Goal: Task Accomplishment & Management: Use online tool/utility

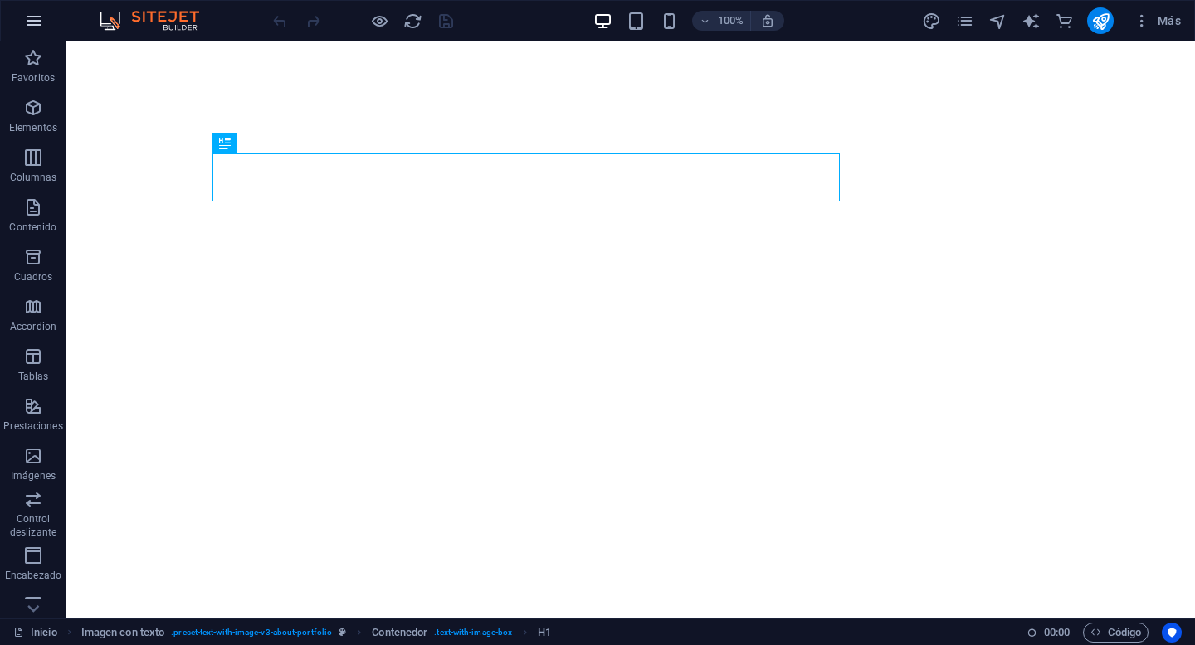
click at [26, 26] on icon "button" at bounding box center [34, 21] width 20 height 20
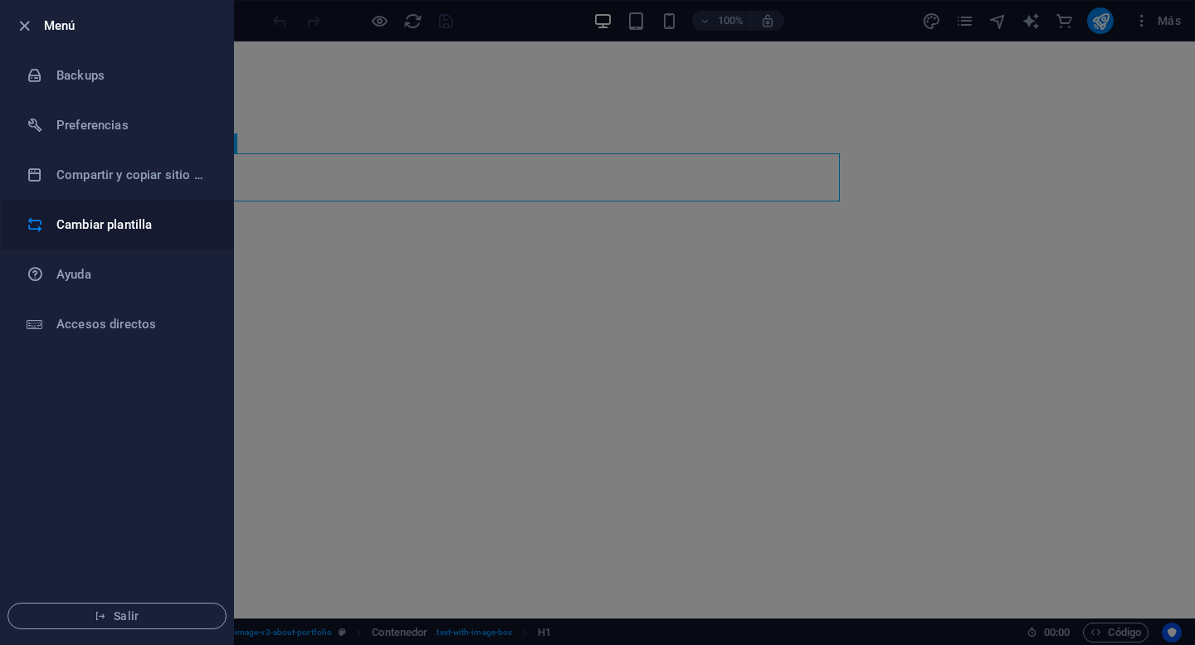
click at [121, 229] on h6 "Cambiar plantilla" at bounding box center [132, 225] width 153 height 20
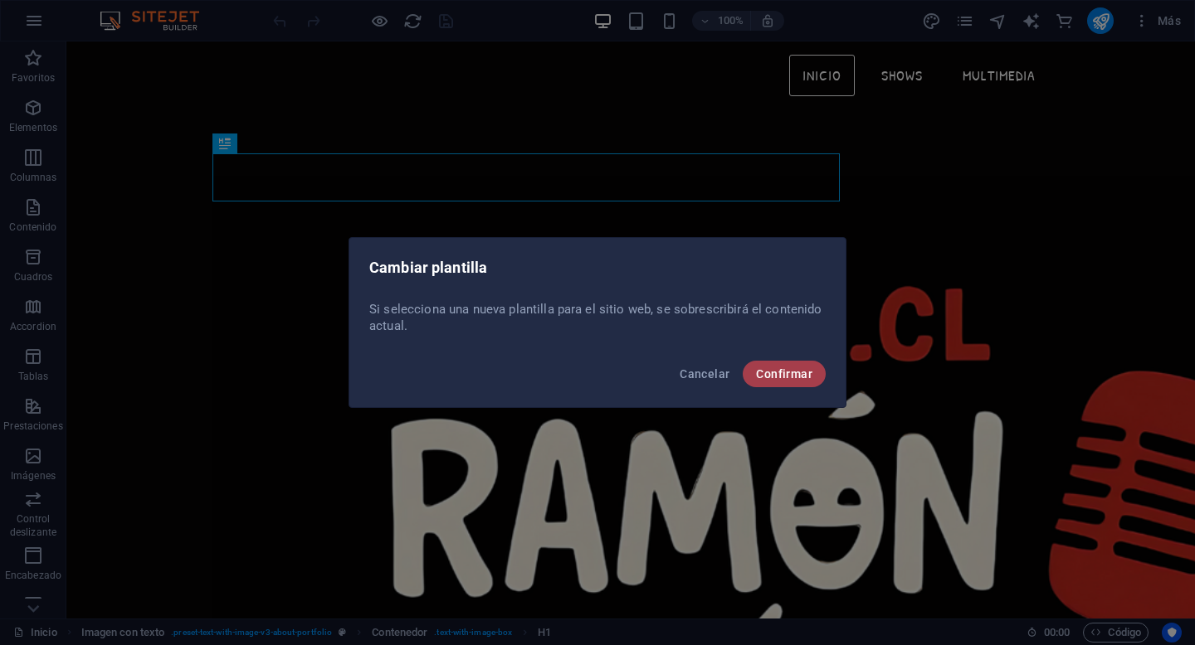
scroll to position [512, 0]
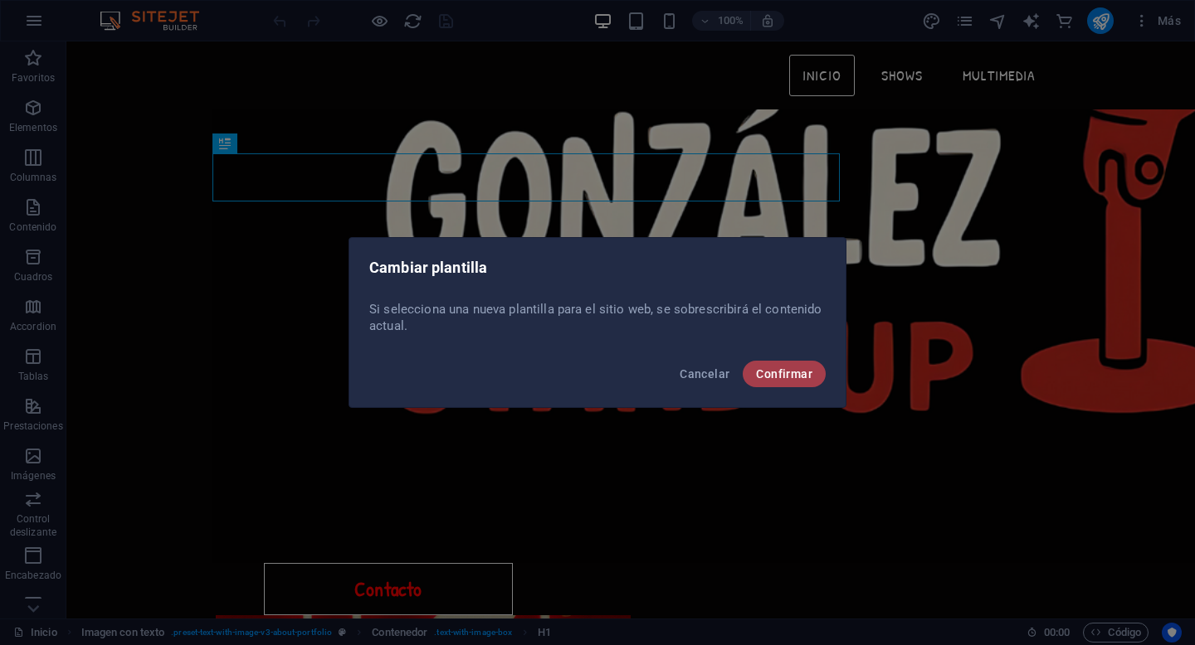
click at [801, 378] on span "Confirmar" at bounding box center [784, 374] width 56 height 13
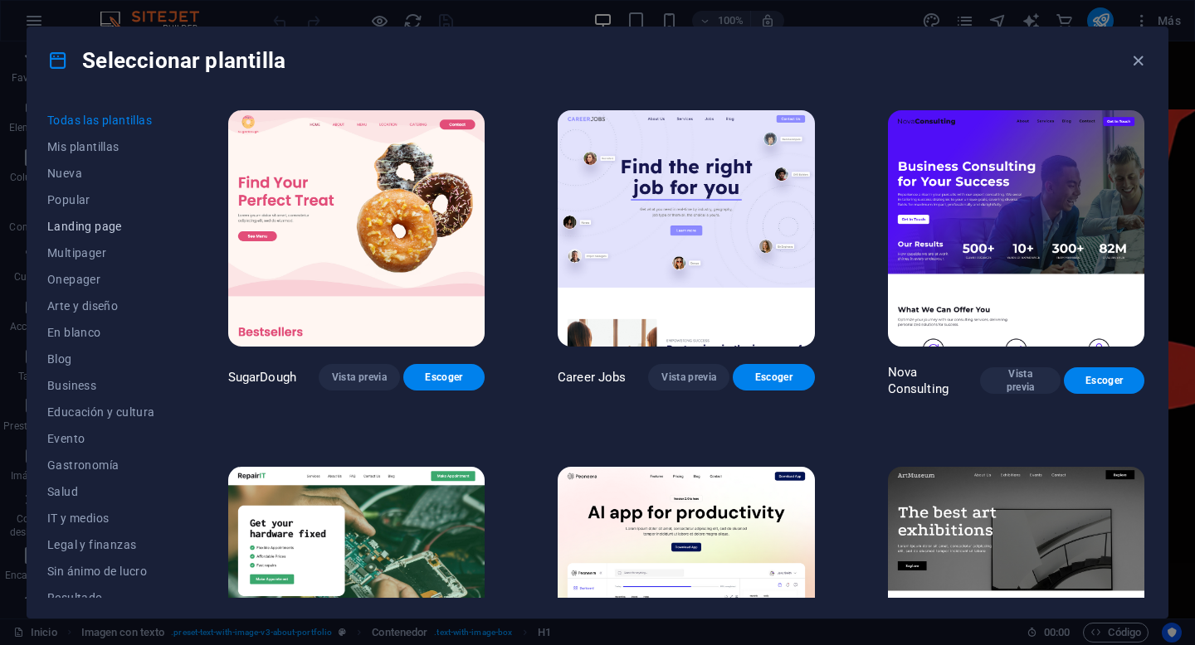
click at [94, 221] on span "Landing page" at bounding box center [101, 226] width 108 height 13
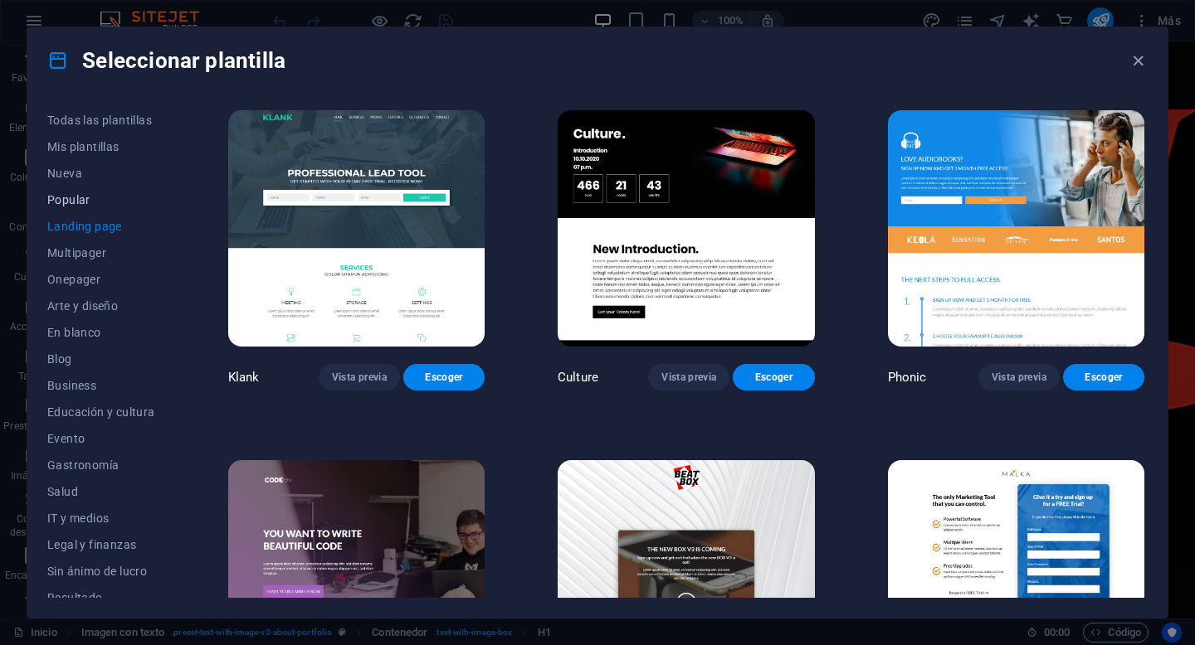
click at [84, 199] on span "Popular" at bounding box center [101, 199] width 108 height 13
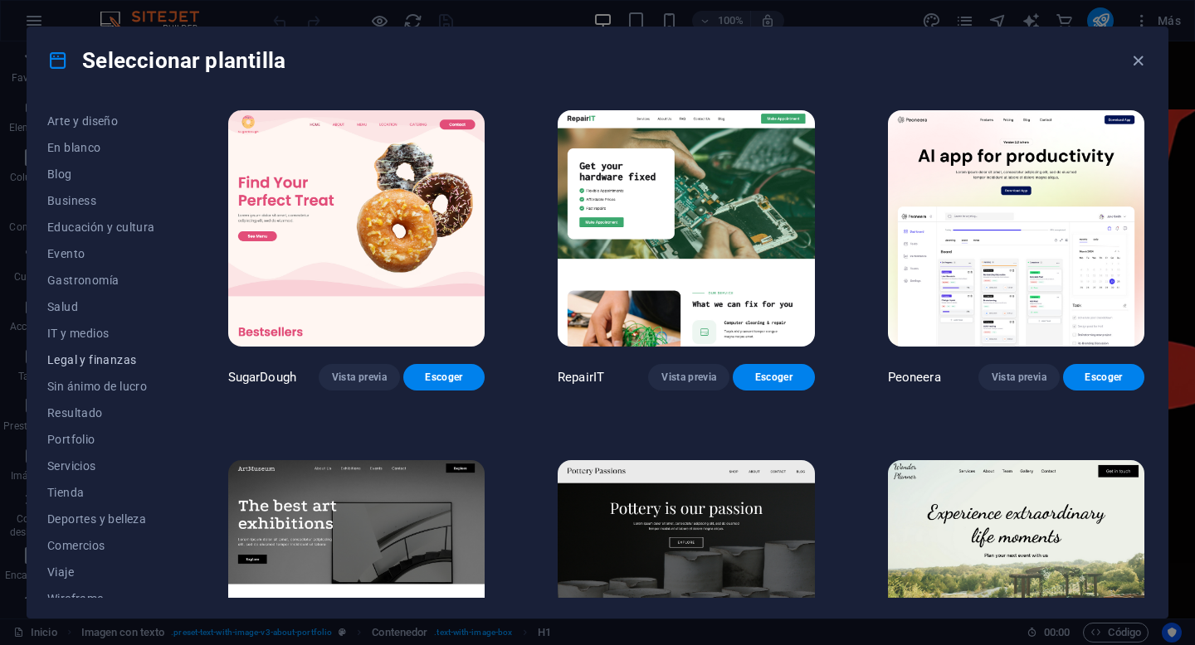
scroll to position [195, 0]
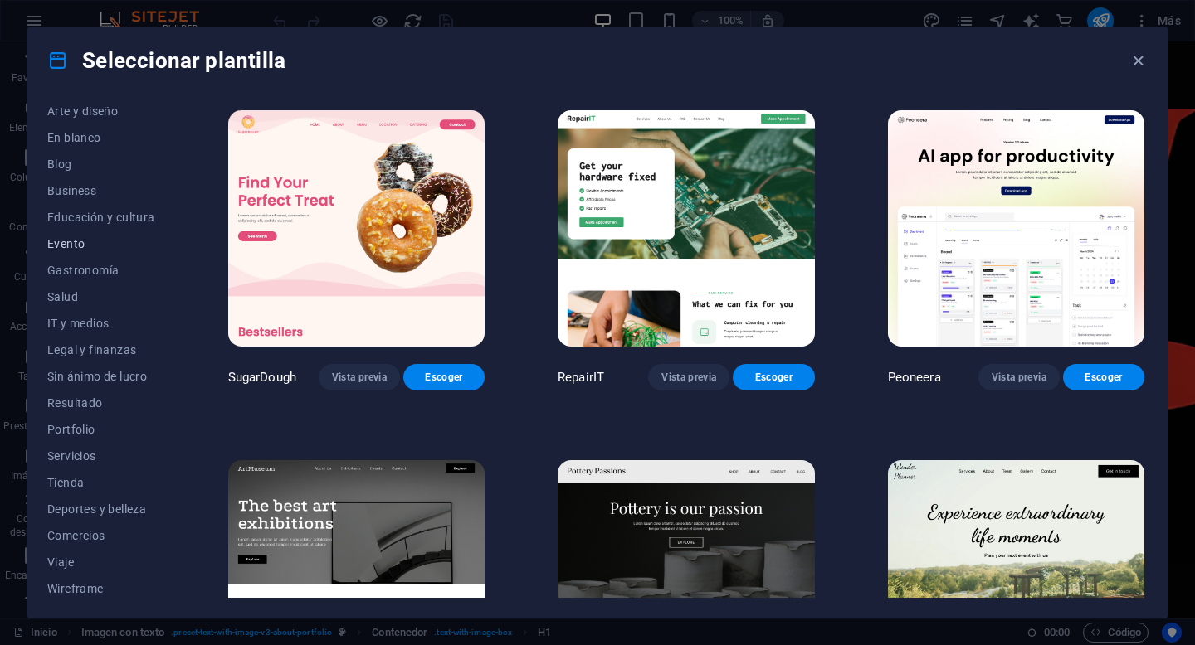
click at [76, 246] on span "Evento" at bounding box center [101, 243] width 108 height 13
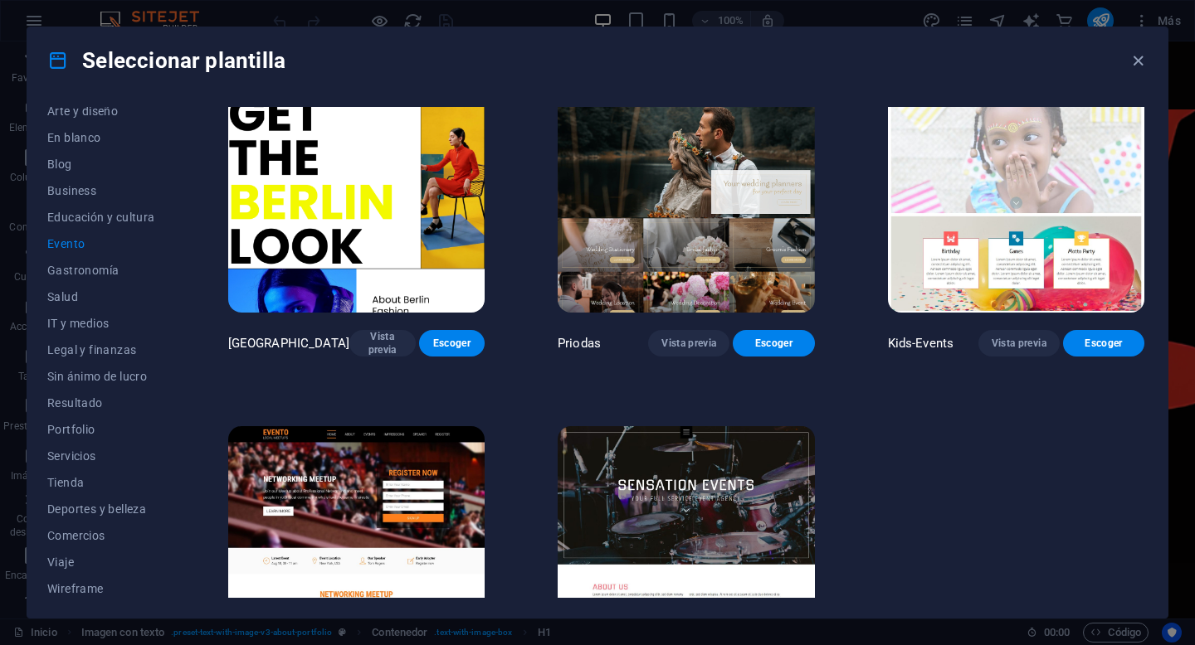
scroll to position [301, 0]
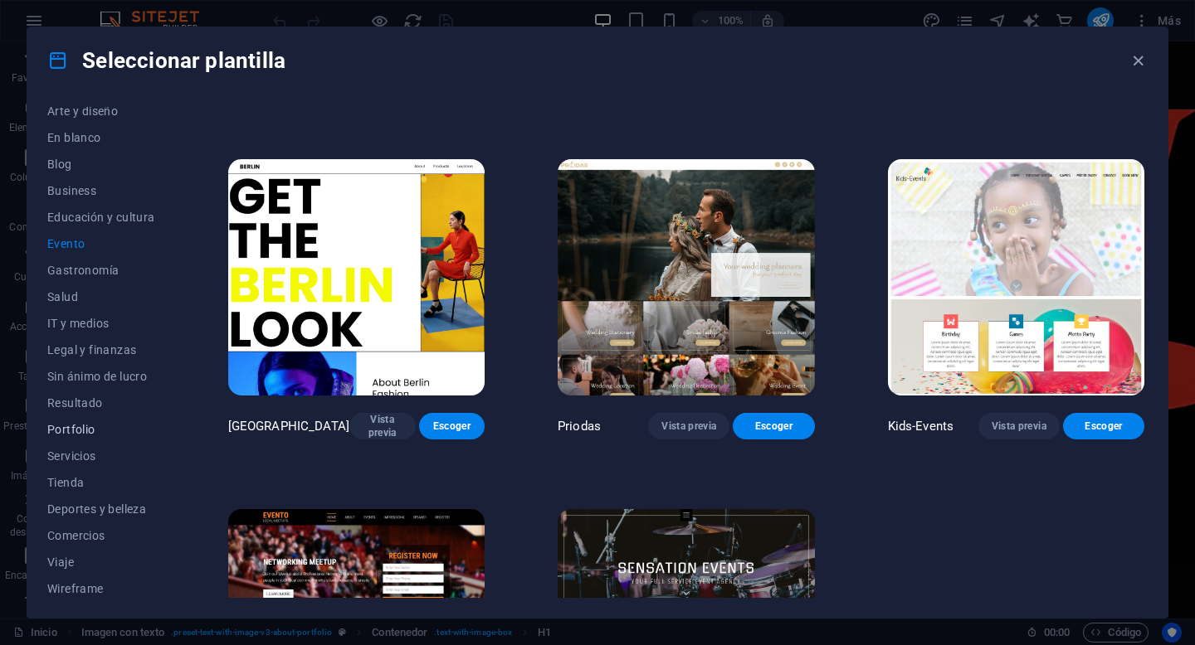
click at [100, 424] on span "Portfolio" at bounding box center [101, 429] width 108 height 13
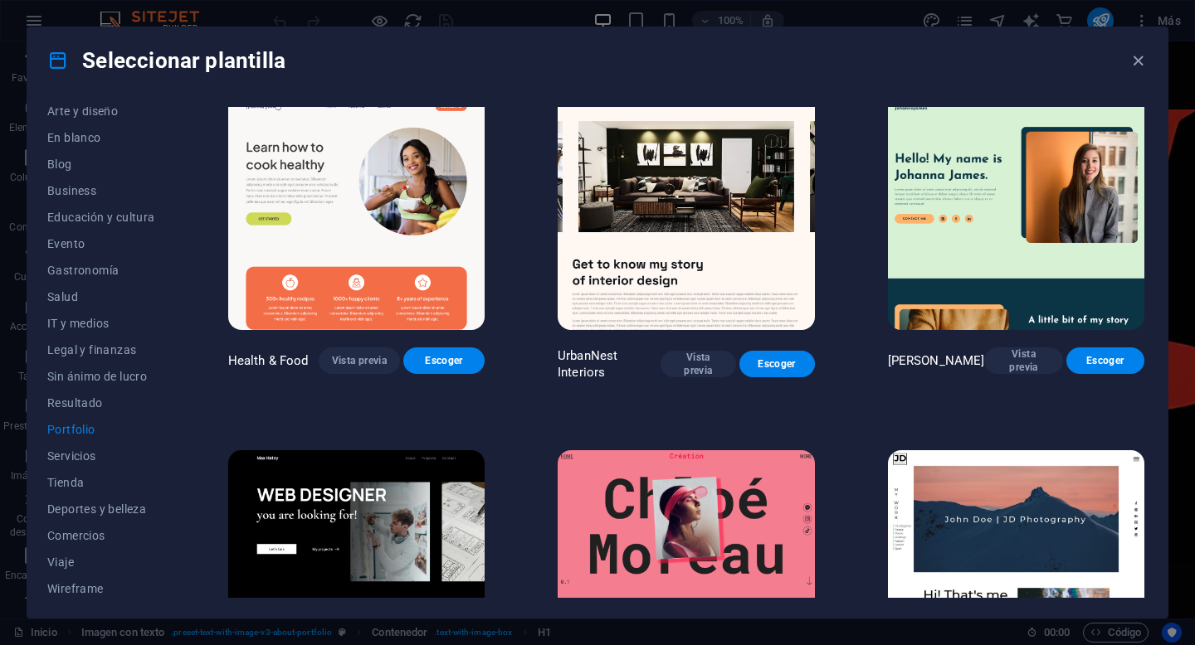
scroll to position [0, 0]
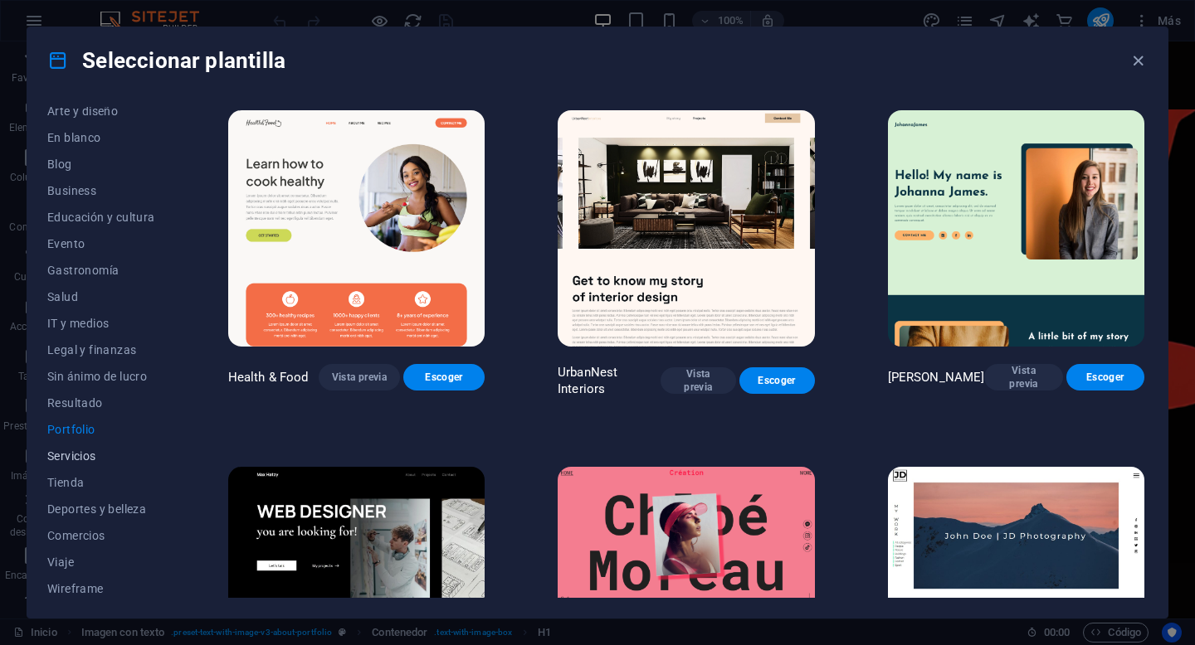
click at [78, 457] on span "Servicios" at bounding box center [101, 456] width 108 height 13
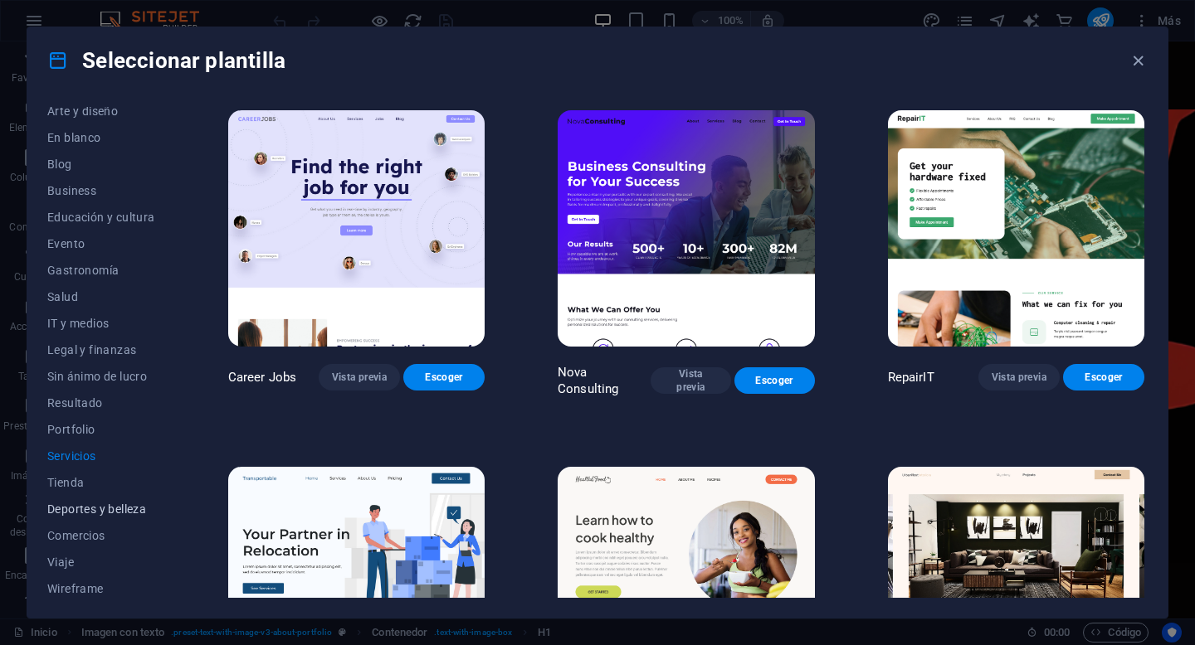
scroll to position [199, 0]
click at [92, 582] on span "Wireframe" at bounding box center [101, 584] width 108 height 13
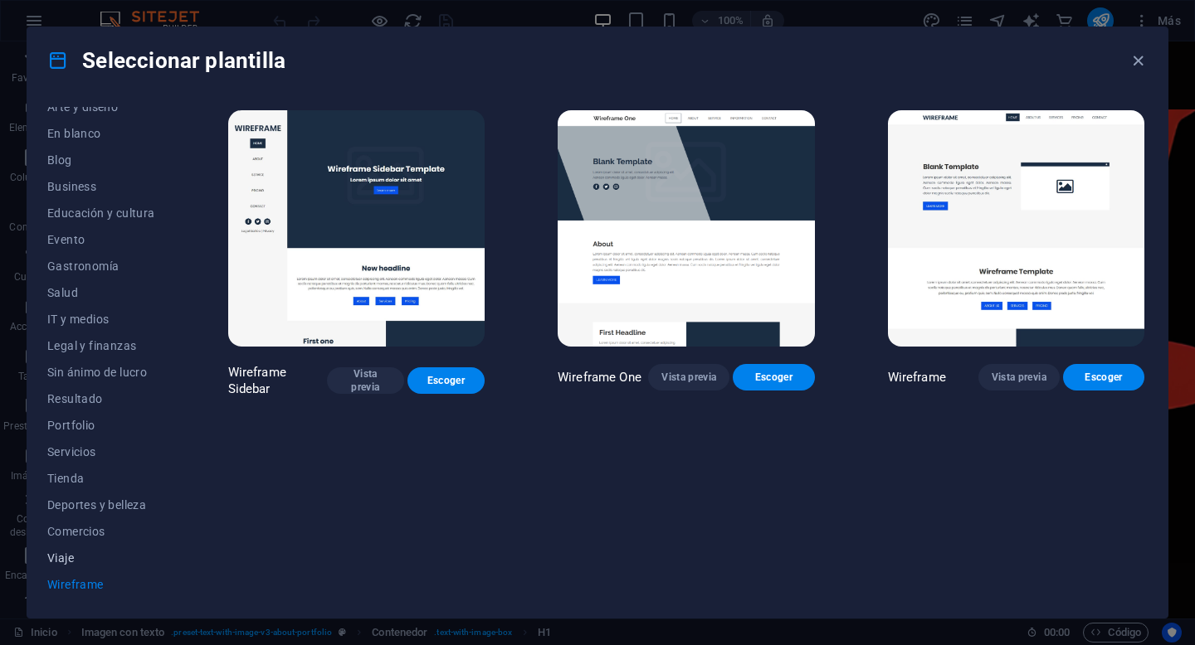
click at [63, 560] on span "Viaje" at bounding box center [101, 558] width 108 height 13
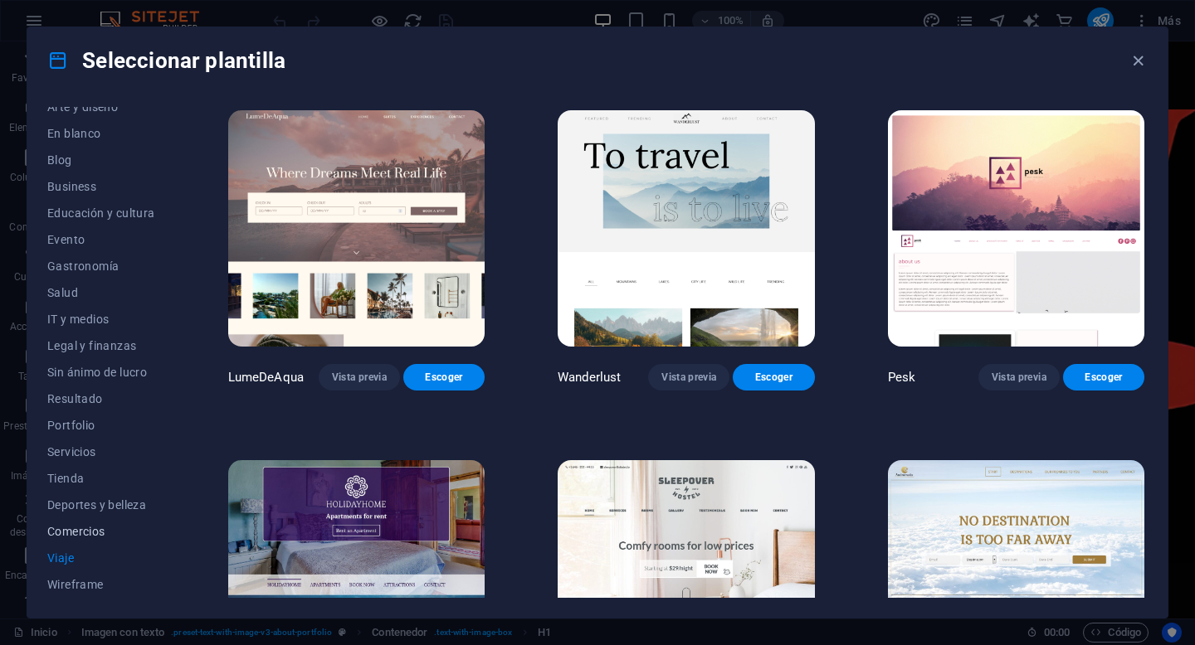
click at [81, 533] on span "Comercios" at bounding box center [101, 531] width 108 height 13
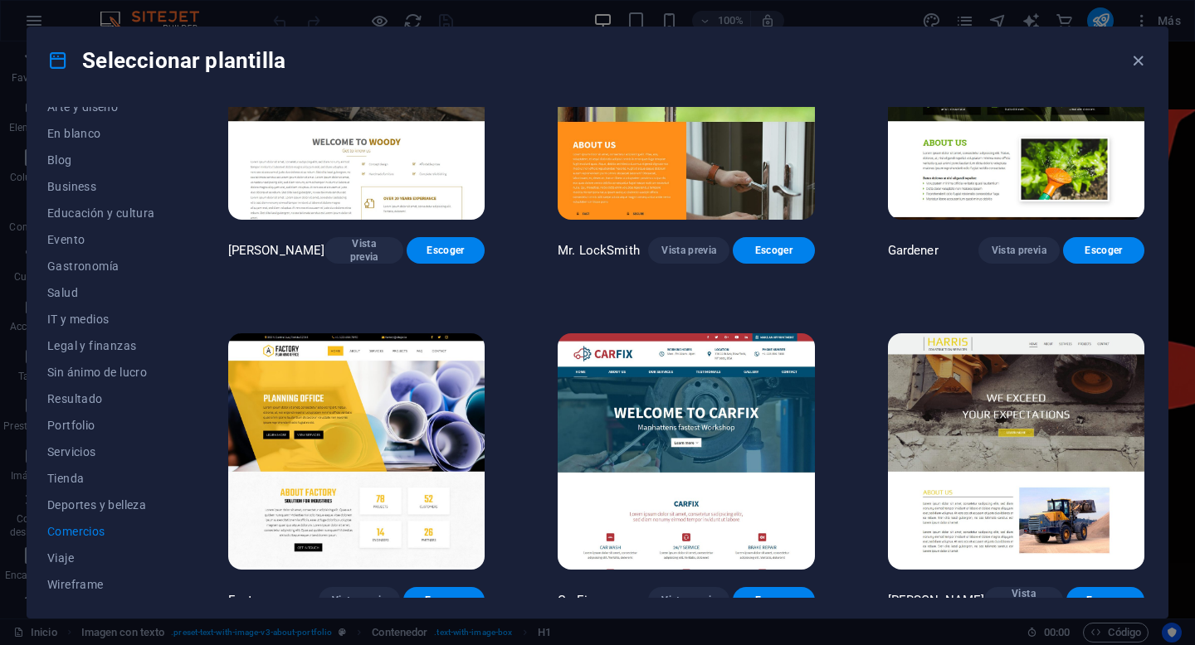
scroll to position [488, 0]
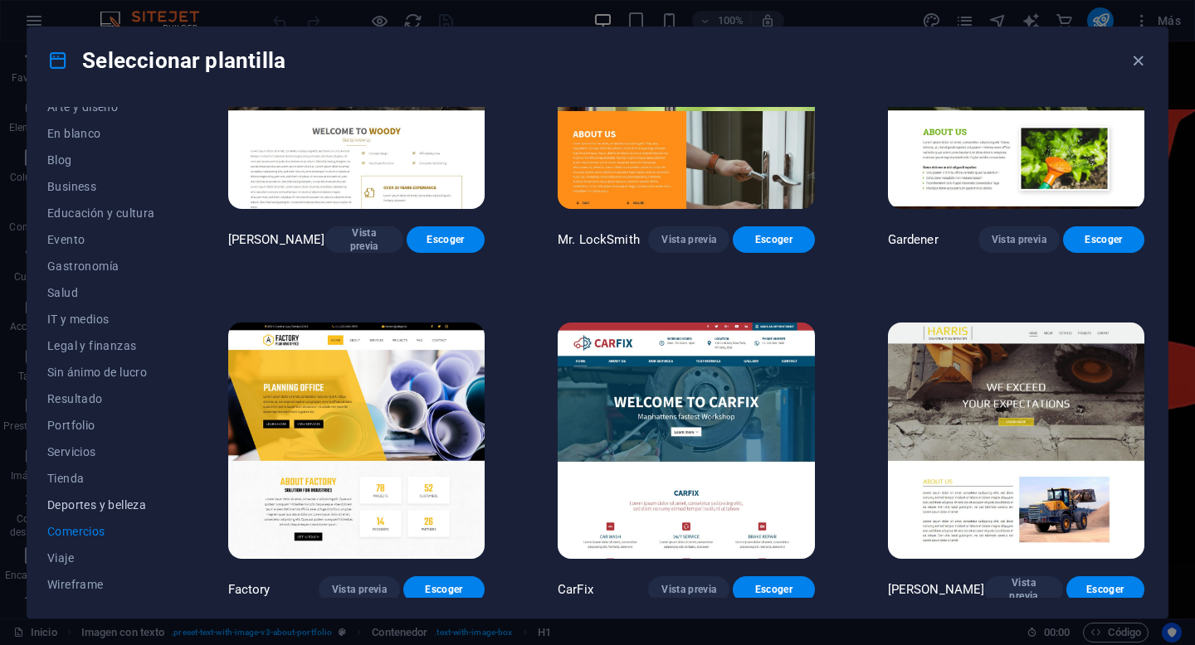
click at [113, 511] on span "Deportes y belleza" at bounding box center [101, 505] width 108 height 13
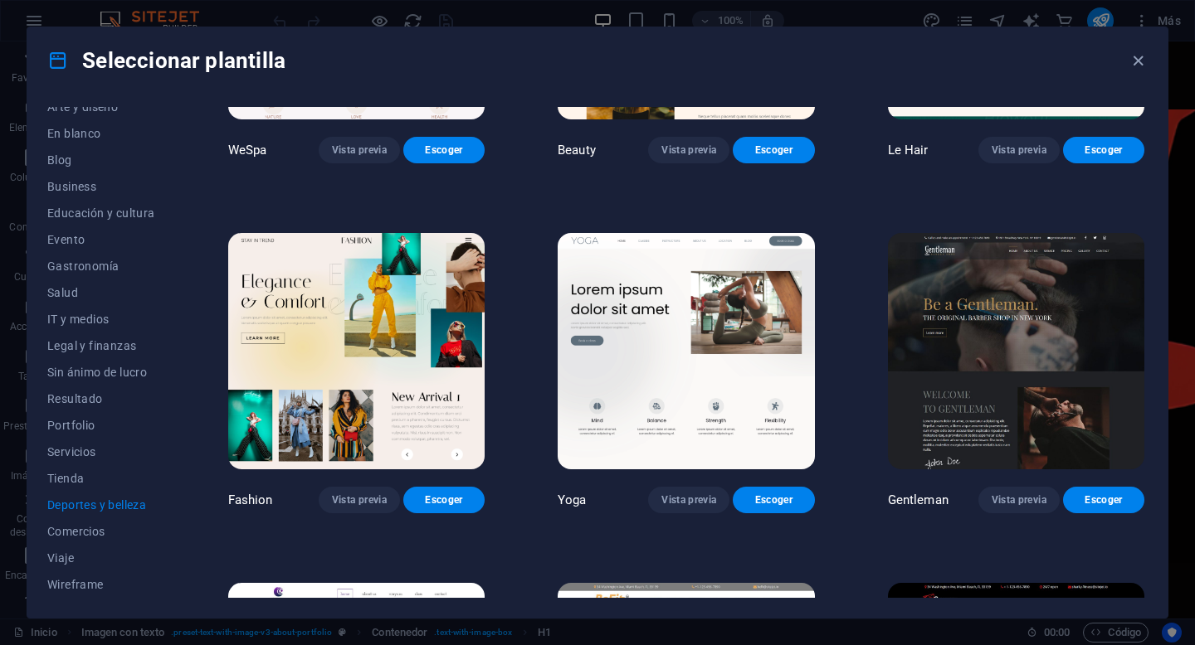
scroll to position [623, 0]
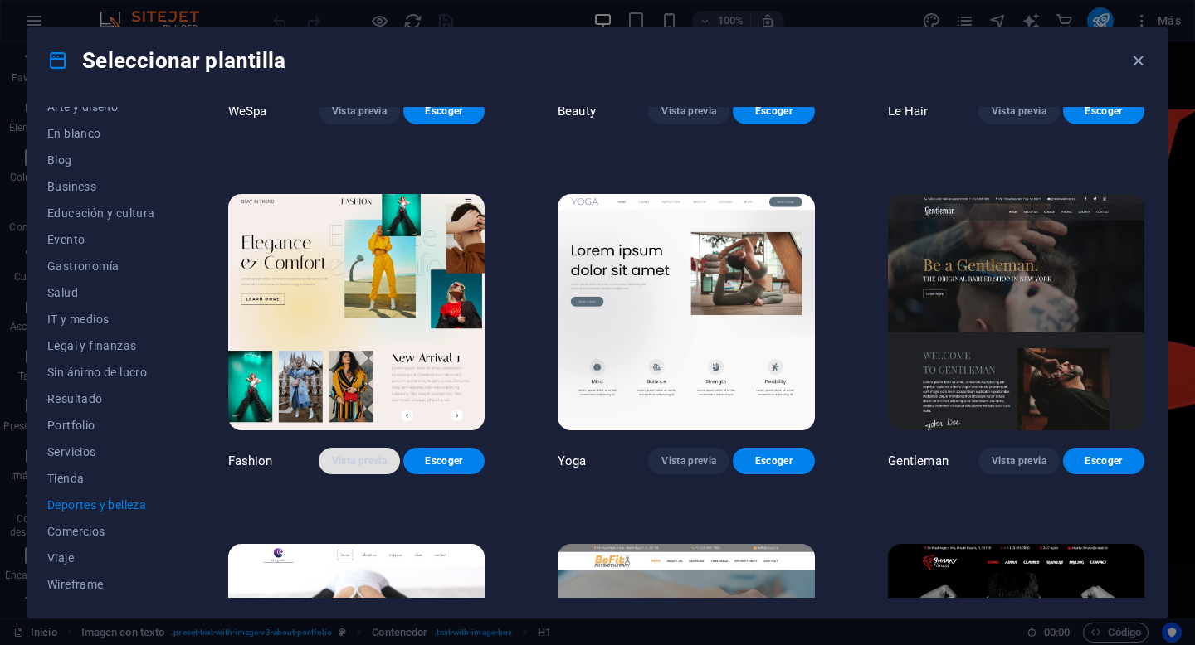
click at [362, 455] on span "Vista previa" at bounding box center [359, 461] width 55 height 13
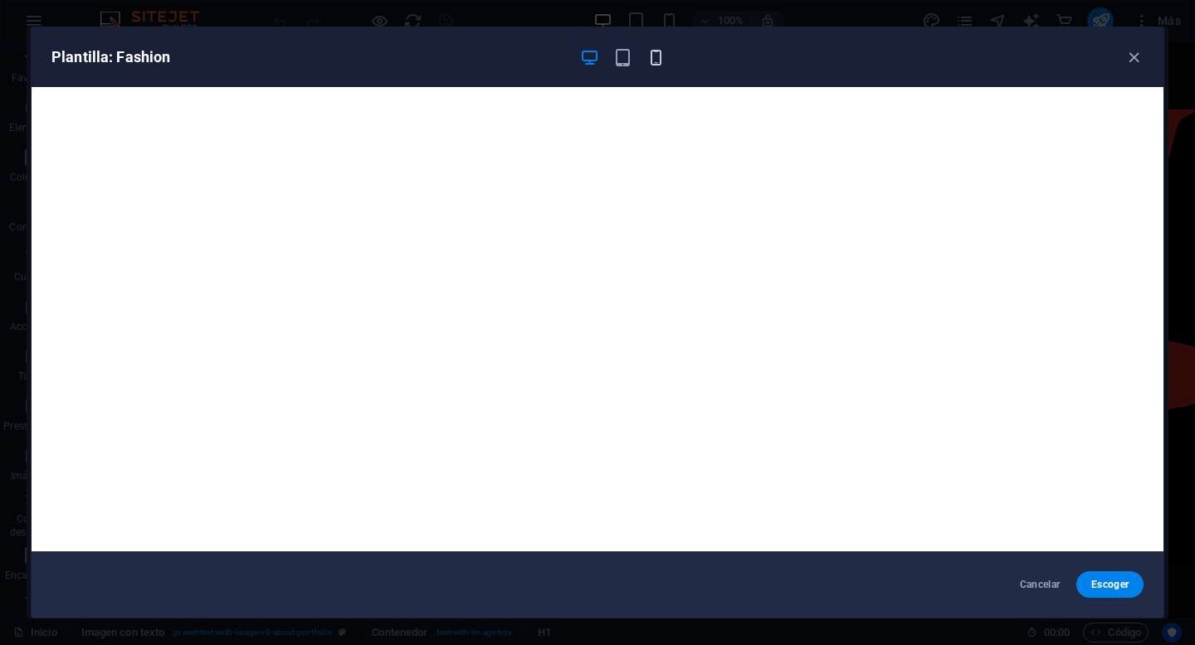
click at [654, 58] on icon "button" at bounding box center [655, 57] width 19 height 19
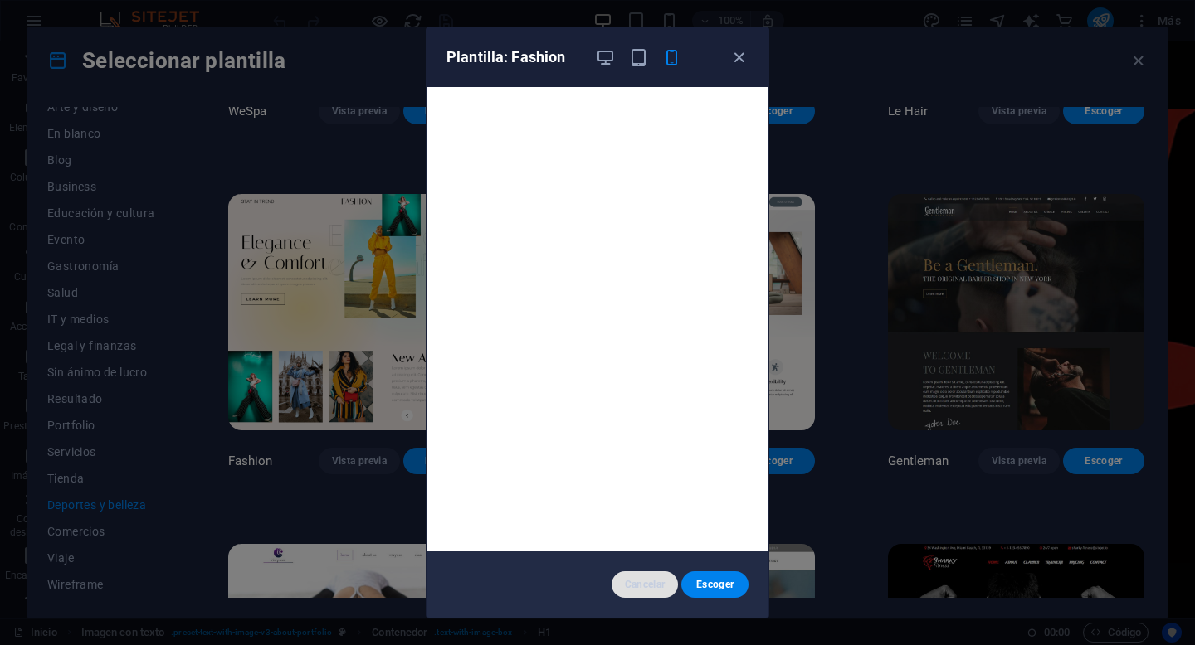
click at [649, 583] on span "Cancelar" at bounding box center [645, 584] width 41 height 13
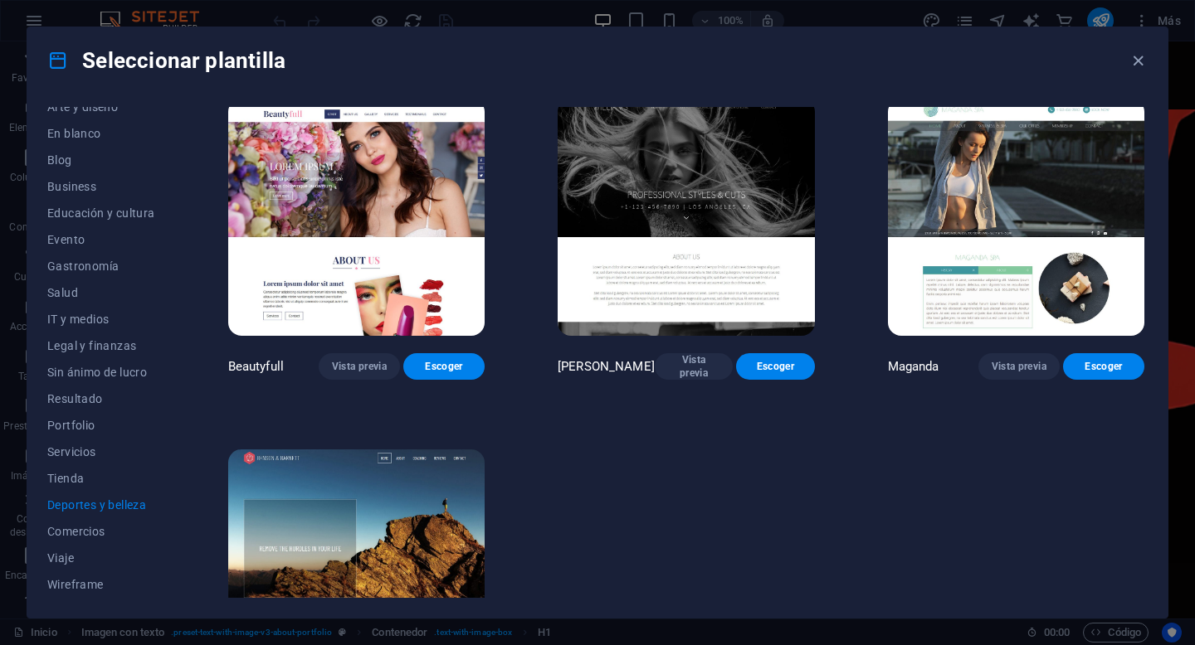
scroll to position [1424, 0]
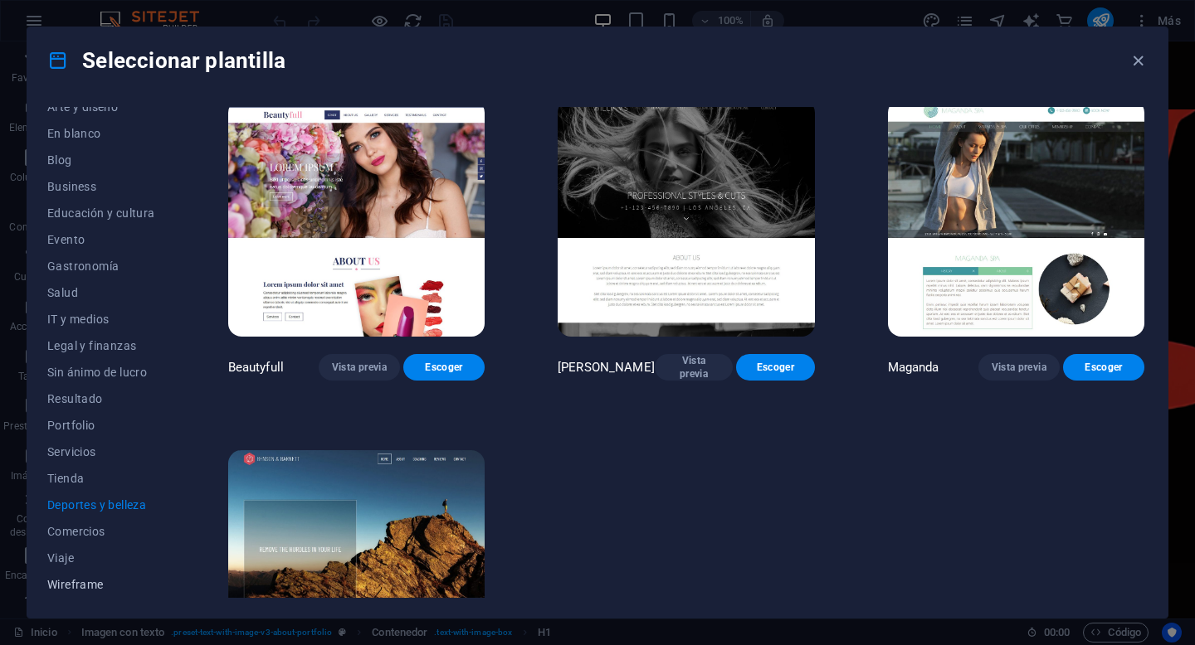
click at [103, 587] on span "Wireframe" at bounding box center [101, 584] width 108 height 13
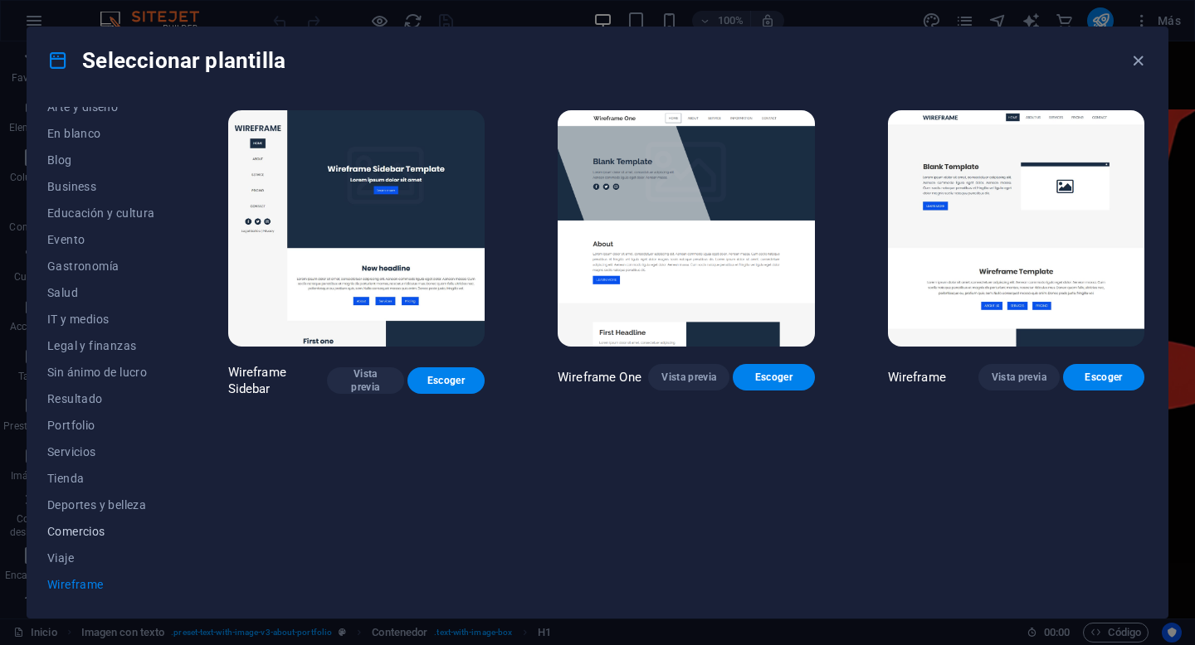
click at [91, 531] on span "Comercios" at bounding box center [101, 531] width 108 height 13
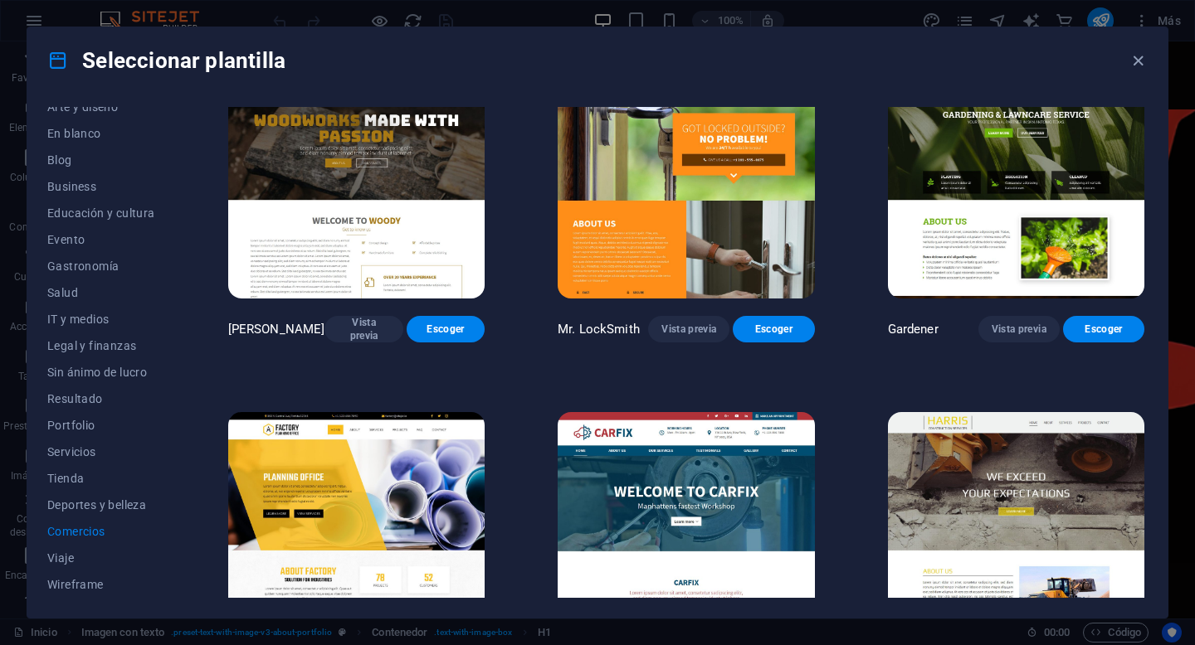
scroll to position [488, 0]
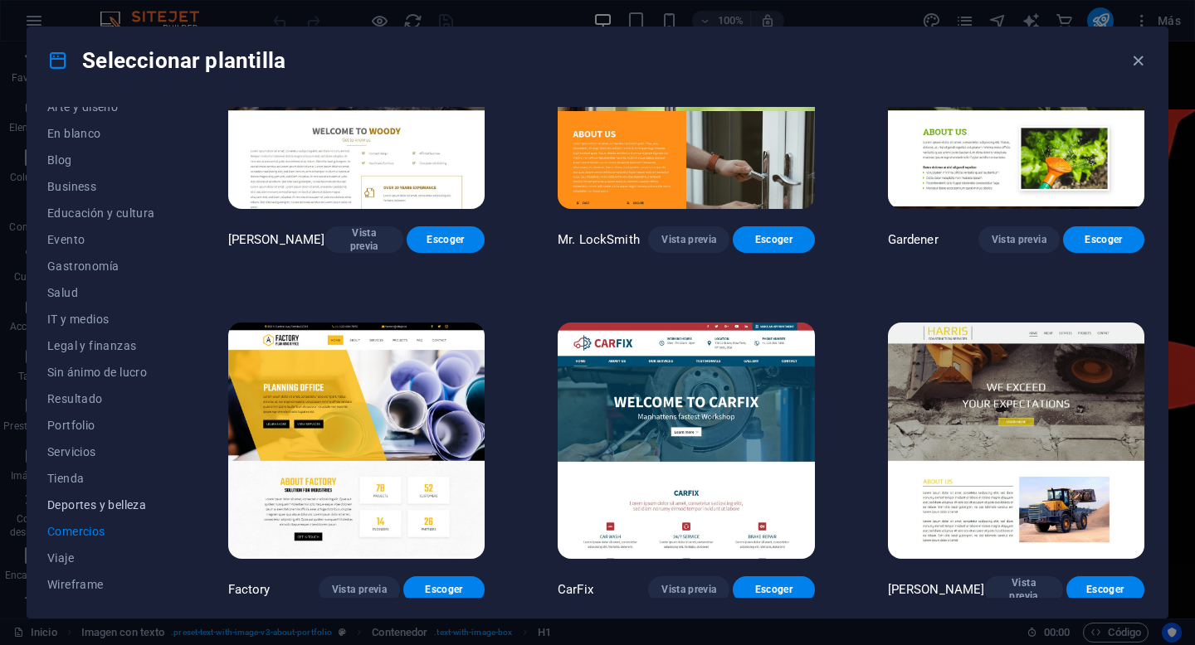
click at [121, 497] on button "Deportes y belleza" at bounding box center [101, 505] width 108 height 27
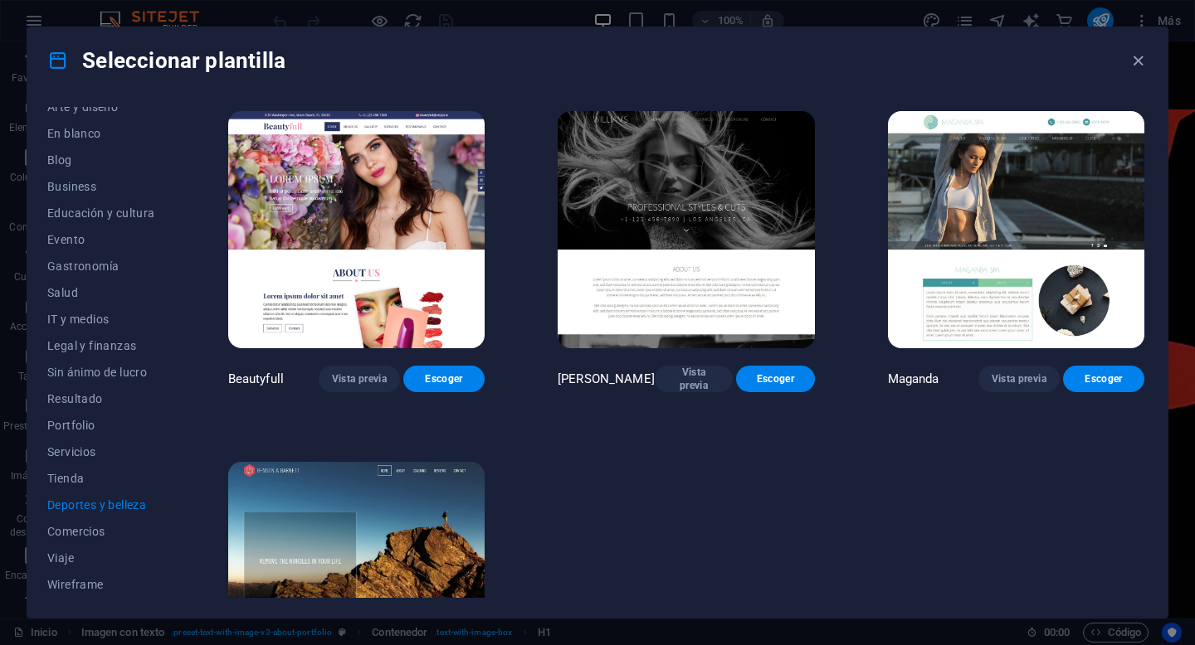
scroll to position [1552, 0]
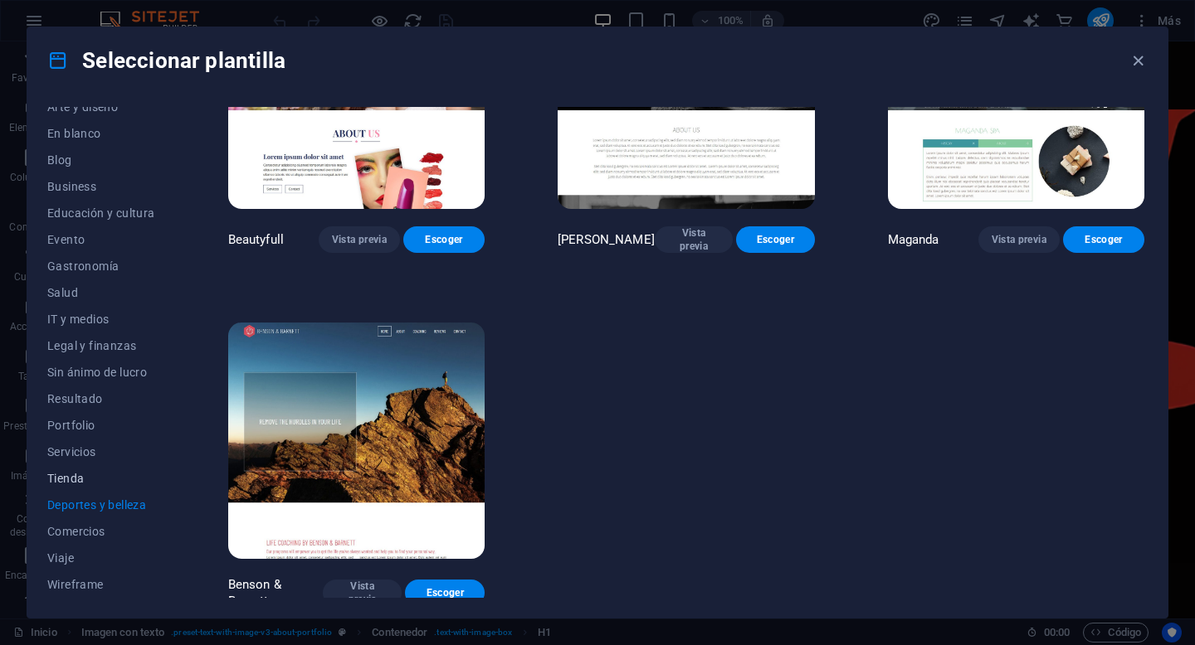
click at [77, 478] on span "Tienda" at bounding box center [101, 478] width 108 height 13
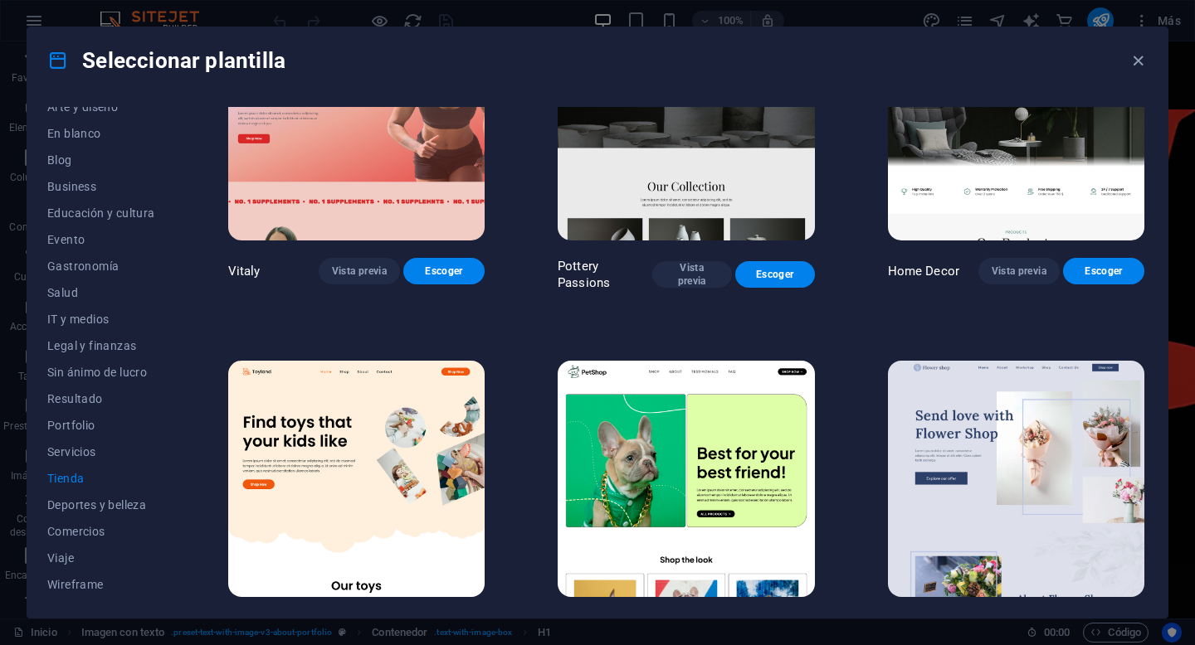
scroll to position [107, 0]
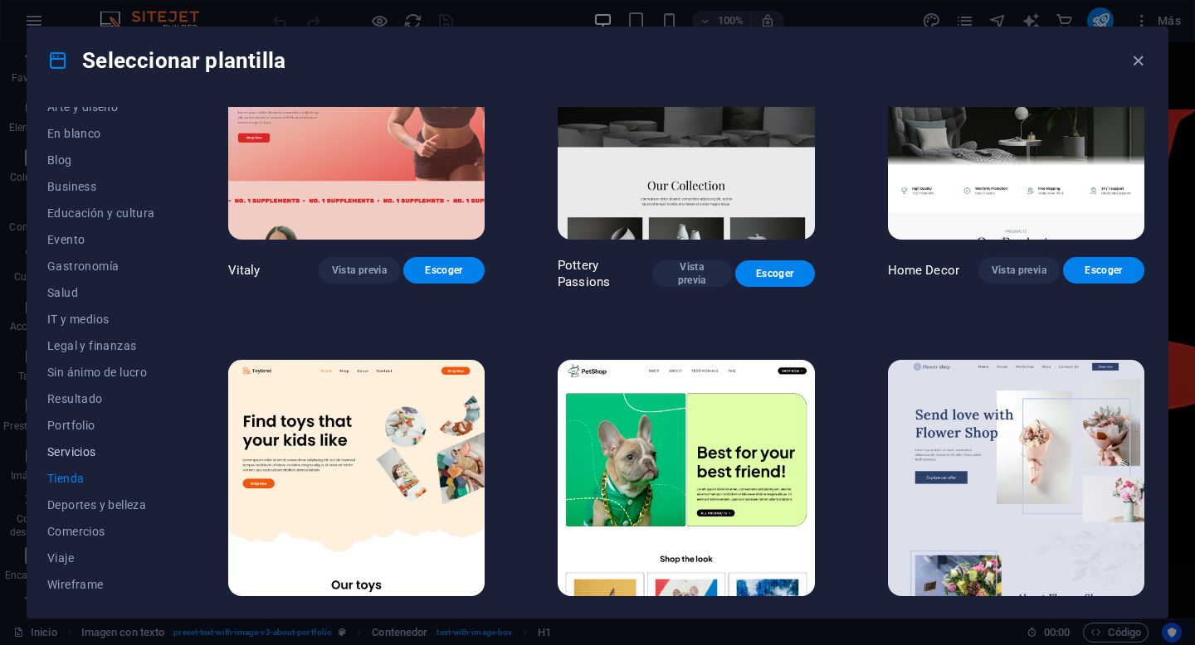
click at [79, 450] on span "Servicios" at bounding box center [101, 452] width 108 height 13
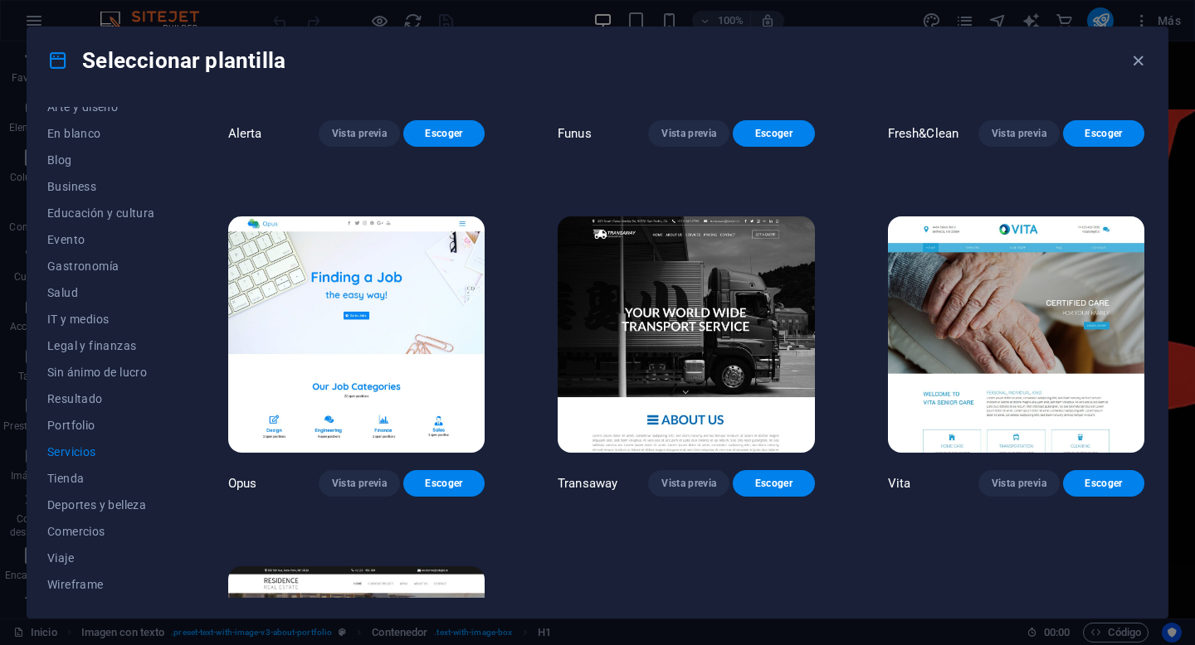
scroll to position [2249, 0]
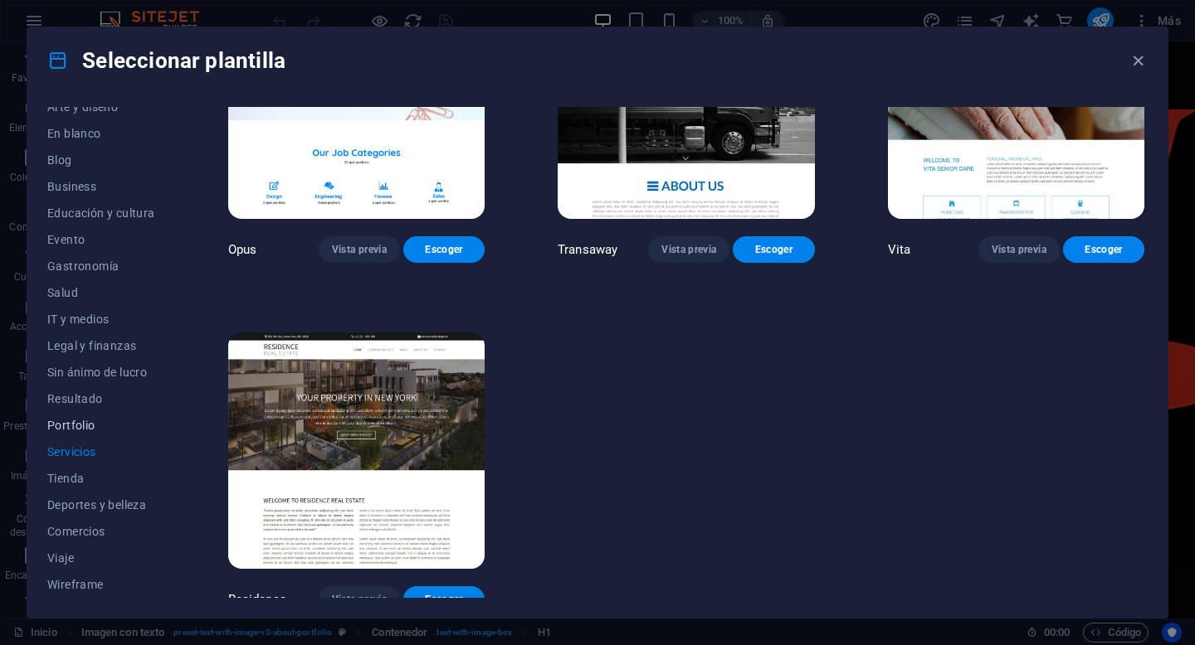
click at [87, 421] on span "Portfolio" at bounding box center [101, 425] width 108 height 13
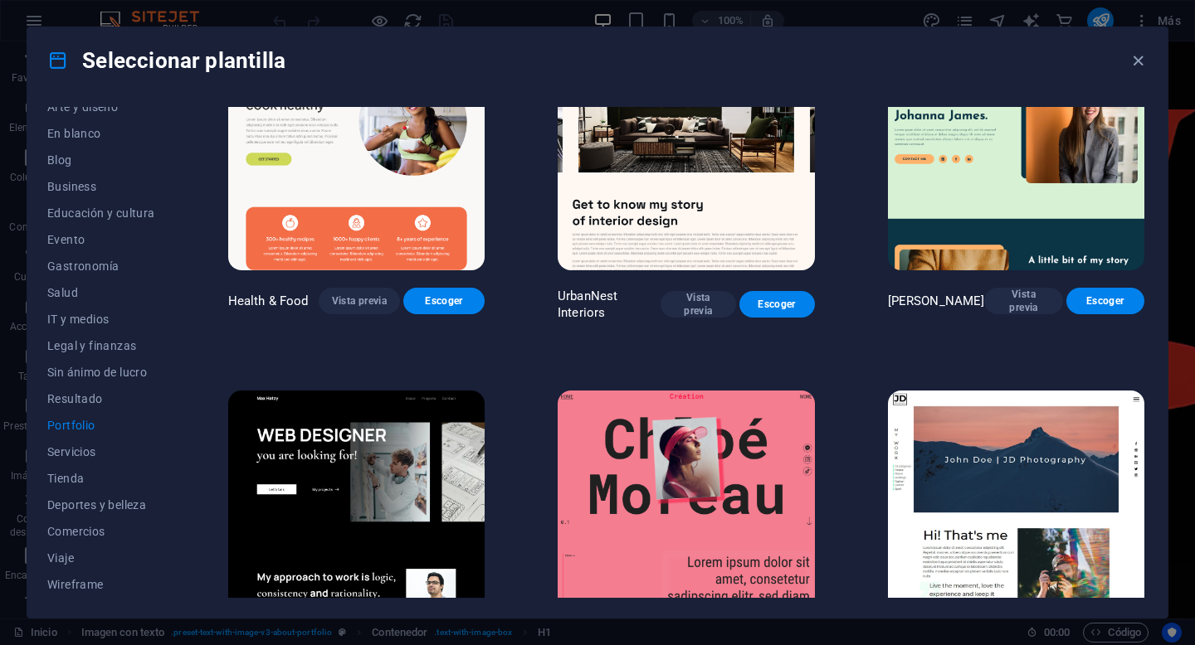
scroll to position [0, 0]
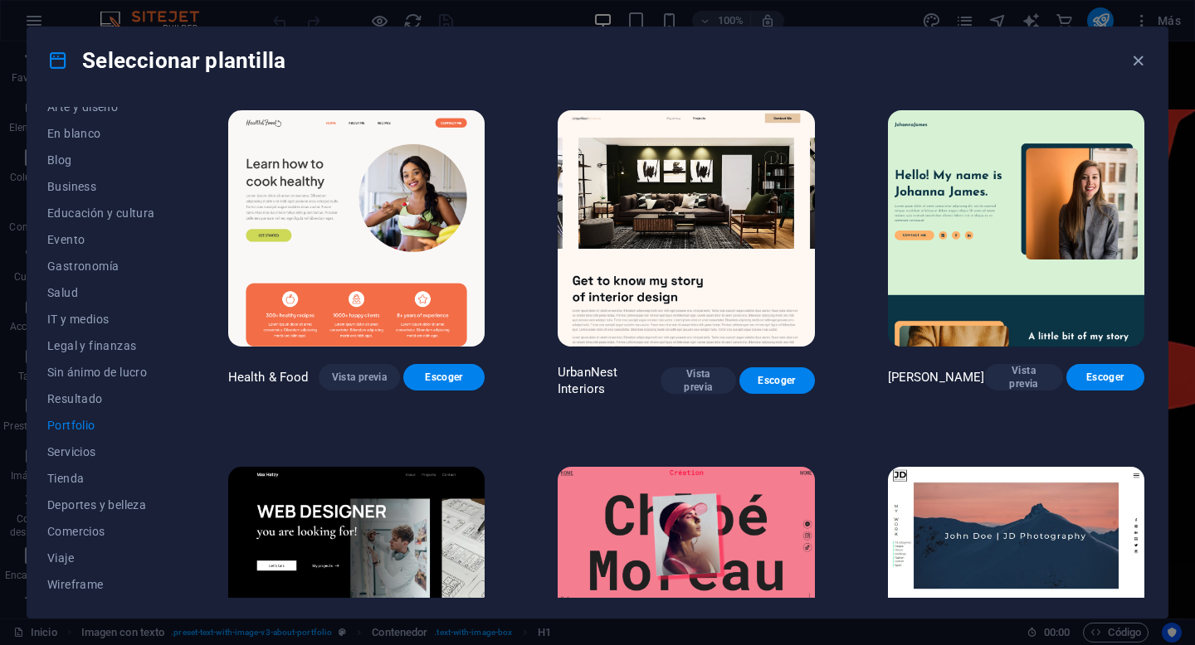
click at [235, 22] on div "Seleccionar plantilla Todas las plantillas Mis plantillas Nueva Popular Landing…" at bounding box center [597, 322] width 1195 height 645
click at [1140, 57] on icon "button" at bounding box center [1137, 60] width 19 height 19
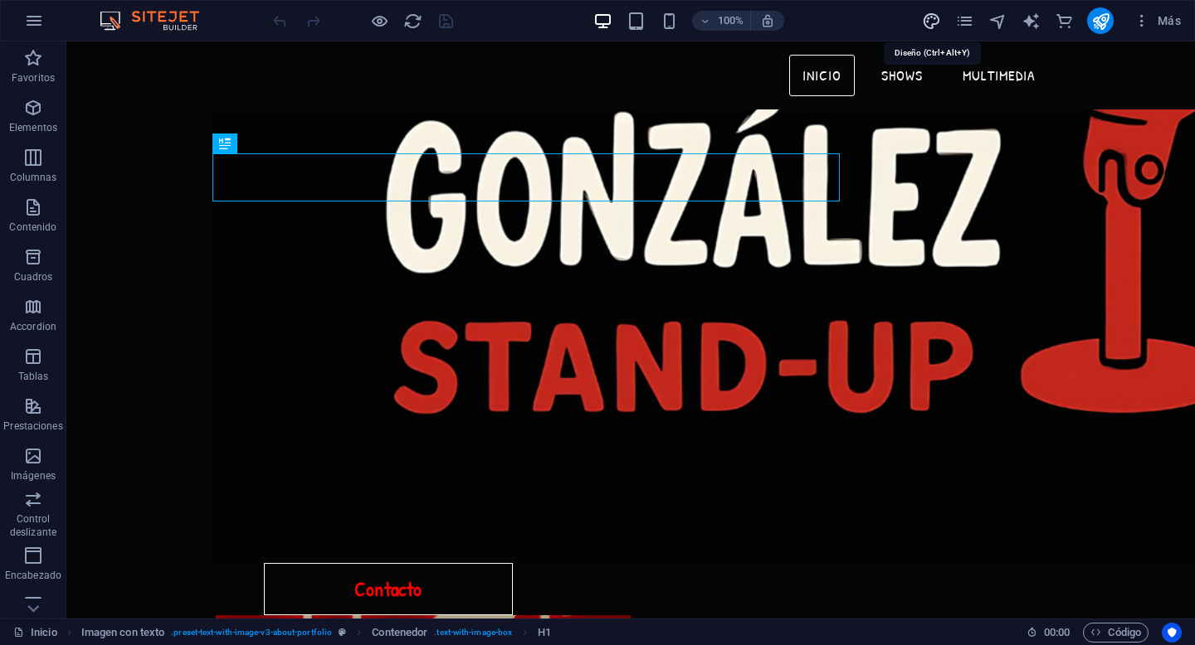
click at [929, 17] on icon "design" at bounding box center [931, 21] width 19 height 19
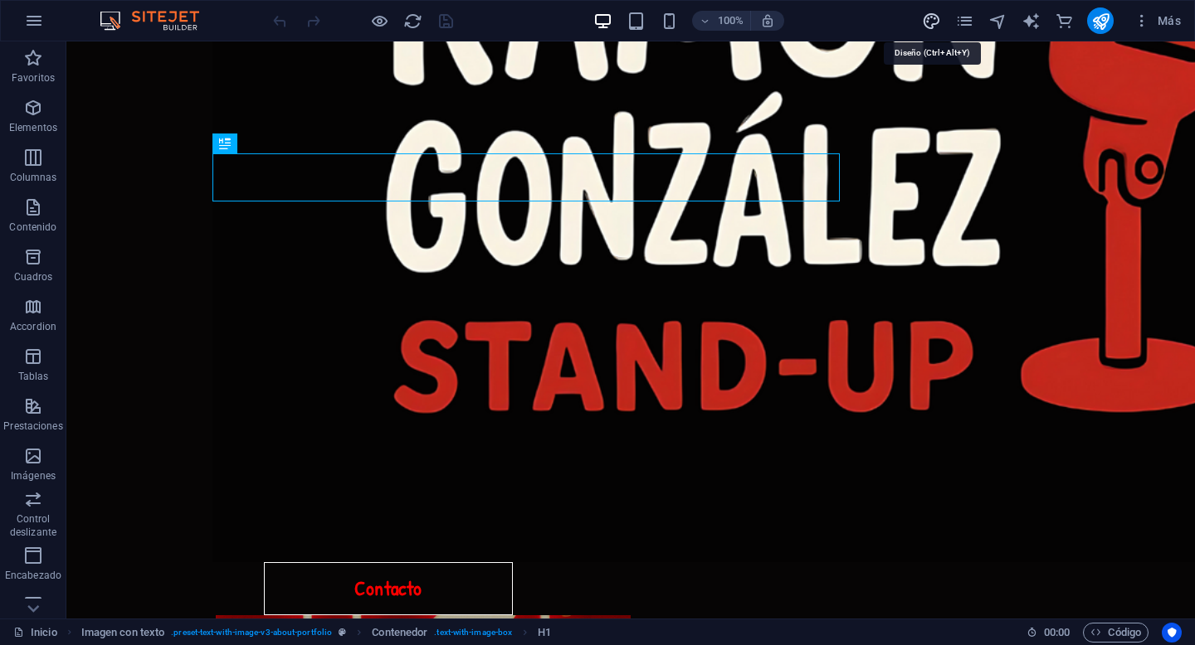
select select "px"
select select "400"
select select "px"
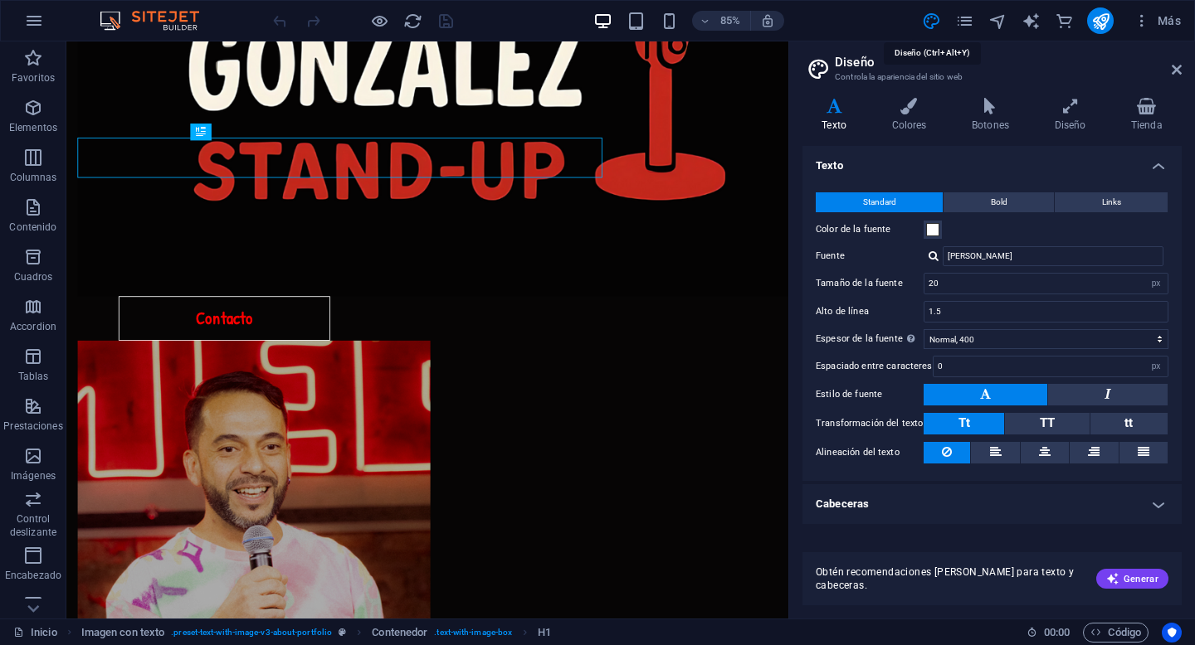
scroll to position [508, 0]
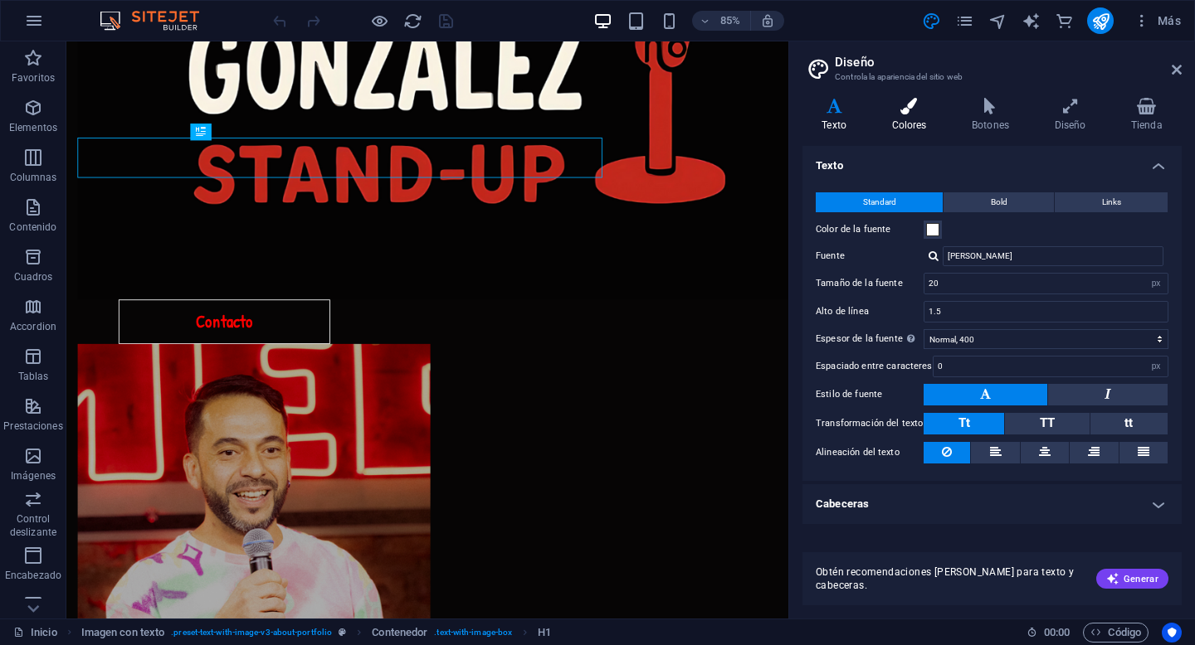
click at [909, 109] on icon at bounding box center [909, 106] width 74 height 17
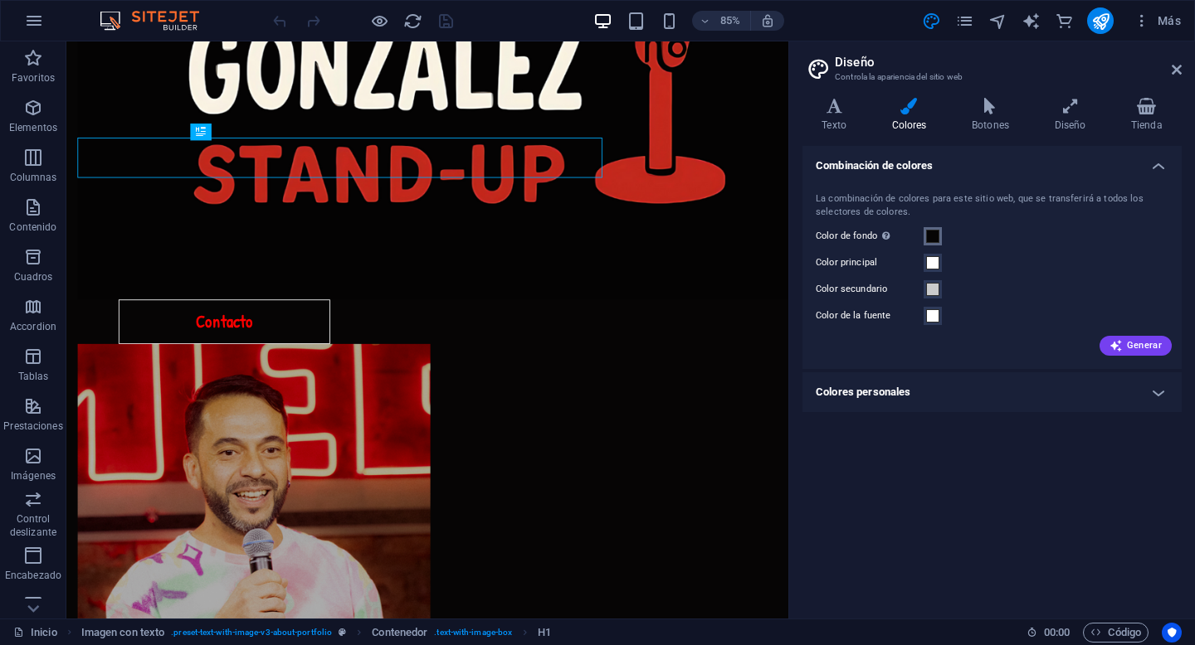
click at [930, 238] on span at bounding box center [932, 236] width 13 height 13
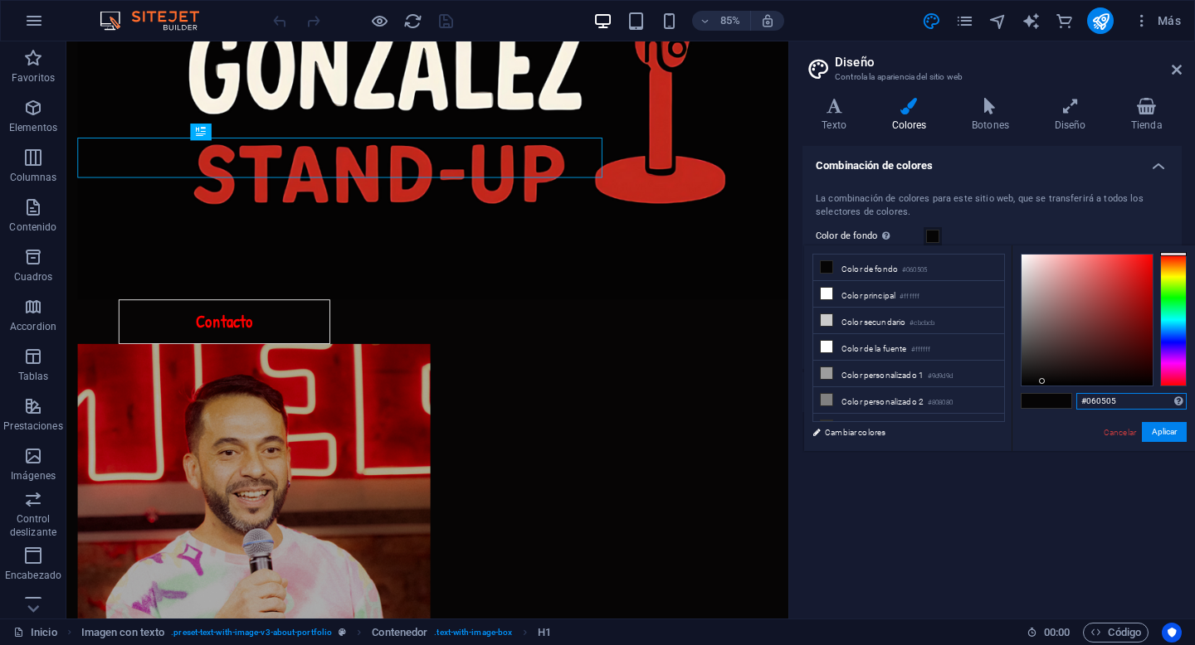
click at [1111, 404] on input "#060505" at bounding box center [1131, 401] width 110 height 17
paste input "36454F"
type input "#36454f"
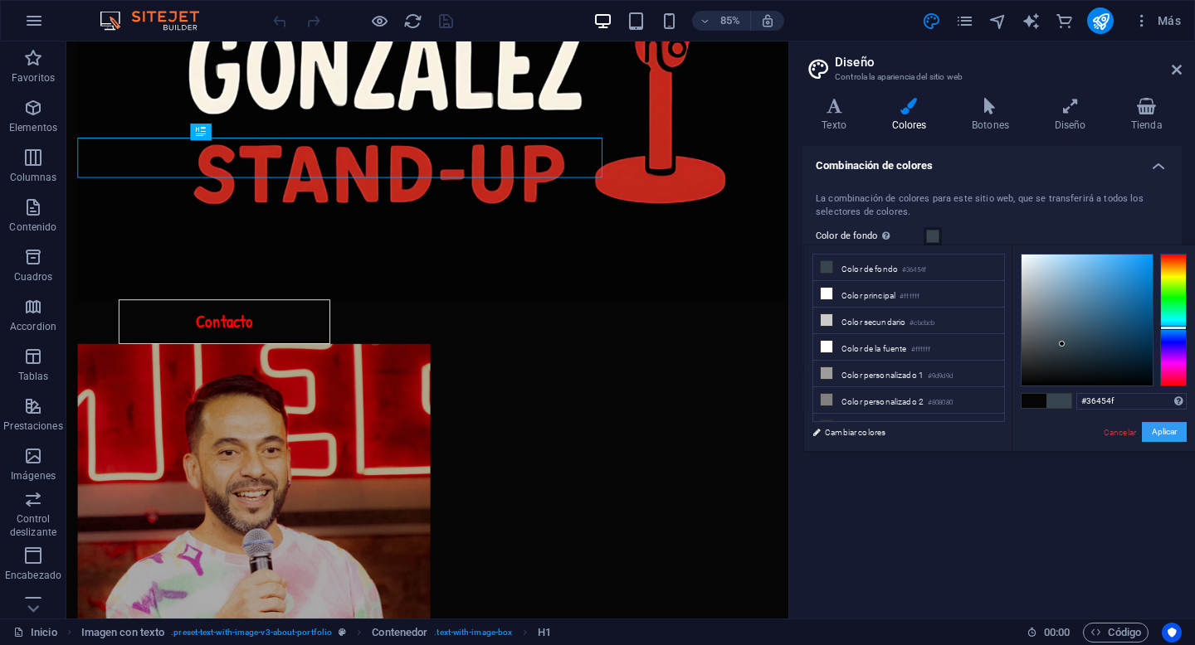
click at [1157, 434] on button "Aplicar" at bounding box center [1164, 432] width 45 height 20
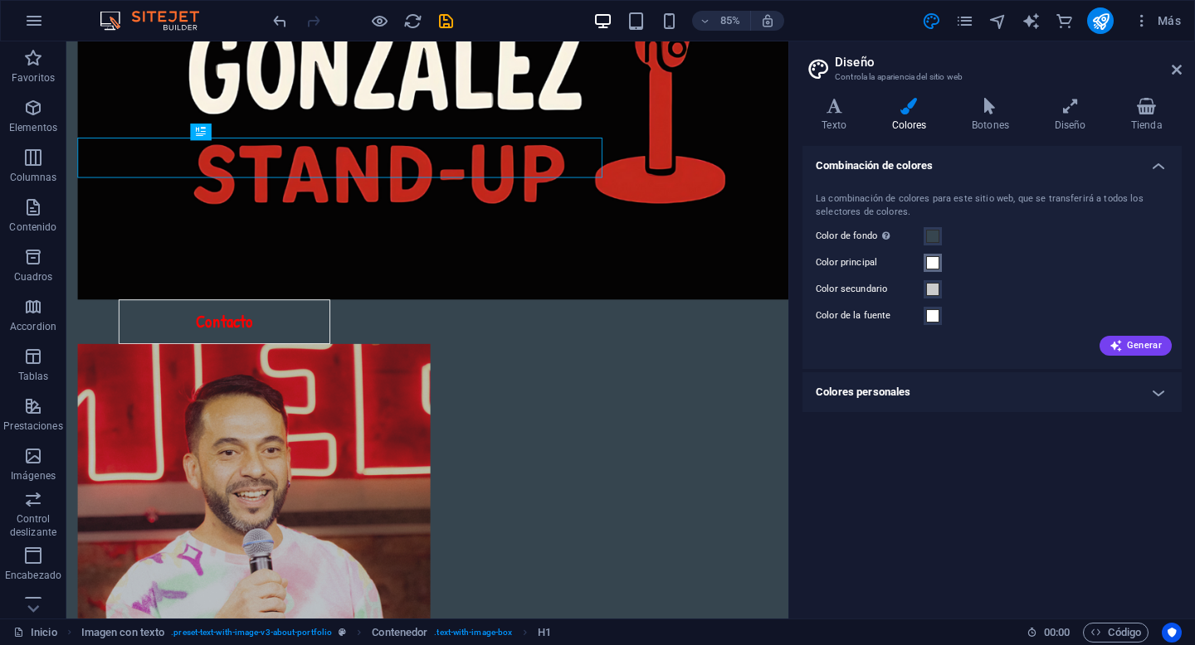
click at [934, 265] on span at bounding box center [932, 262] width 13 height 13
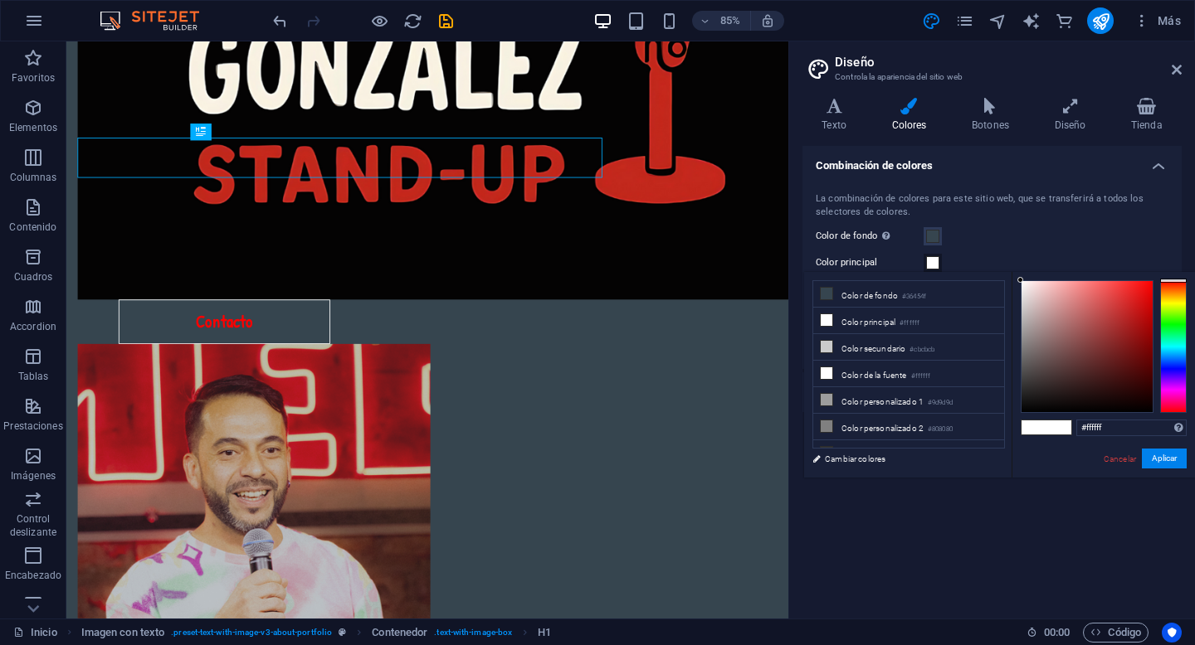
click at [934, 265] on span at bounding box center [932, 262] width 13 height 13
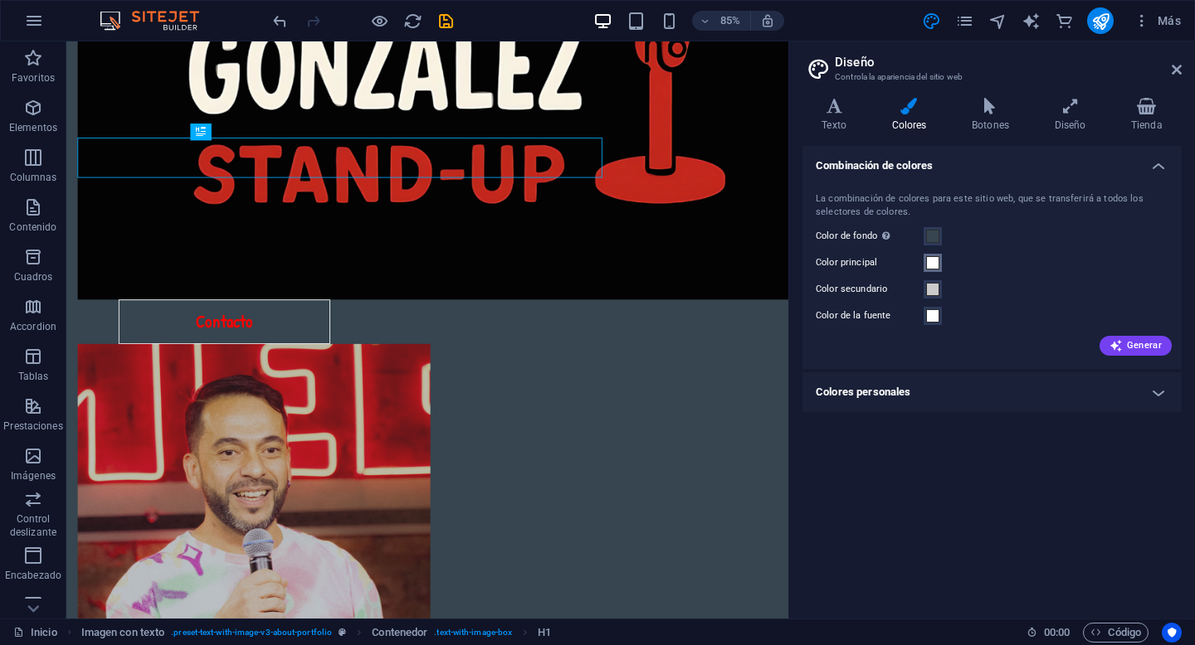
click at [935, 263] on span at bounding box center [932, 262] width 13 height 13
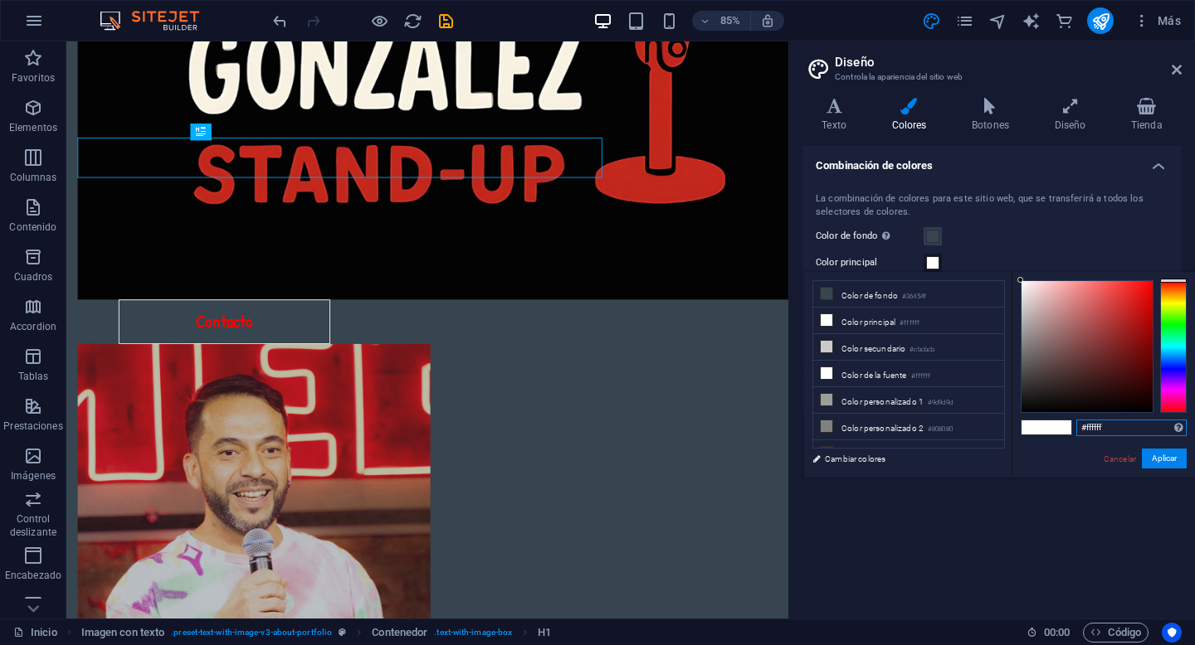
click at [1099, 430] on input "#ffffff" at bounding box center [1131, 428] width 110 height 17
paste input "5D3FD3"
type input "#5d3fd3"
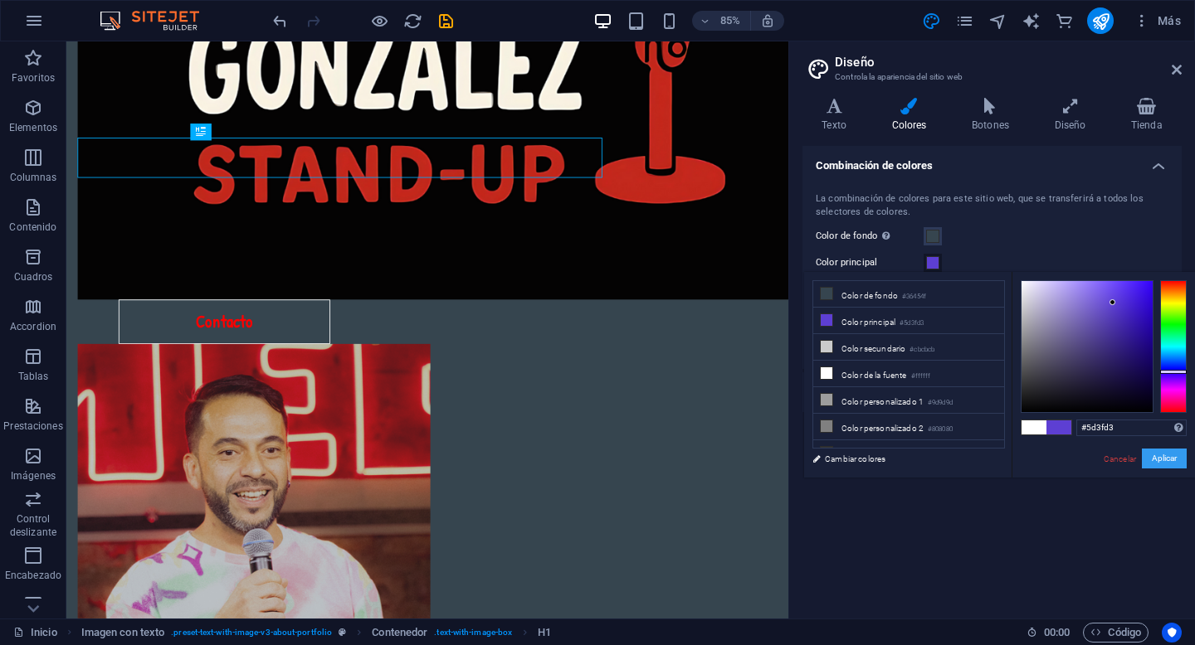
click at [1159, 459] on button "Aplicar" at bounding box center [1164, 459] width 45 height 20
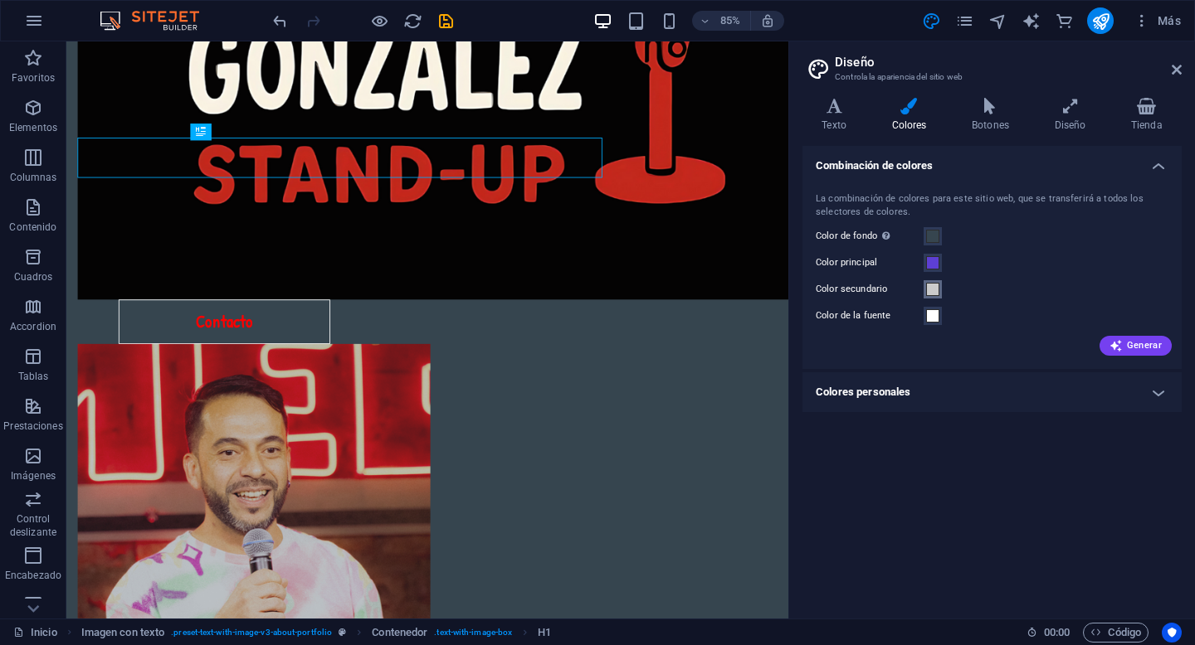
click at [934, 292] on span at bounding box center [932, 289] width 13 height 13
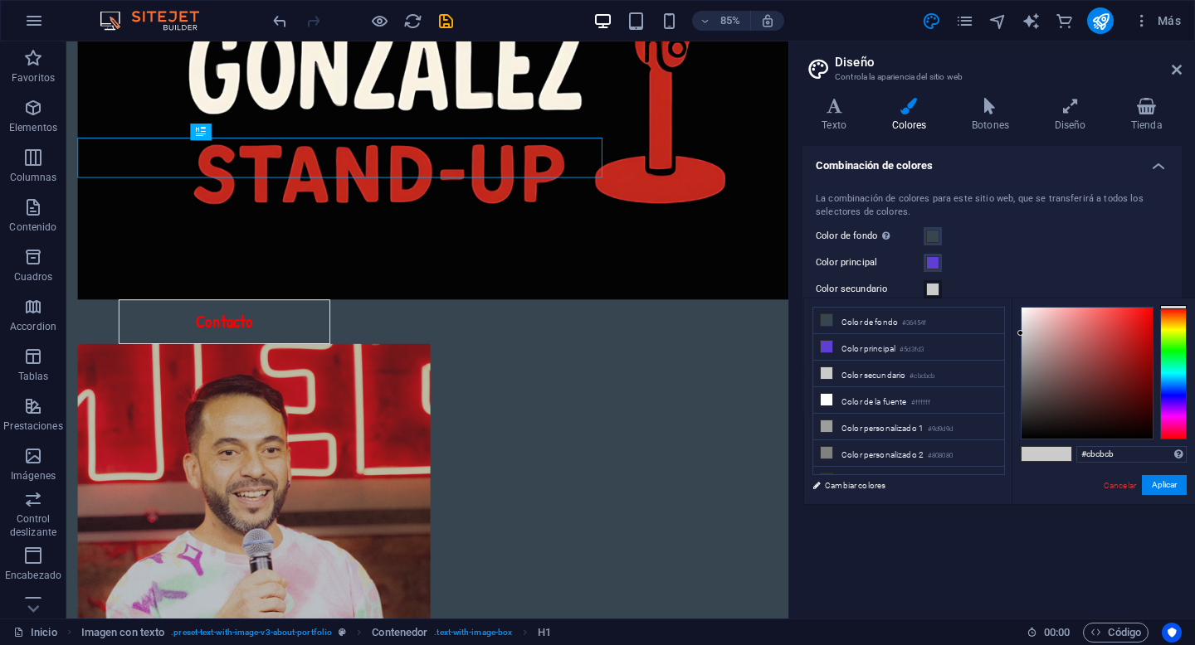
click at [934, 292] on span at bounding box center [932, 289] width 13 height 13
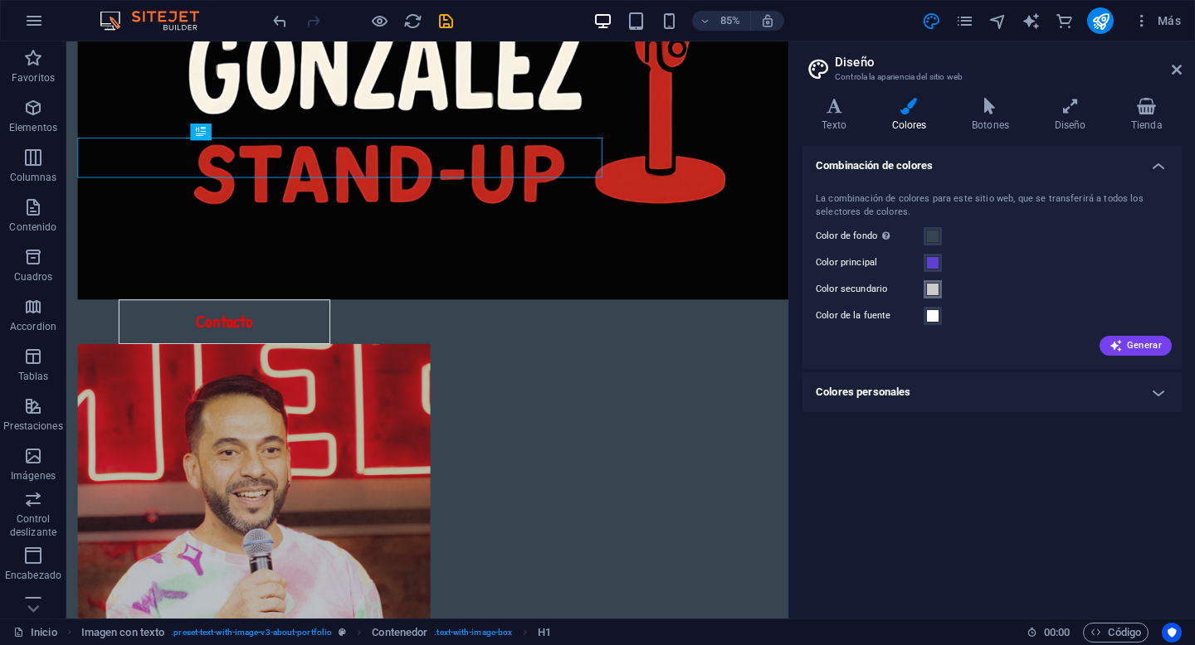
click at [934, 292] on span at bounding box center [932, 289] width 13 height 13
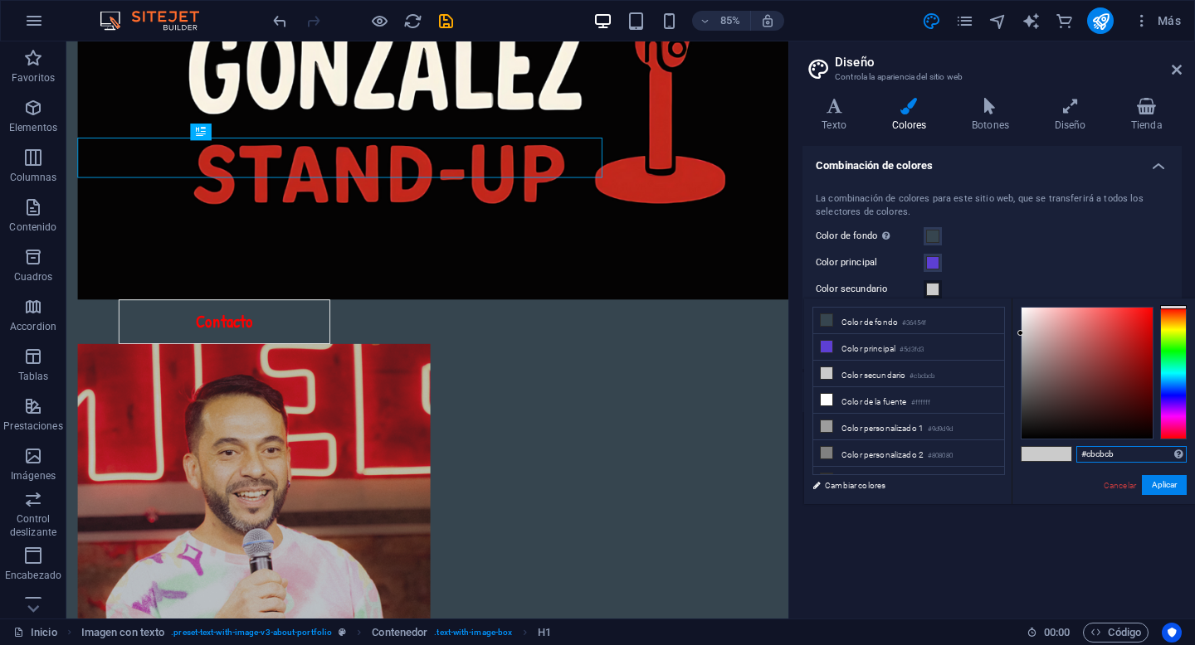
click at [1101, 456] on input "#cbcbcb" at bounding box center [1131, 454] width 110 height 17
paste input "FAF9F6"
type input "#faf9f6"
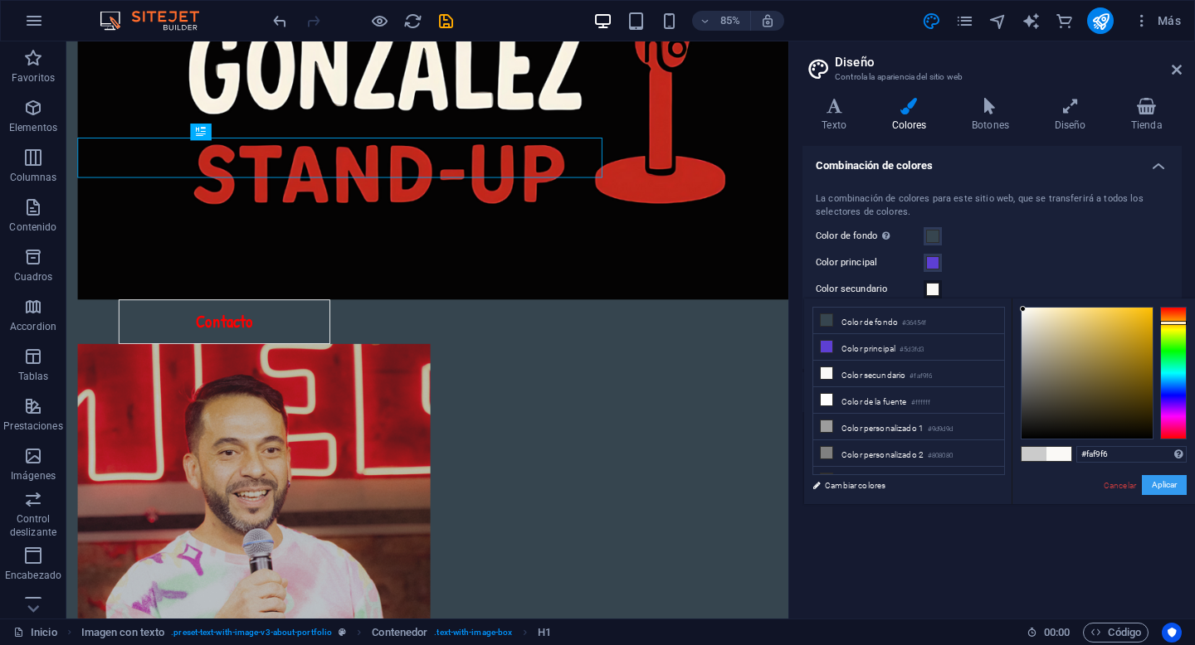
click at [1161, 487] on button "Aplicar" at bounding box center [1164, 485] width 45 height 20
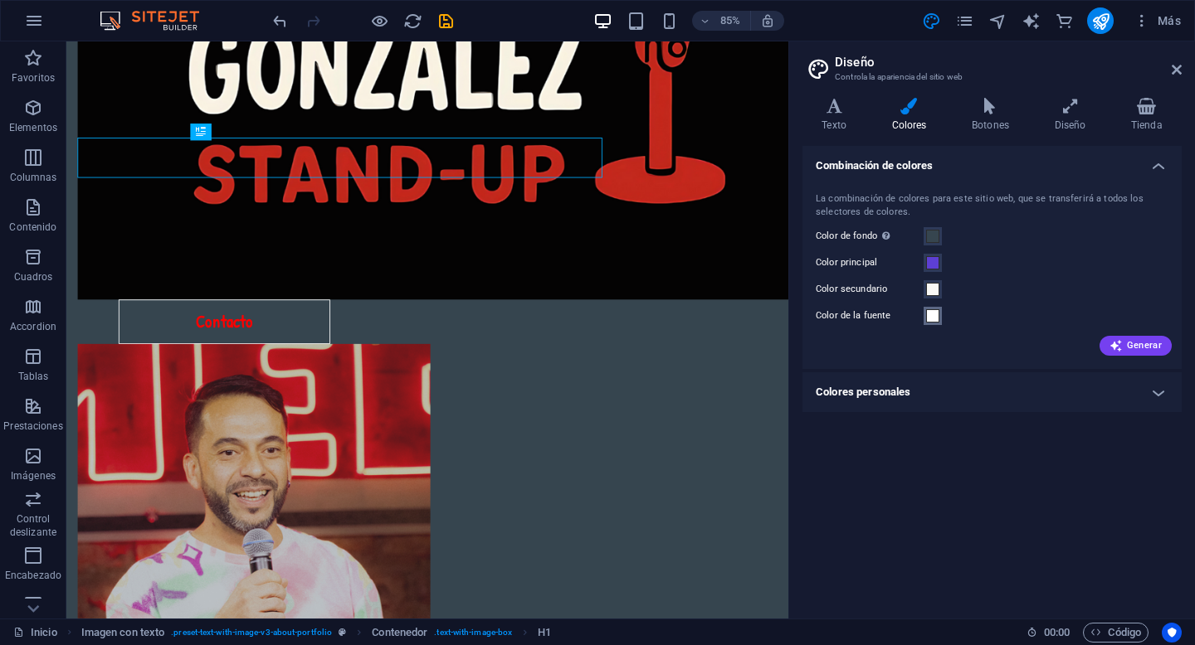
click at [932, 316] on span at bounding box center [932, 315] width 13 height 13
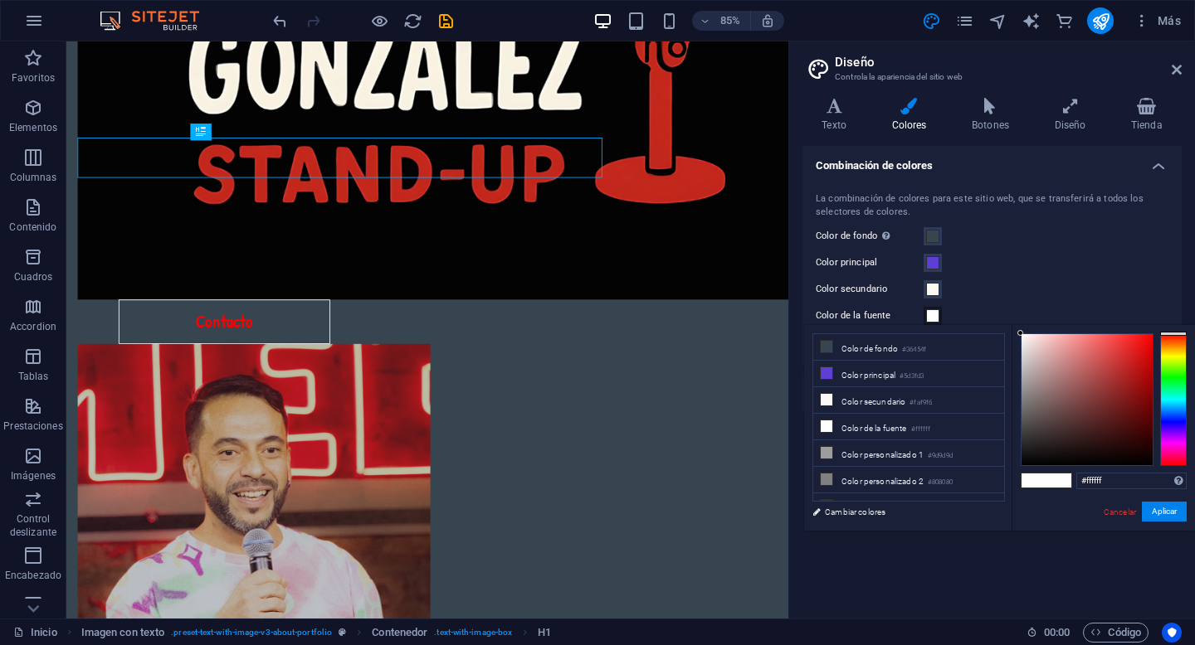
click at [932, 316] on span at bounding box center [932, 315] width 13 height 13
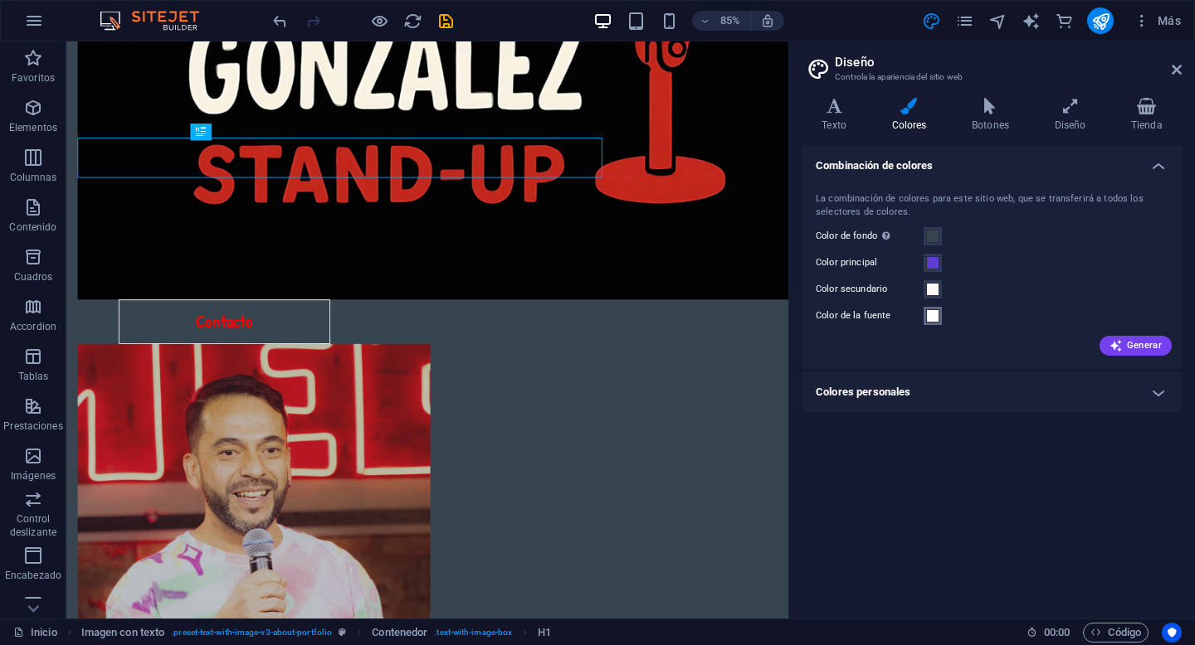
click at [932, 316] on span at bounding box center [932, 315] width 13 height 13
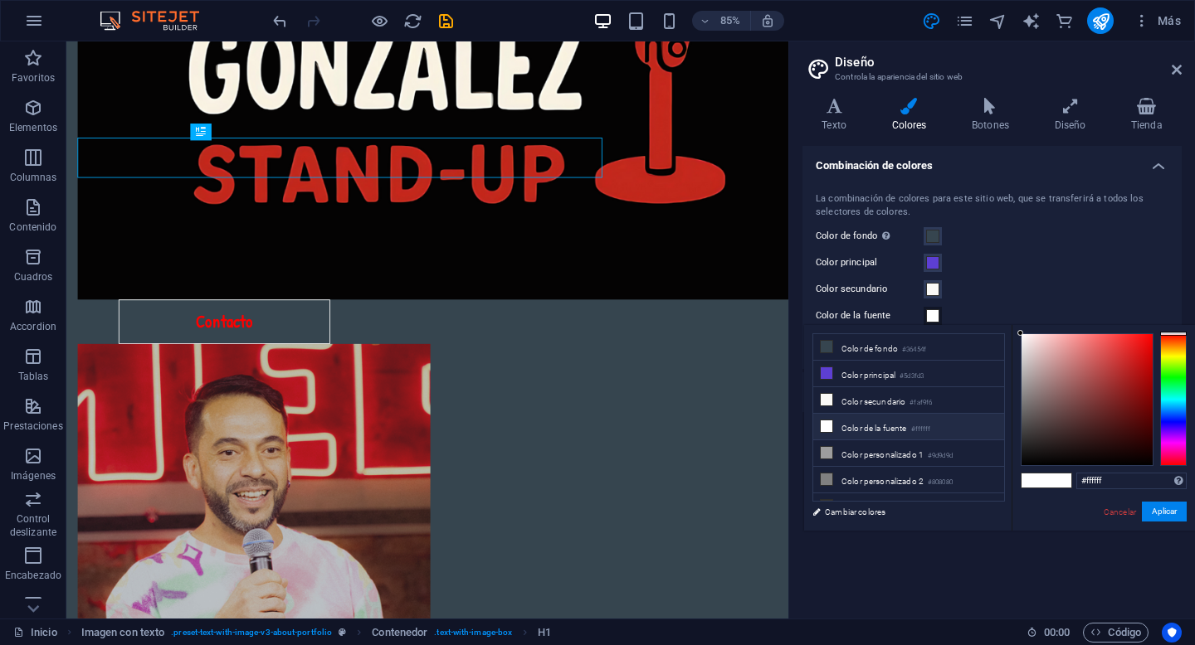
click at [892, 431] on li "Color de la fuente #ffffff" at bounding box center [908, 427] width 191 height 27
click at [1098, 481] on input "#ffffff" at bounding box center [1131, 481] width 110 height 17
paste input "FAF9F6"
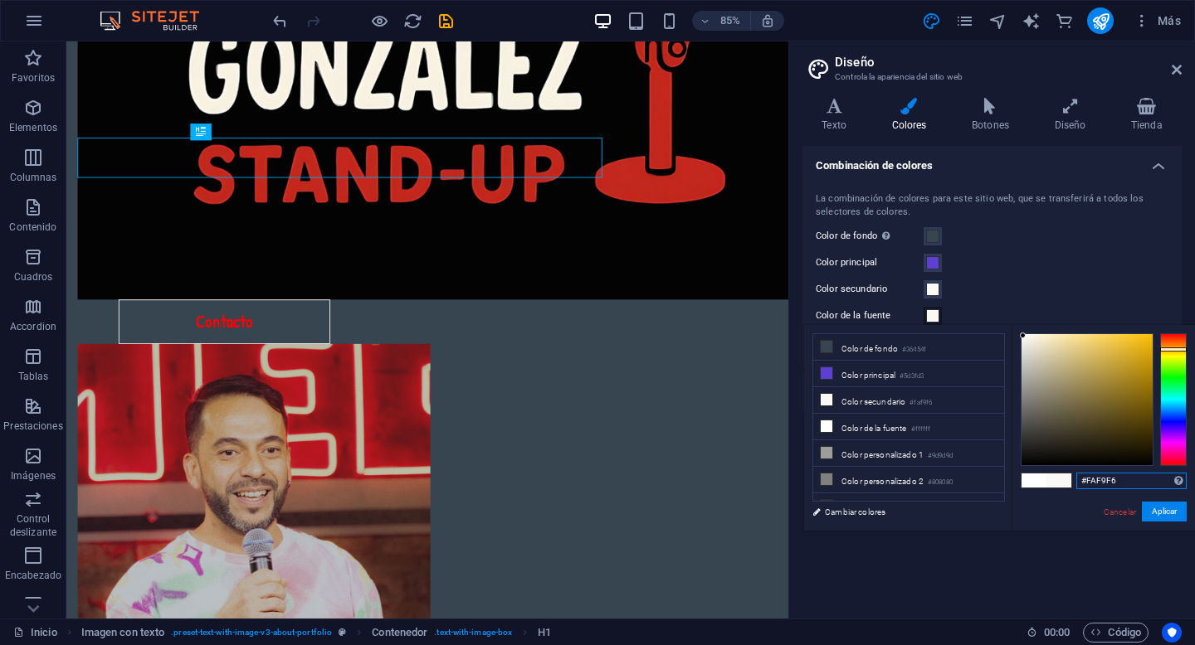
type input "#faf9f6"
click at [1161, 510] on button "Aplicar" at bounding box center [1164, 512] width 45 height 20
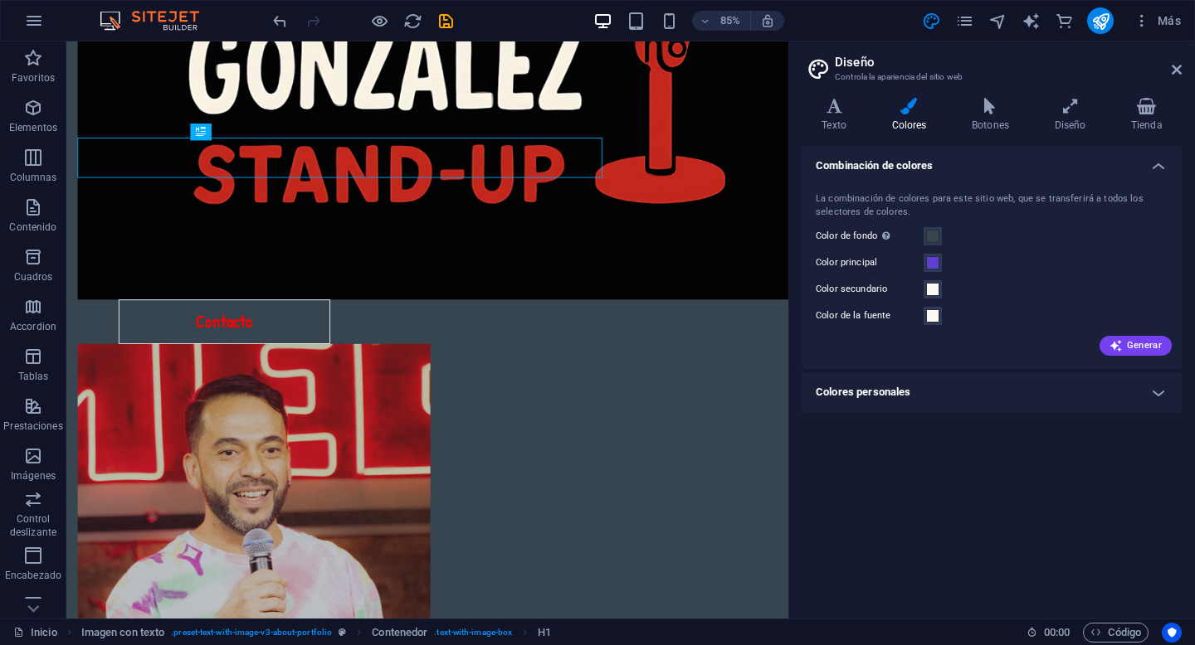
click at [1068, 400] on h4 "Colores personales" at bounding box center [991, 393] width 379 height 40
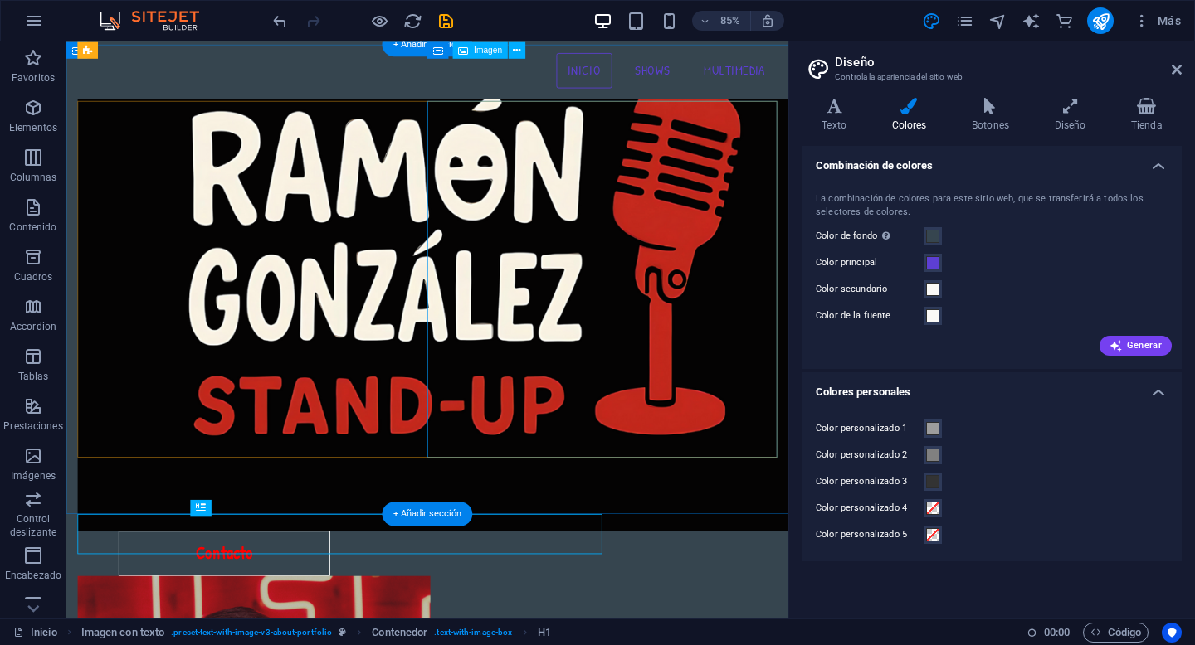
scroll to position [0, 0]
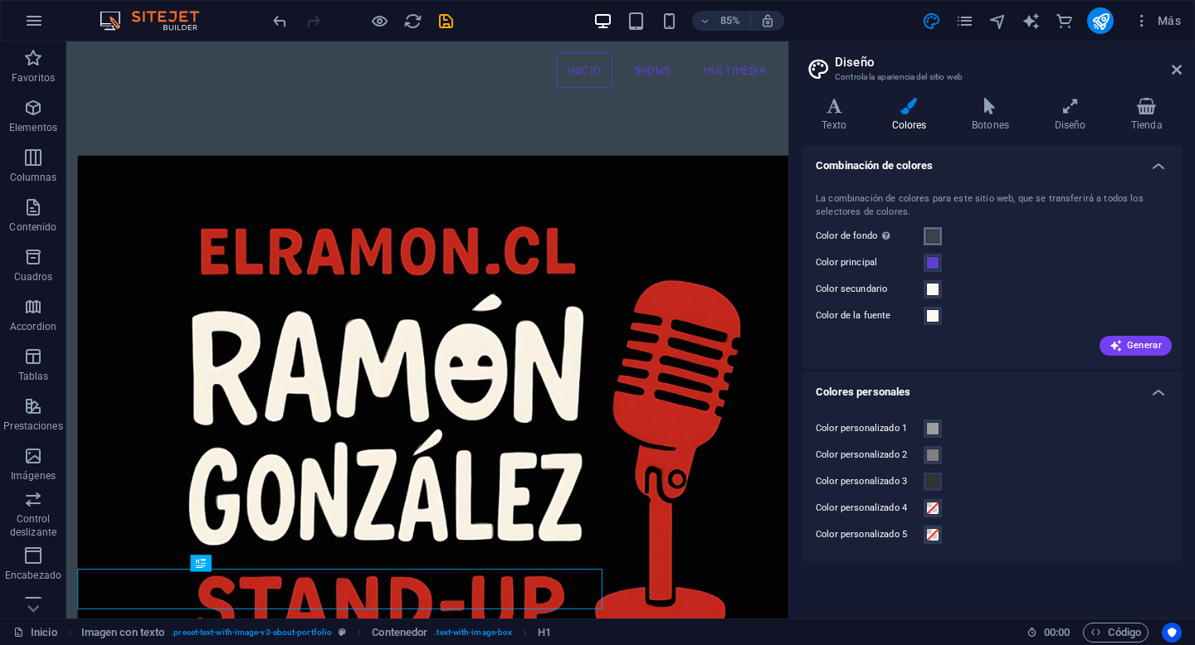
click at [933, 234] on span at bounding box center [932, 236] width 13 height 13
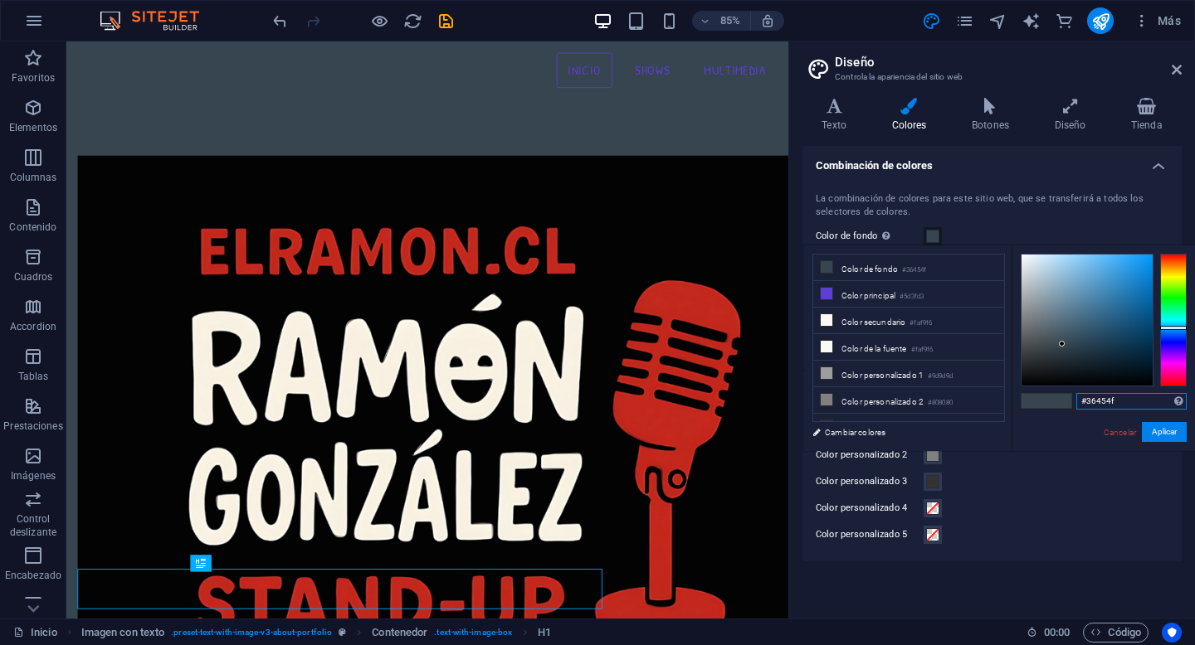
click at [1098, 406] on input "#36454f" at bounding box center [1131, 401] width 110 height 17
paste input "EFEFEF"
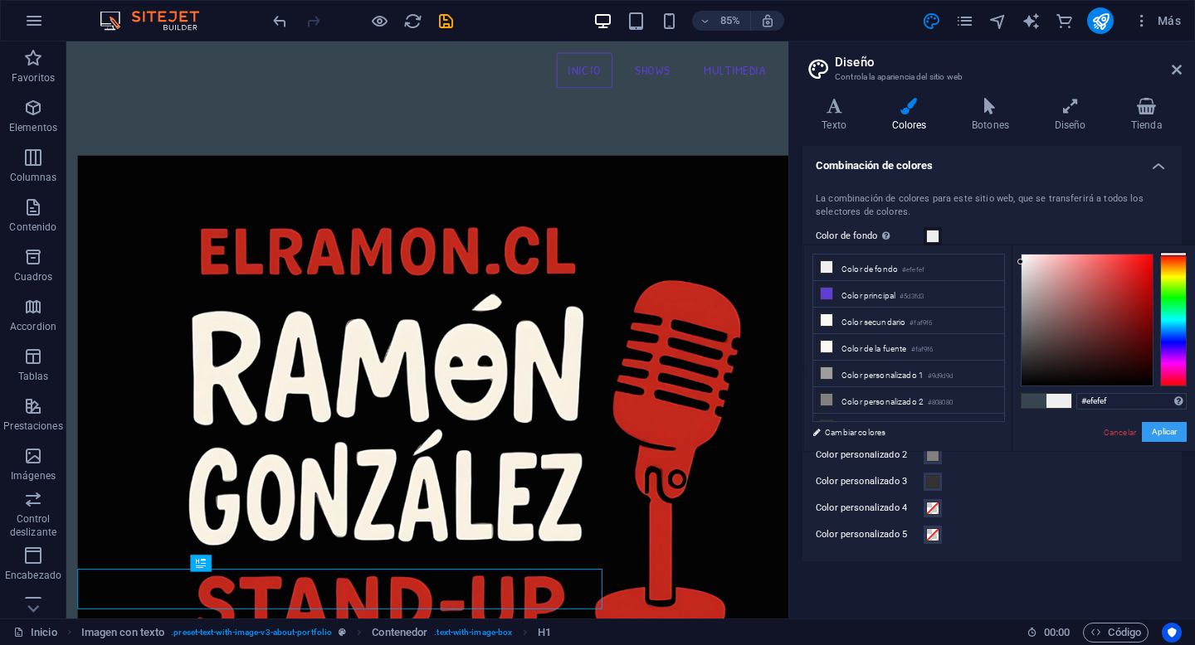
click at [1151, 433] on button "Aplicar" at bounding box center [1164, 432] width 45 height 20
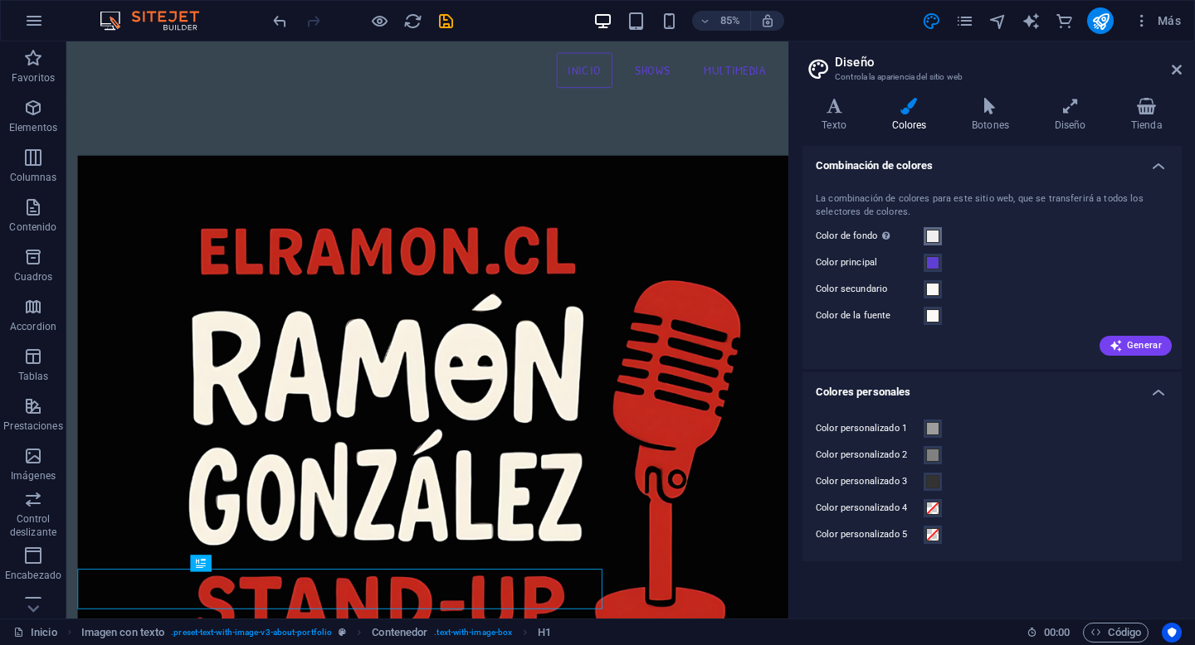
click at [928, 239] on span at bounding box center [932, 236] width 13 height 13
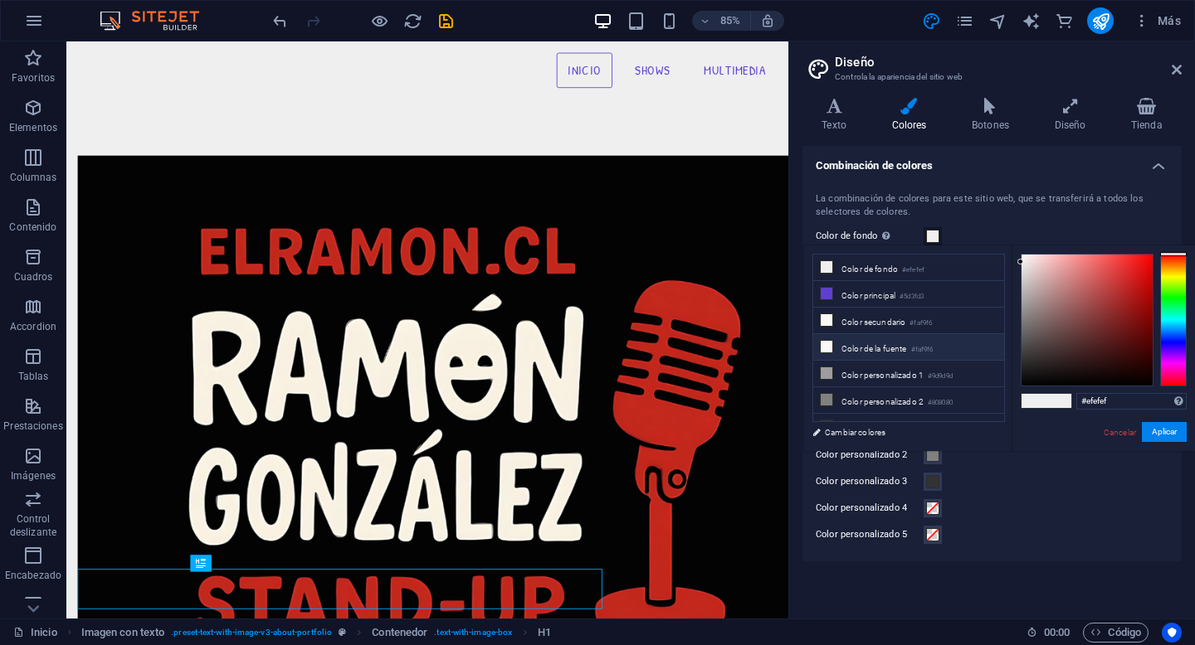
click at [830, 348] on icon at bounding box center [827, 347] width 12 height 12
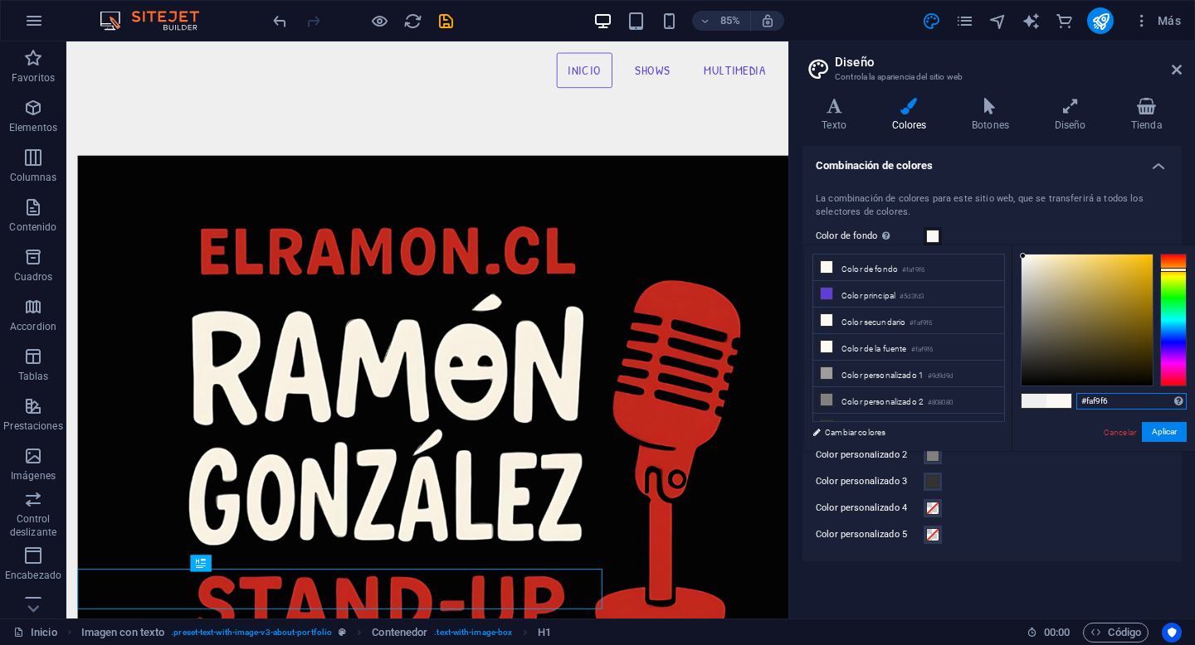
click at [1093, 407] on input "#faf9f6" at bounding box center [1131, 401] width 110 height 17
click at [1161, 426] on button "Aplicar" at bounding box center [1164, 432] width 45 height 20
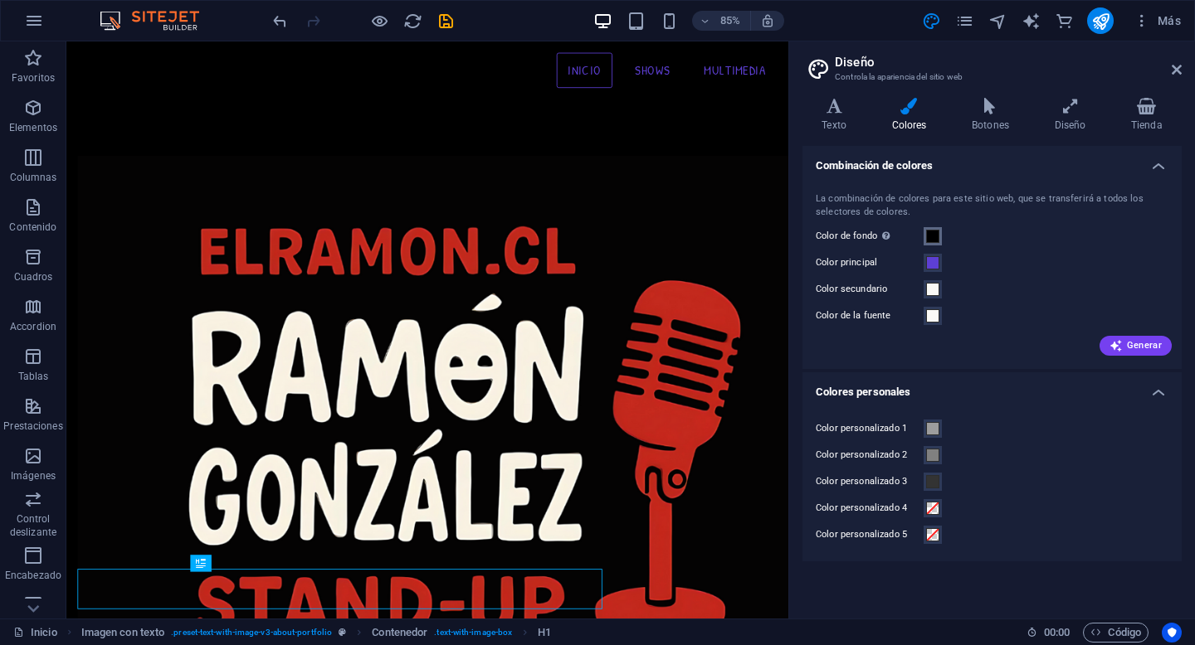
click at [933, 236] on span at bounding box center [932, 236] width 13 height 13
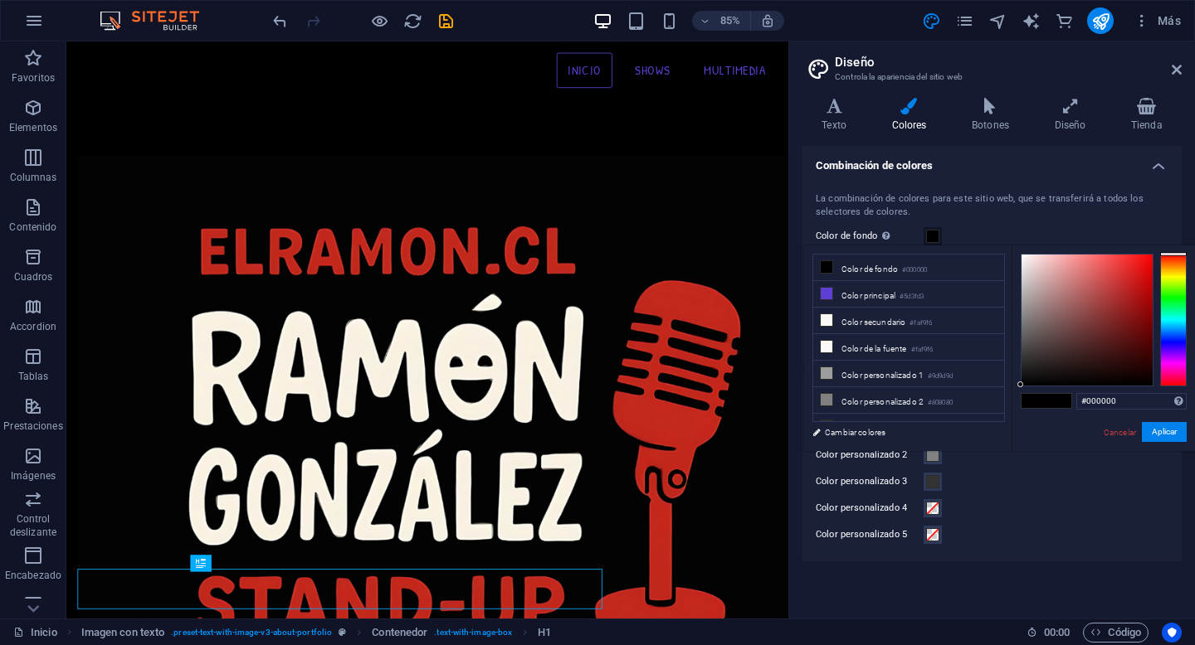
click at [933, 236] on span at bounding box center [932, 236] width 13 height 13
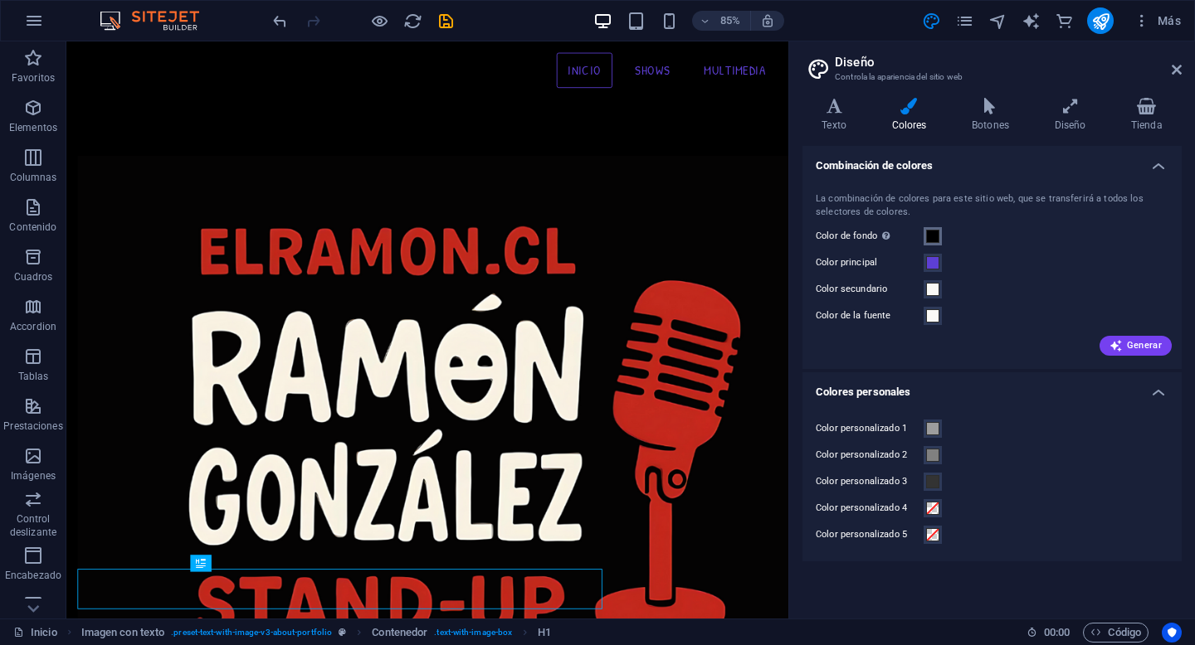
click at [933, 236] on span at bounding box center [932, 236] width 13 height 13
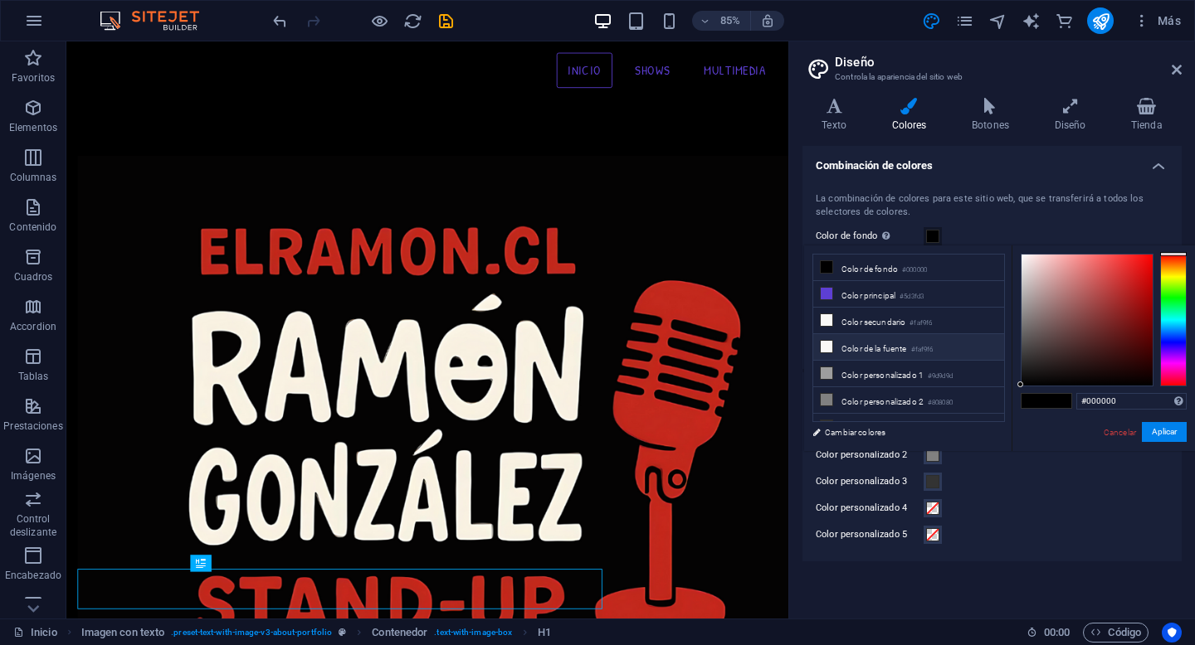
click at [864, 348] on li "Color de la fuente #faf9f6" at bounding box center [908, 347] width 191 height 27
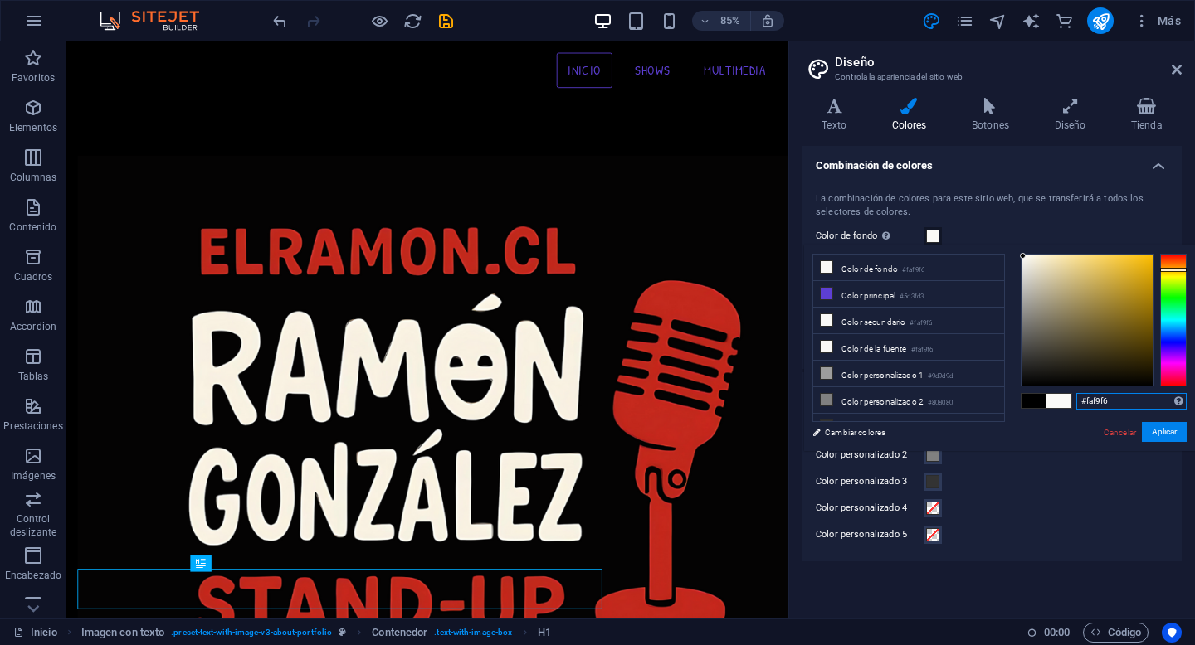
click at [1095, 404] on input "#faf9f6" at bounding box center [1131, 401] width 110 height 17
click at [1171, 436] on button "Aplicar" at bounding box center [1164, 432] width 45 height 20
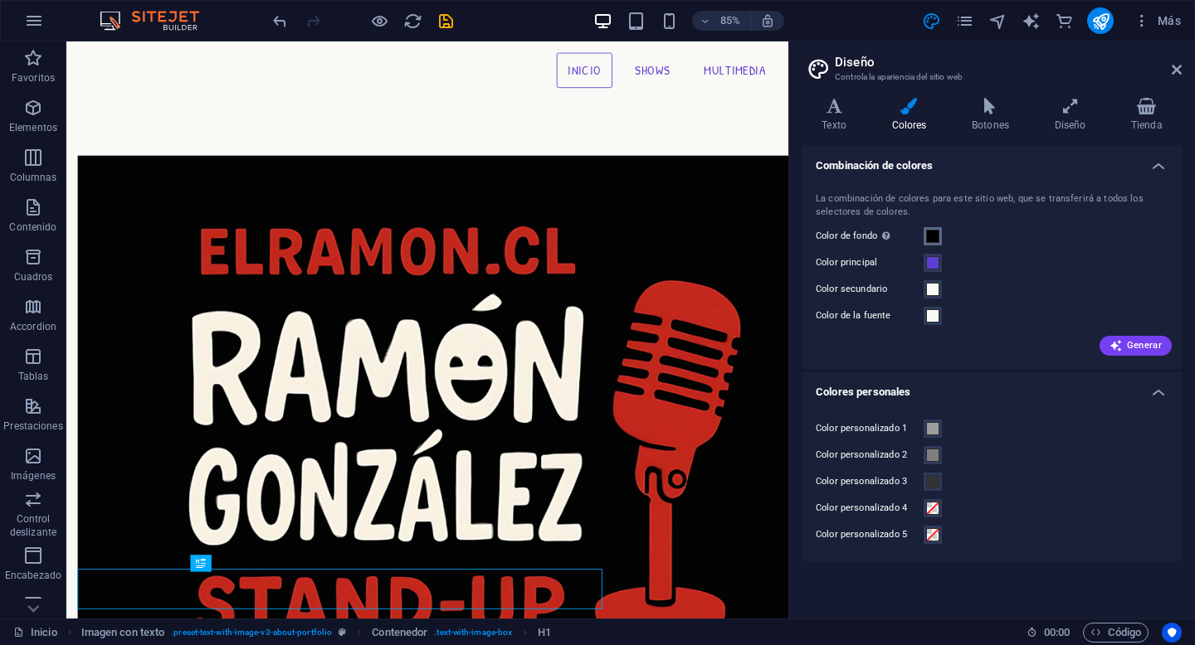
click at [932, 237] on span at bounding box center [932, 236] width 13 height 13
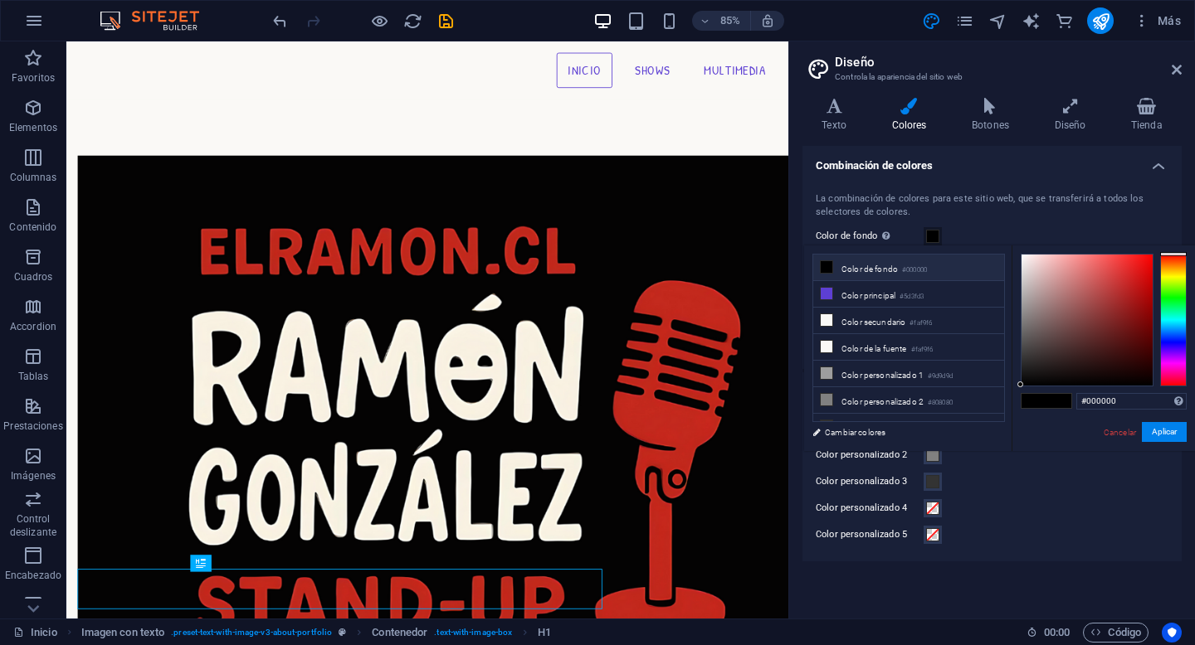
click at [933, 275] on li "Color de fondo #000000" at bounding box center [908, 268] width 191 height 27
click at [1106, 402] on input "#000000" at bounding box center [1131, 401] width 110 height 17
paste input "EFEFEF"
click at [1106, 402] on input "#0000EFEFEF00" at bounding box center [1131, 401] width 110 height 17
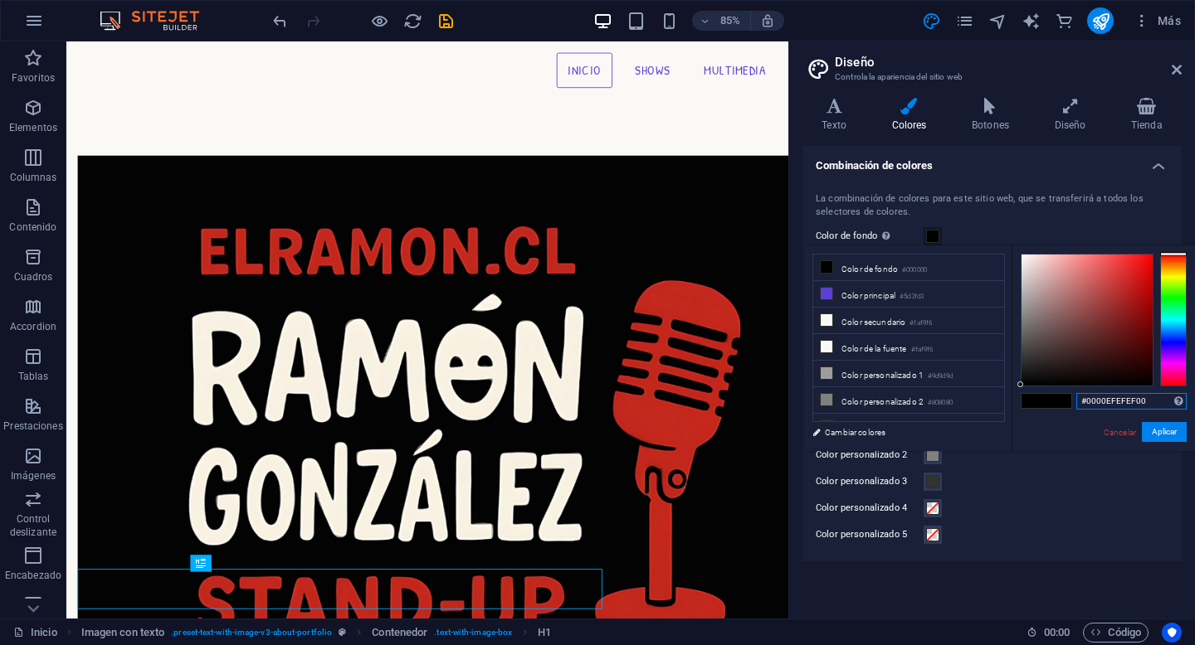
click at [1106, 402] on input "#0000EFEFEF00" at bounding box center [1131, 401] width 110 height 17
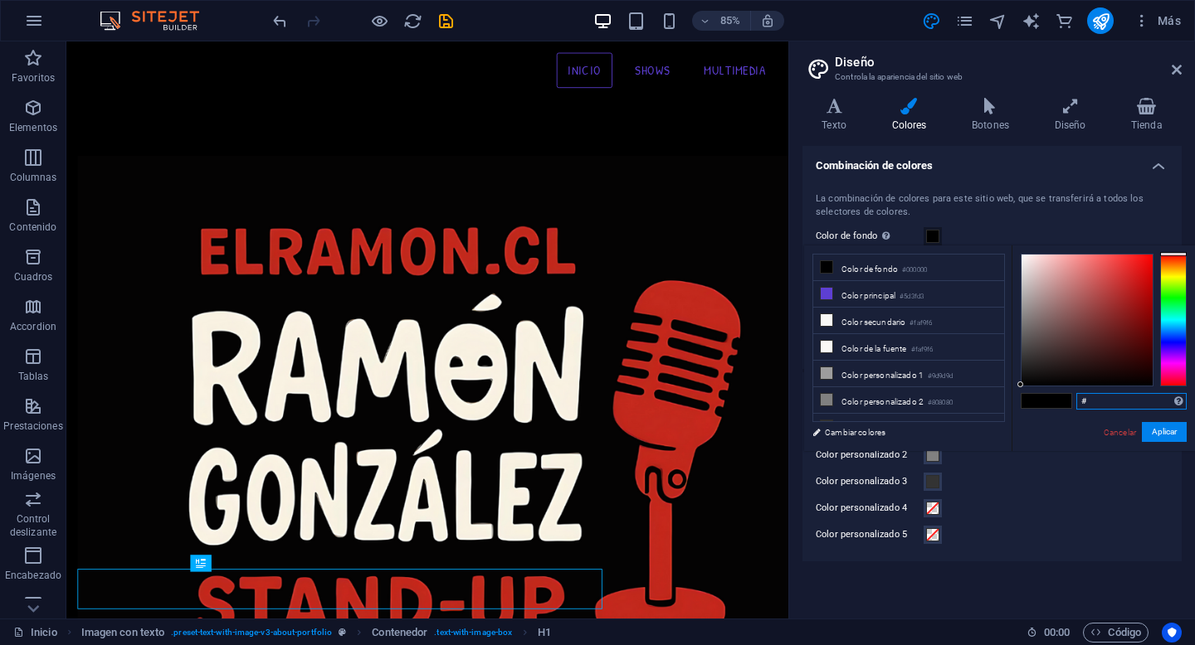
paste input "EFEFEF"
type input "#efefef"
click at [1159, 440] on button "Aplicar" at bounding box center [1164, 432] width 45 height 20
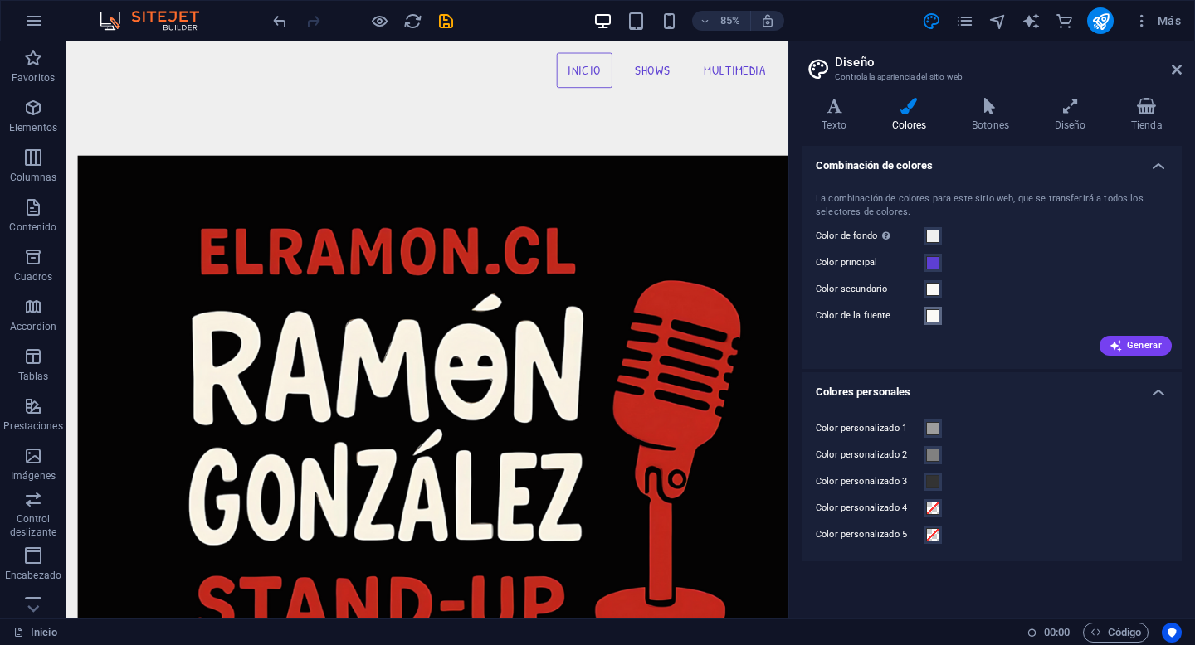
click at [933, 316] on span at bounding box center [932, 315] width 13 height 13
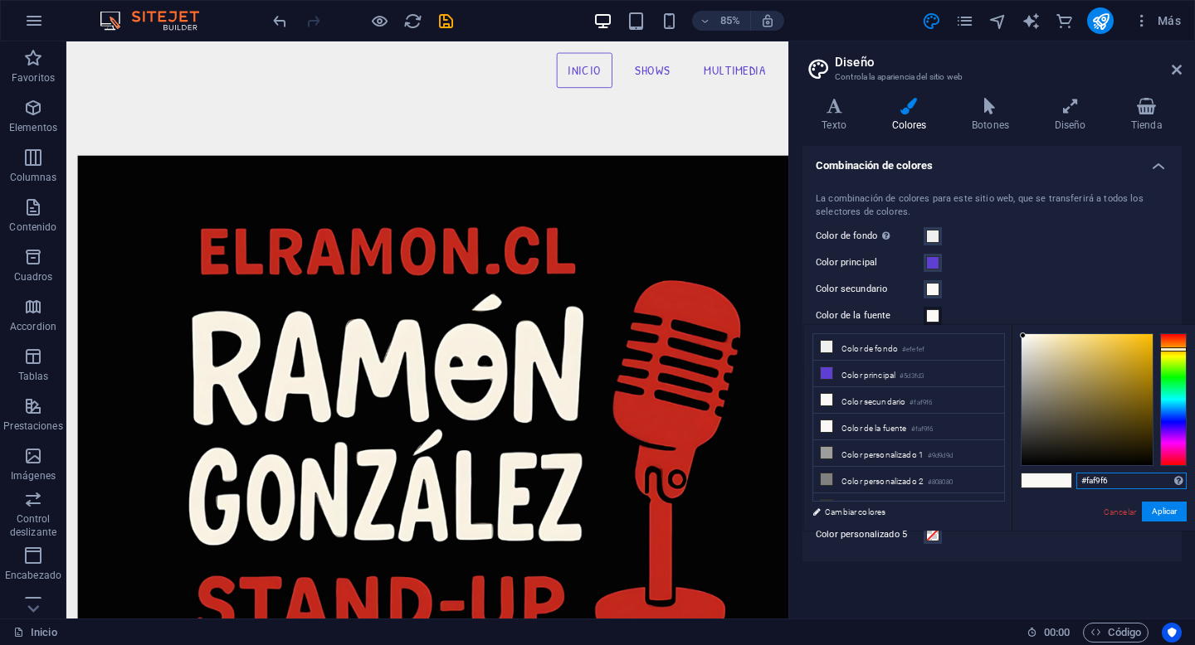
click at [1097, 480] on input "#faf9f6" at bounding box center [1131, 481] width 110 height 17
type input "#000000"
click at [1174, 515] on button "Aplicar" at bounding box center [1164, 512] width 45 height 20
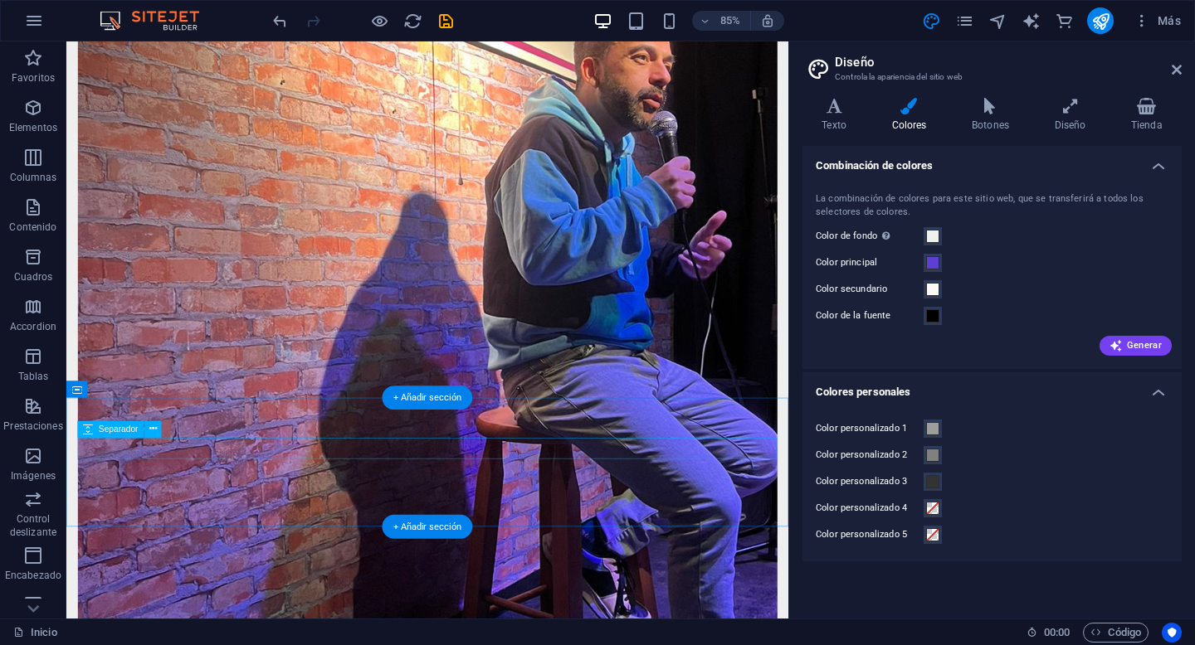
scroll to position [2069, 0]
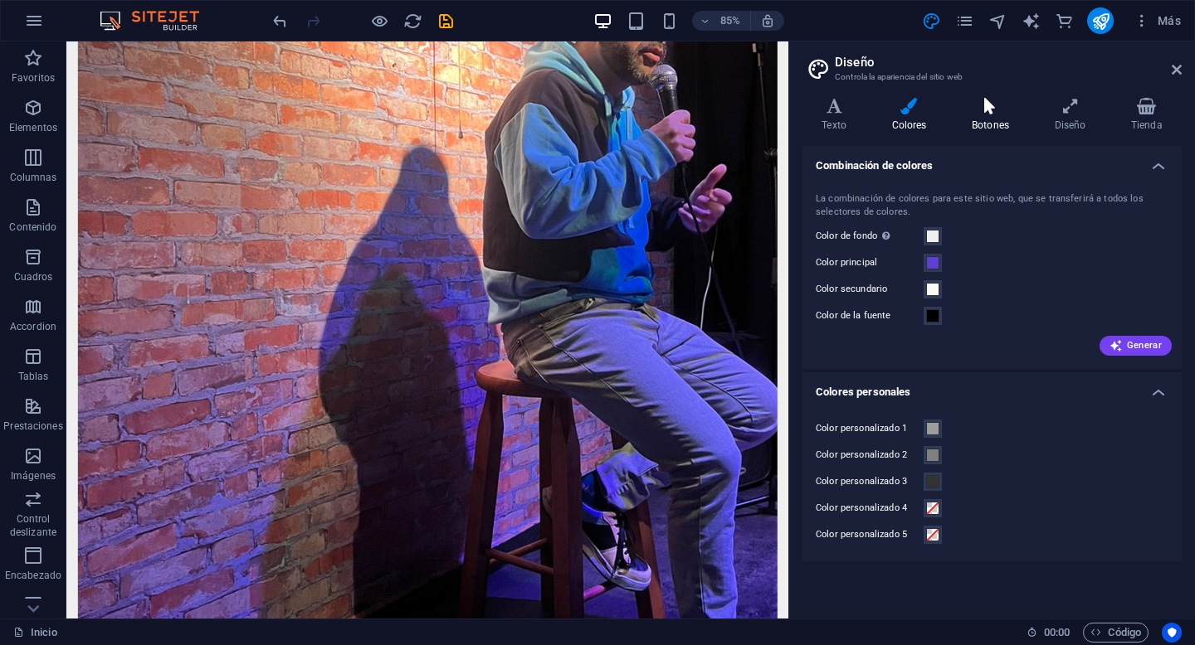
click at [991, 114] on icon at bounding box center [990, 106] width 76 height 17
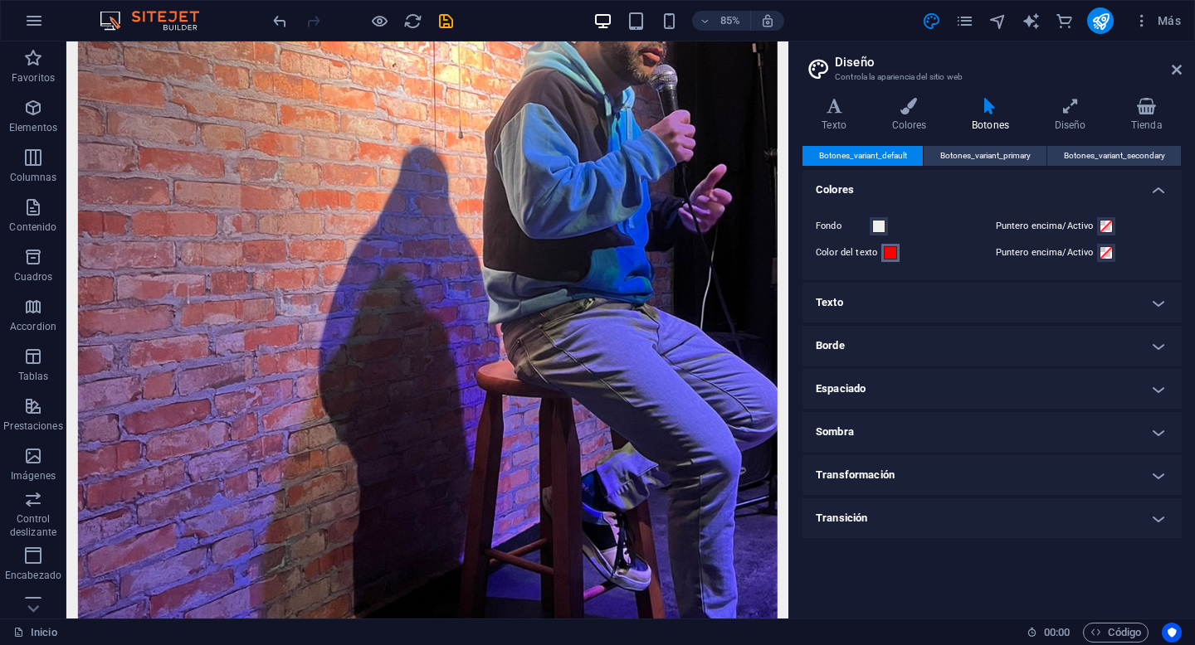
click at [889, 255] on span at bounding box center [890, 252] width 13 height 13
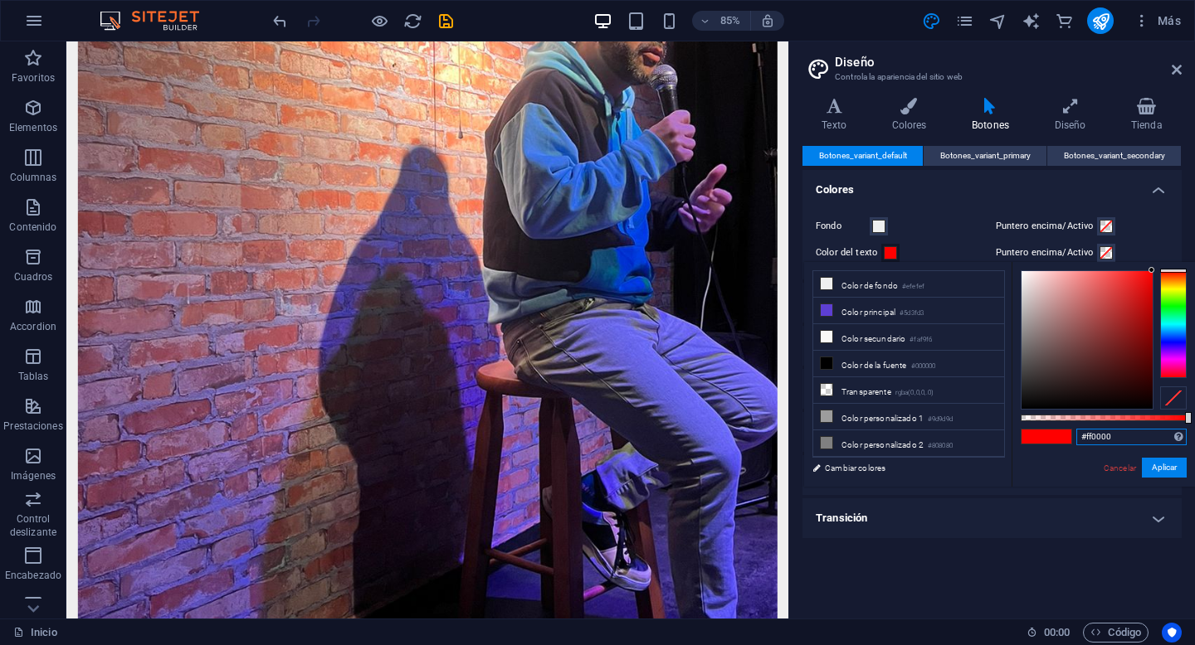
click at [1098, 436] on input "#ff0000" at bounding box center [1131, 437] width 110 height 17
type input "#000000"
click at [1163, 464] on button "Aplicar" at bounding box center [1164, 468] width 45 height 20
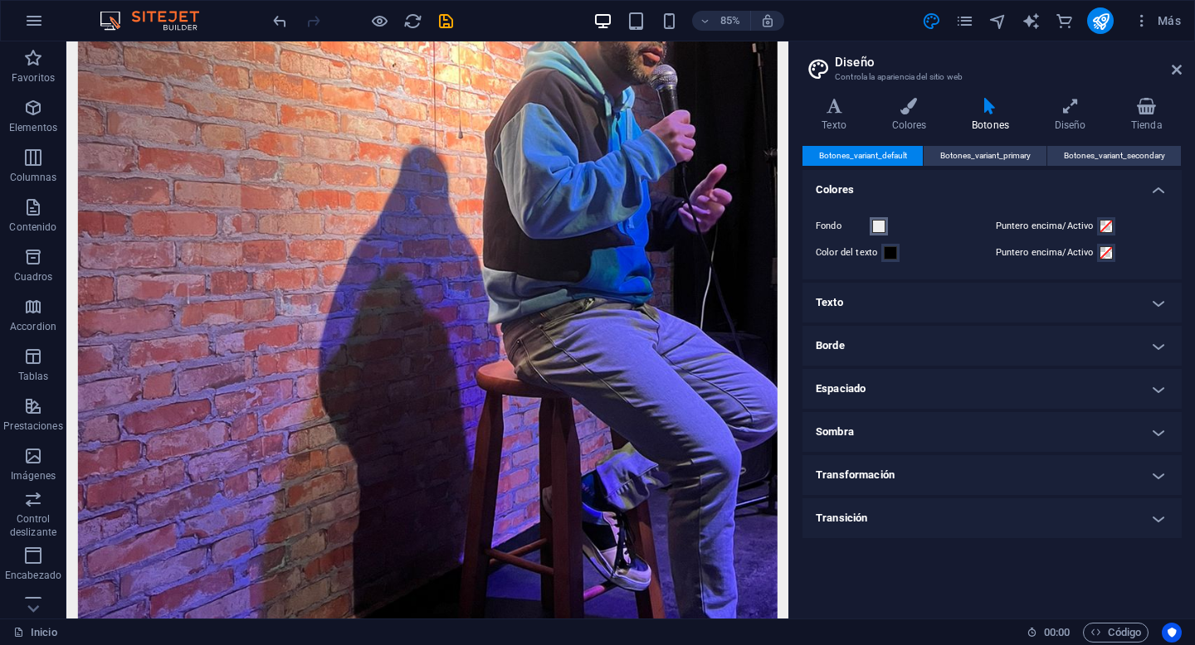
click at [880, 226] on span at bounding box center [878, 226] width 13 height 13
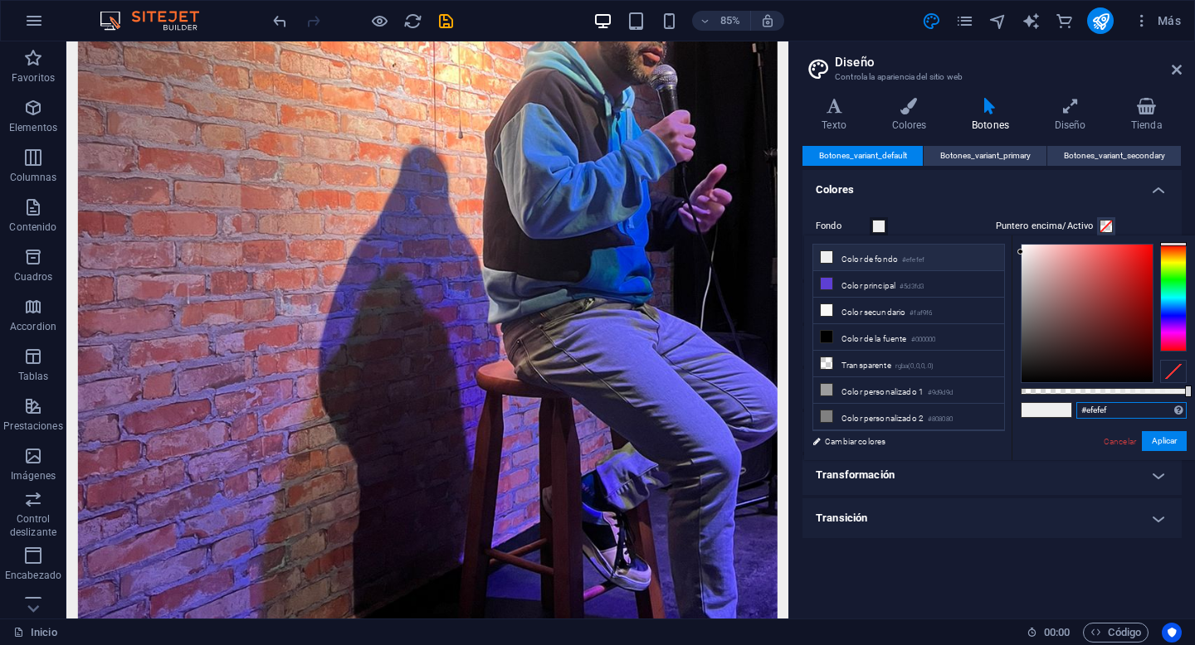
click at [1094, 418] on input "#efefef" at bounding box center [1131, 410] width 110 height 17
type input "#cc5500"
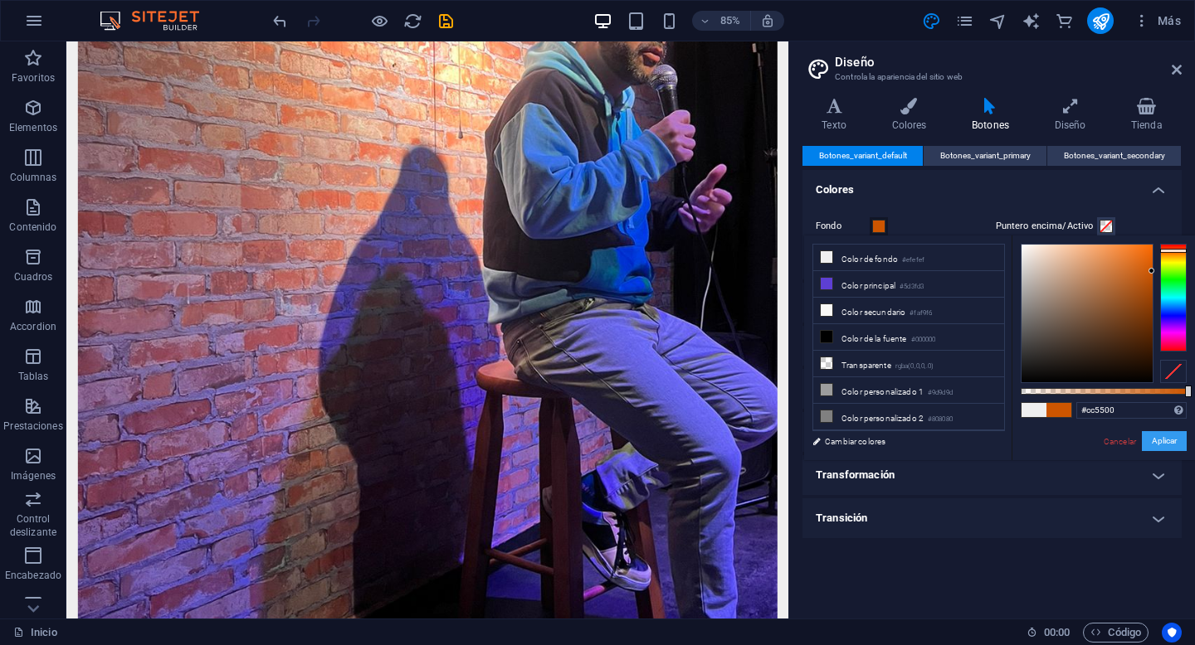
click at [1163, 443] on button "Aplicar" at bounding box center [1164, 441] width 45 height 20
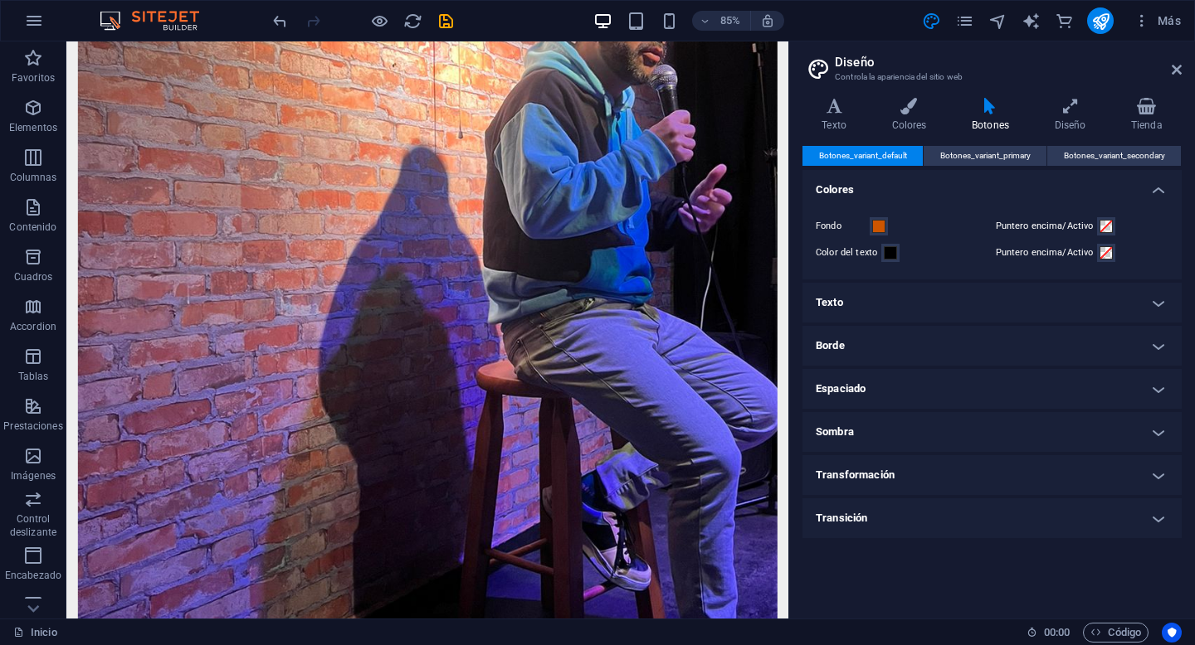
click at [906, 301] on h4 "Texto" at bounding box center [991, 303] width 379 height 40
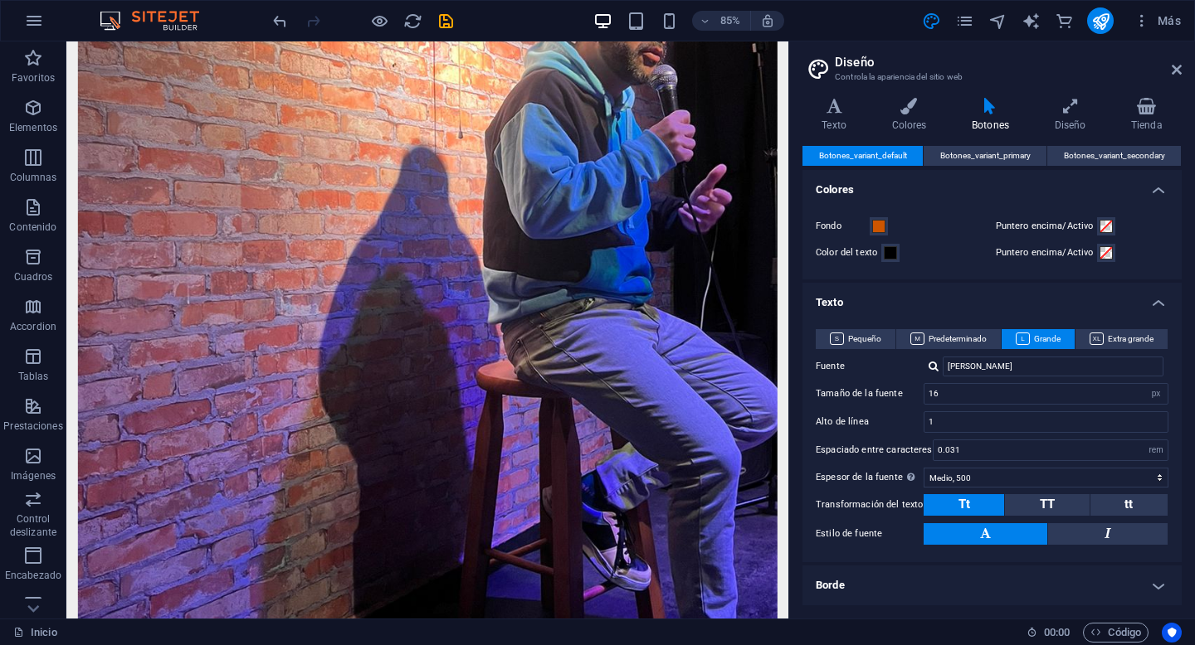
click at [906, 301] on h4 "Texto" at bounding box center [991, 298] width 379 height 30
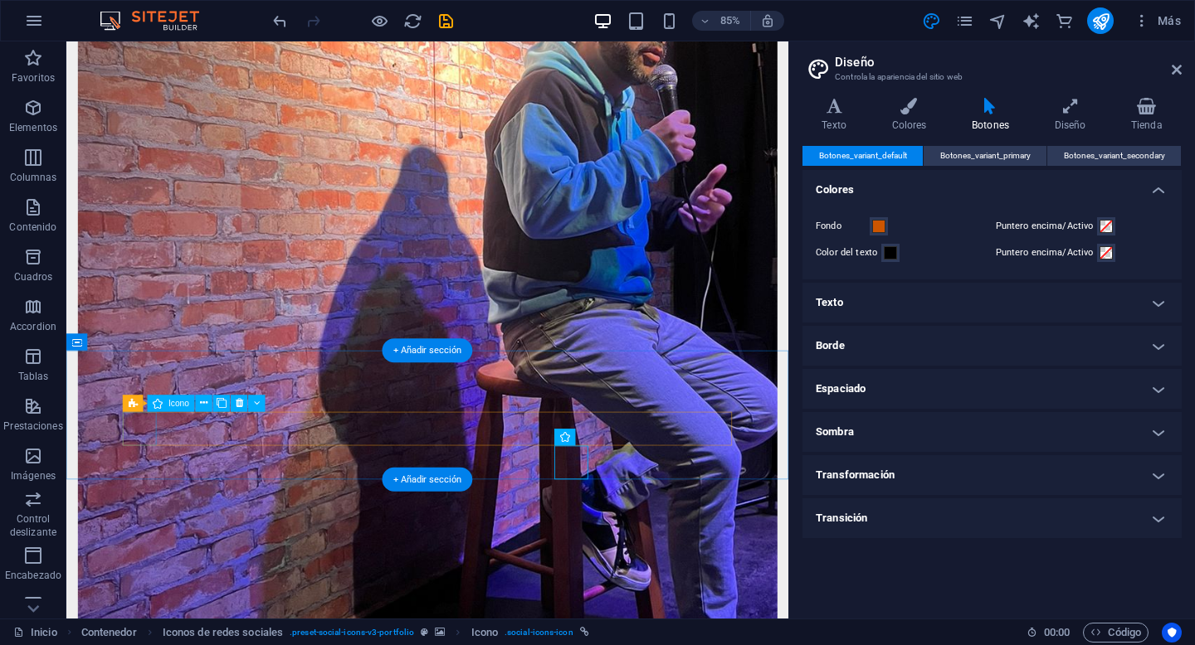
select select "xMidYMid"
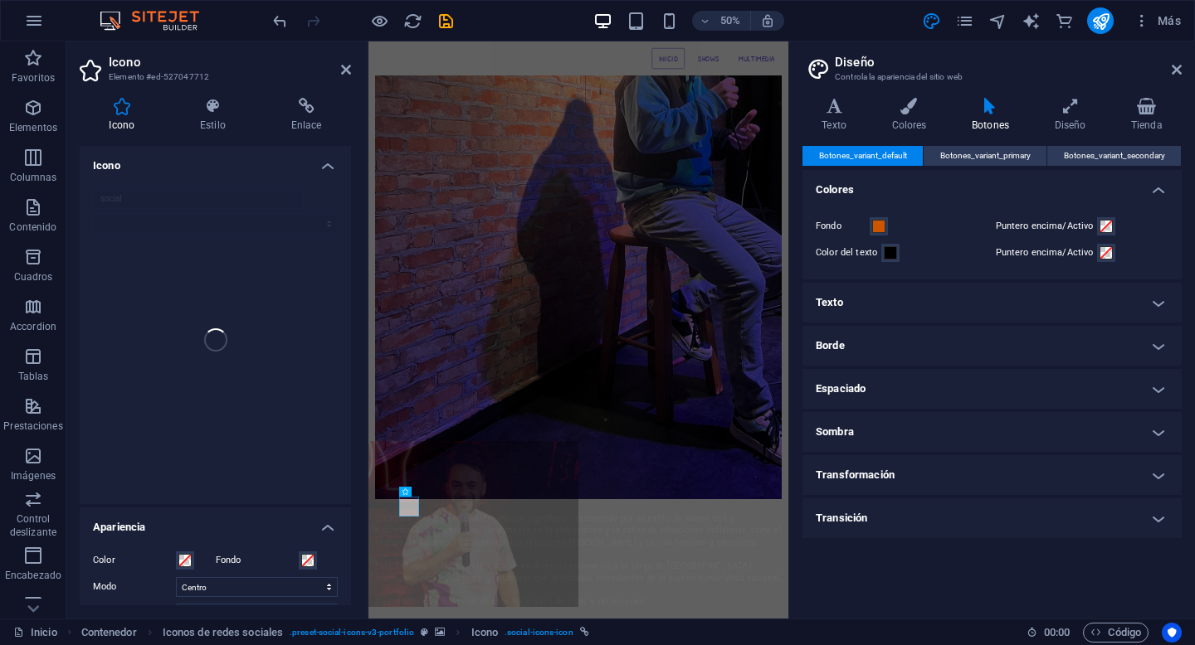
scroll to position [1398, 0]
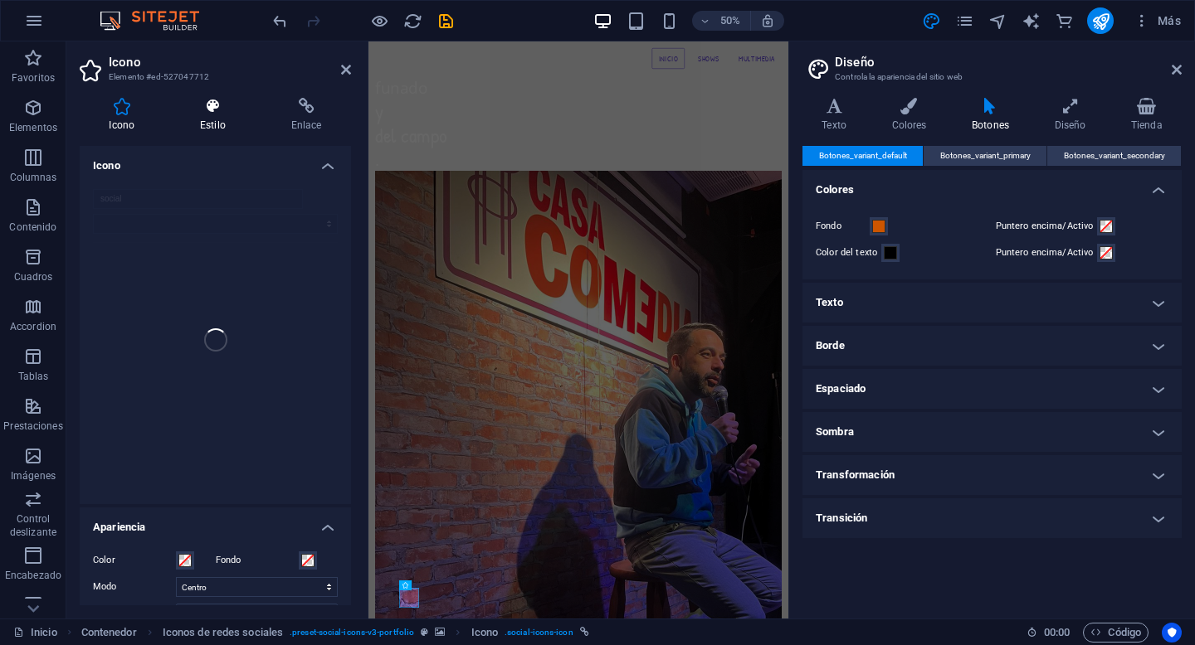
click at [217, 108] on icon at bounding box center [213, 106] width 85 height 17
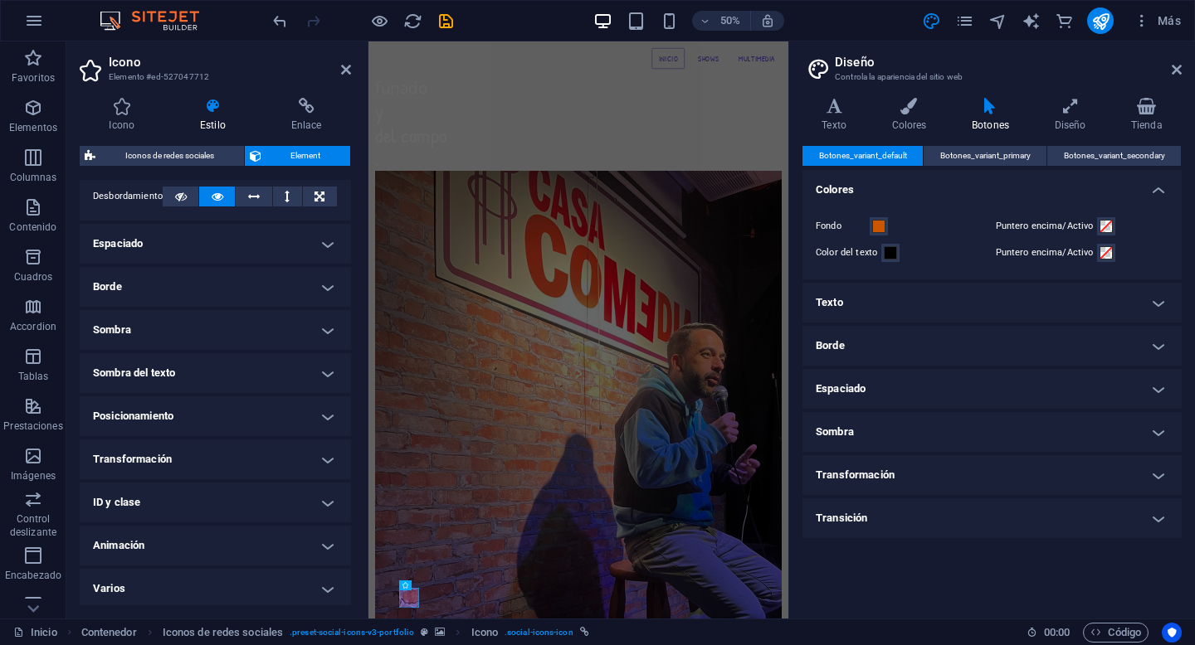
scroll to position [290, 0]
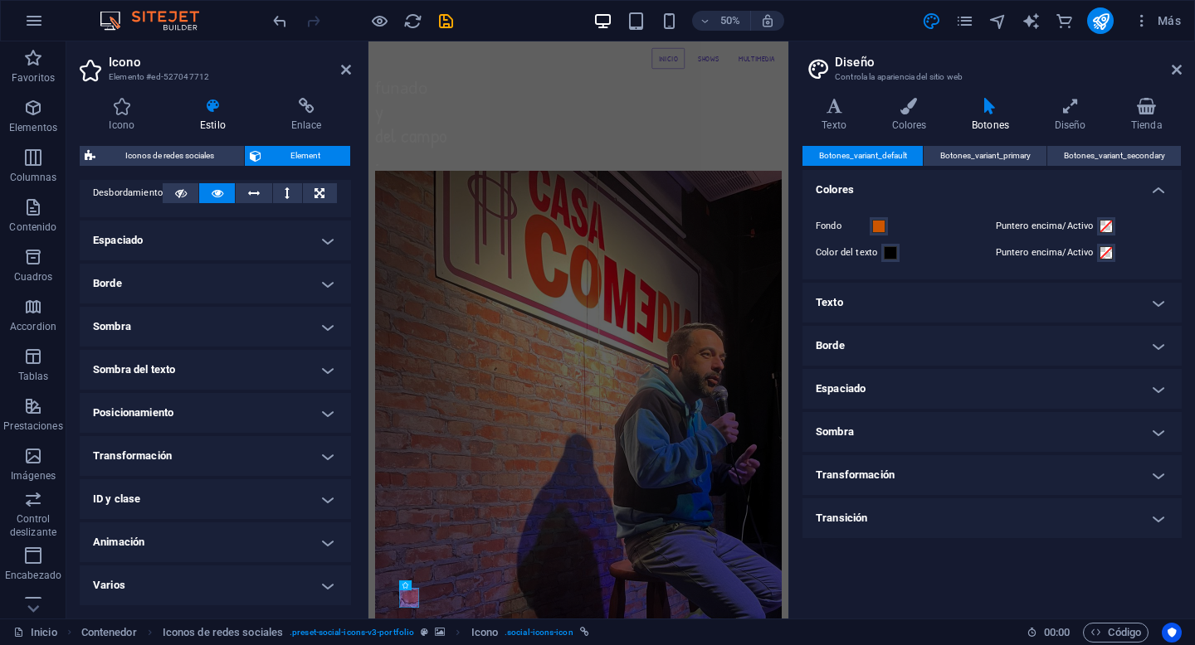
click at [329, 459] on h4 "Transformación" at bounding box center [215, 456] width 271 height 40
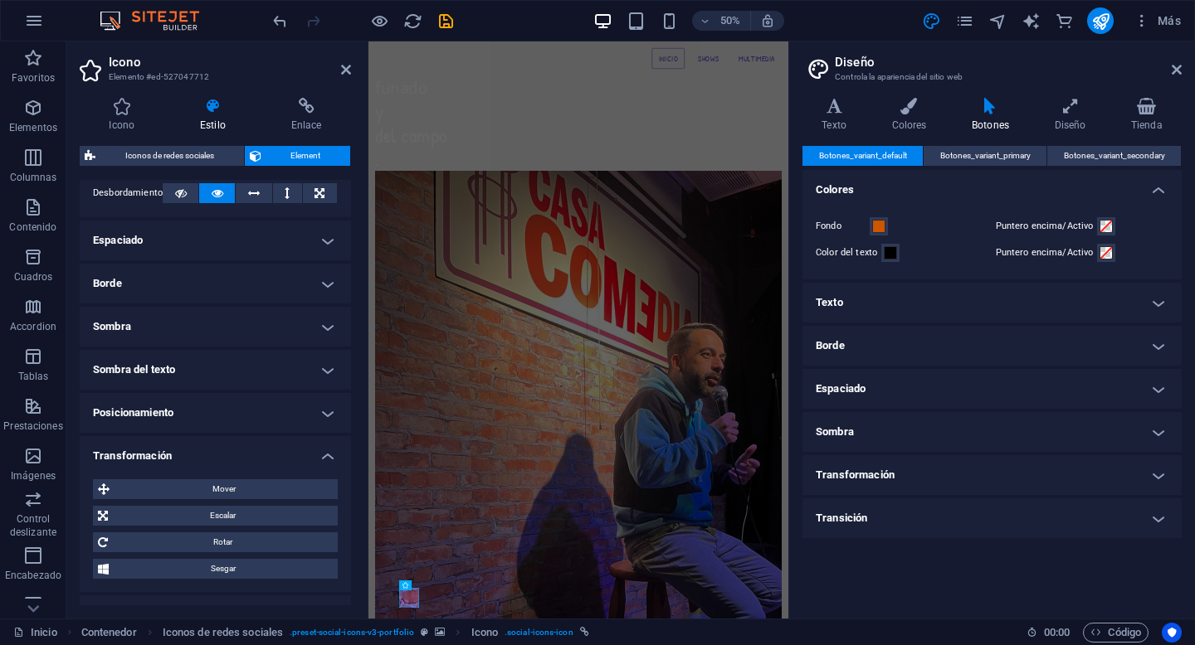
click at [965, 251] on div "Color del texto" at bounding box center [902, 253] width 173 height 20
click at [343, 72] on icon at bounding box center [346, 69] width 10 height 13
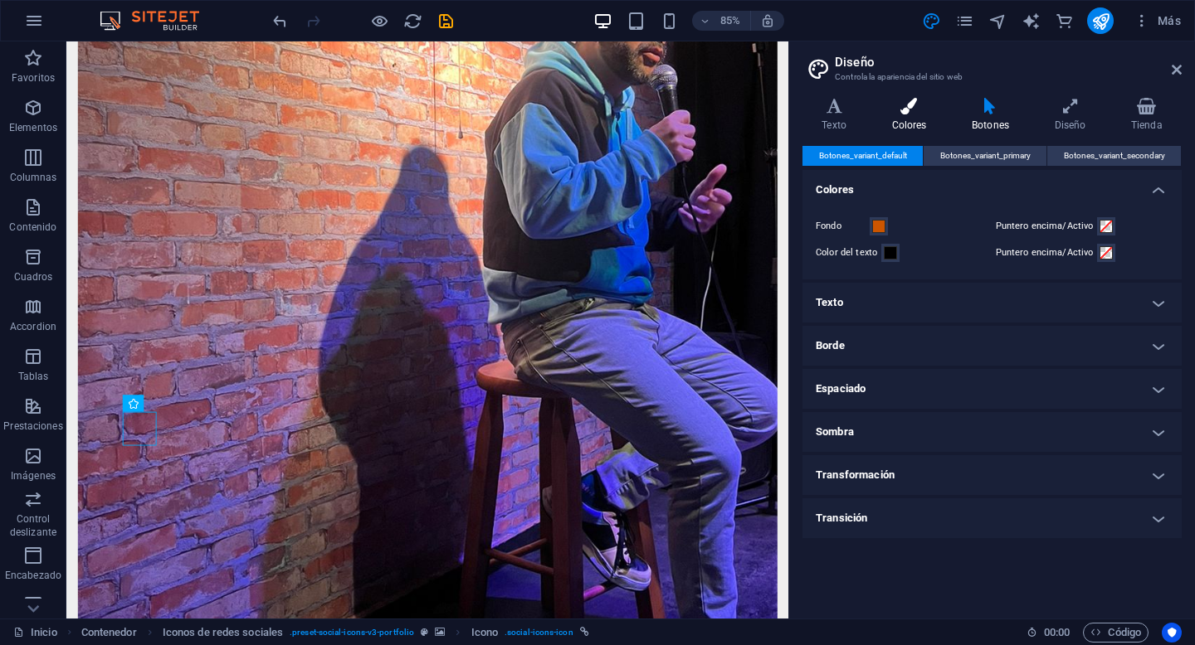
click at [912, 118] on h4 "Colores" at bounding box center [912, 115] width 80 height 35
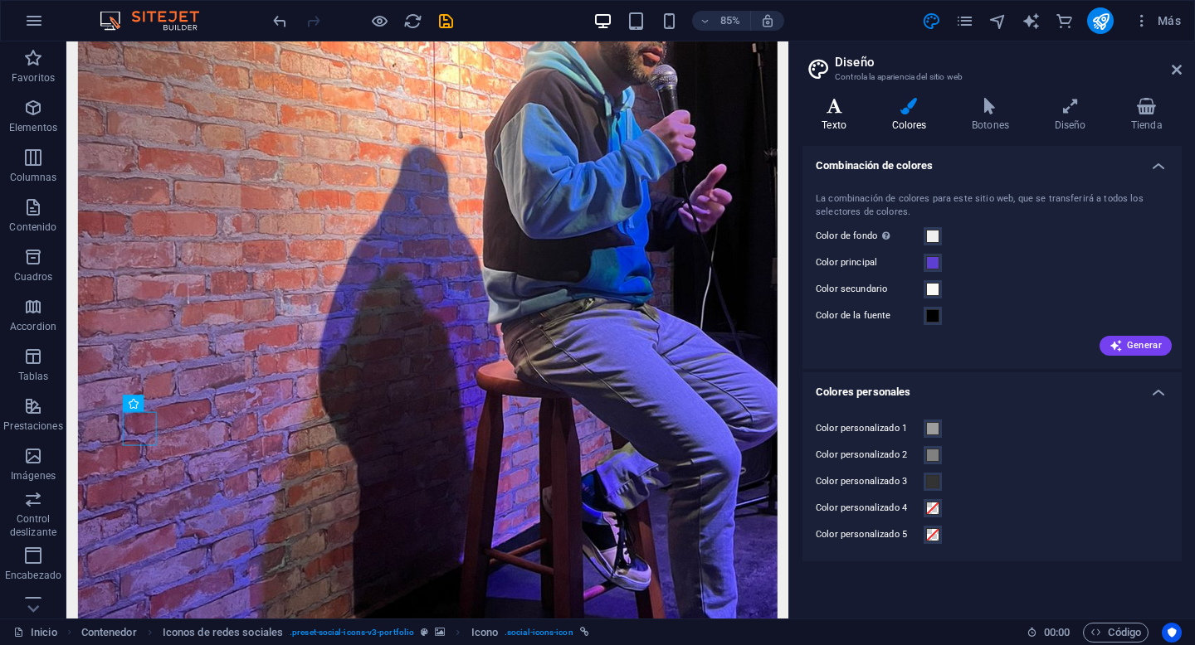
click at [840, 111] on icon at bounding box center [833, 106] width 63 height 17
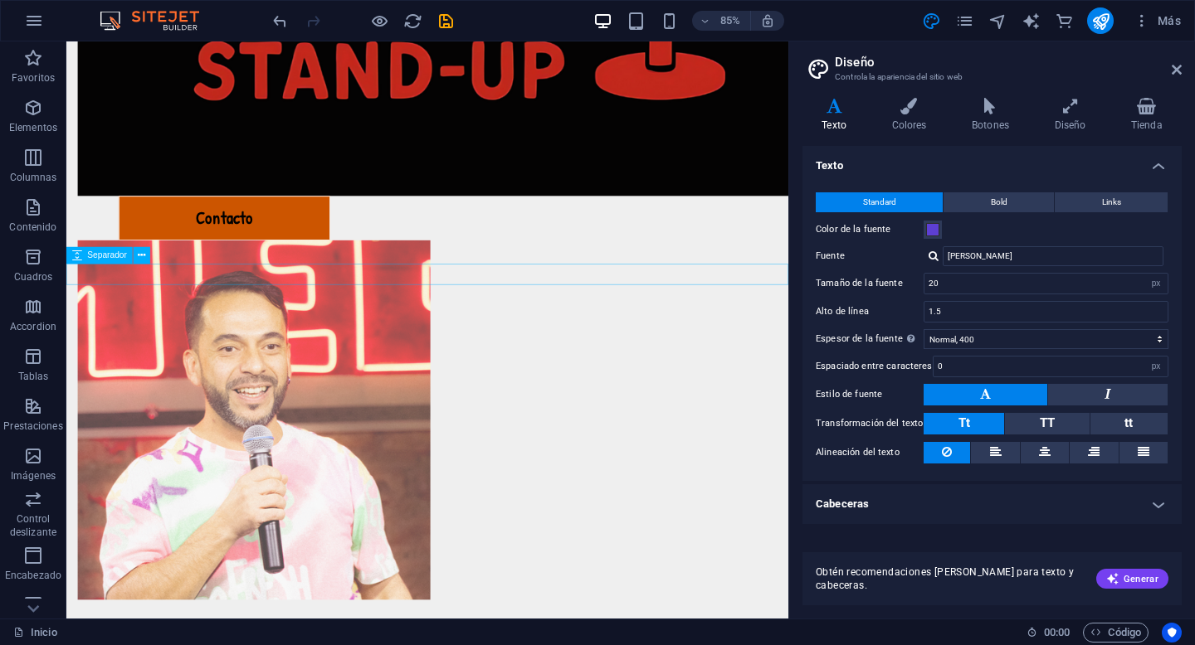
scroll to position [634, 0]
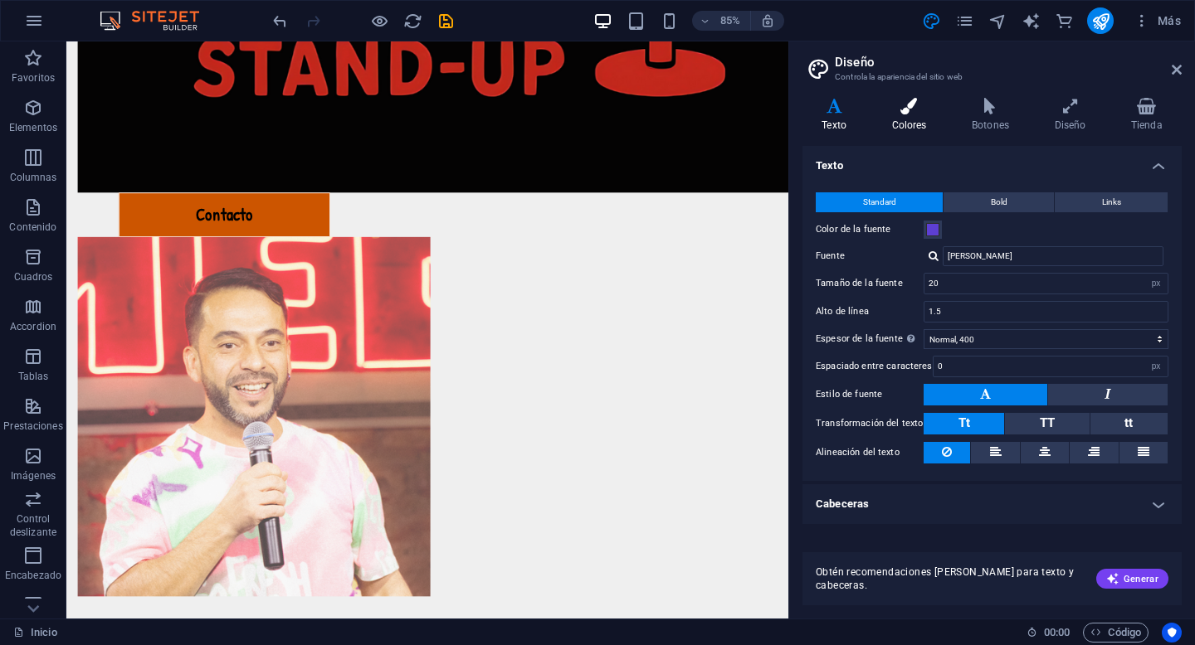
click at [892, 114] on icon at bounding box center [909, 106] width 74 height 17
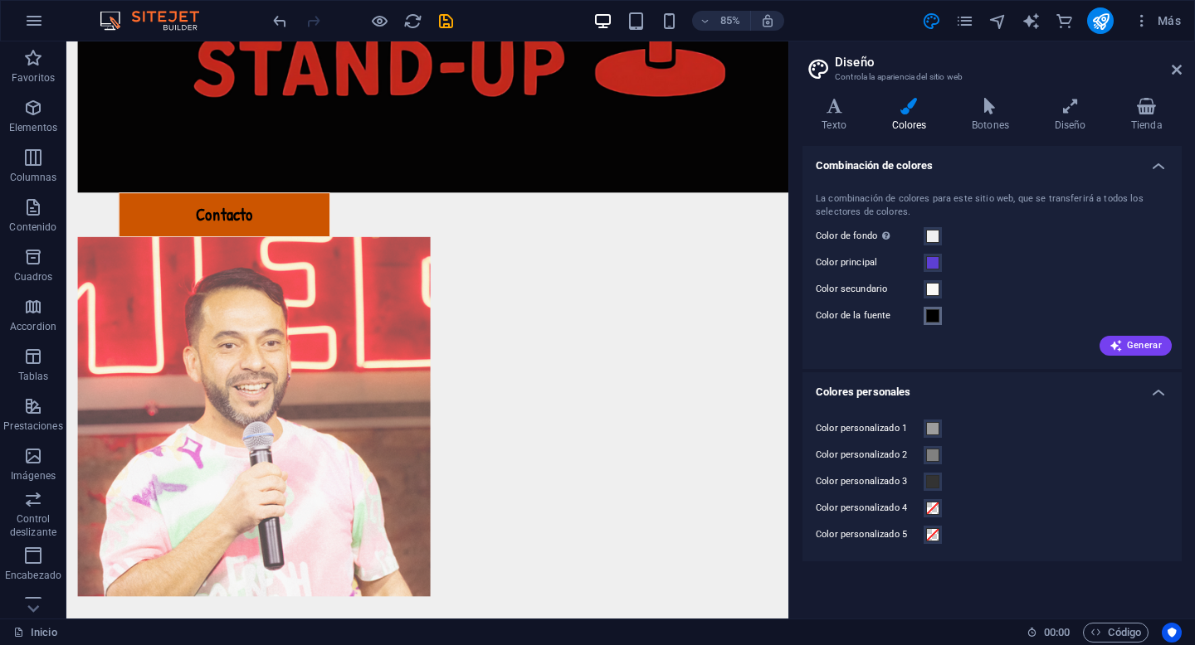
click at [935, 320] on span at bounding box center [932, 315] width 13 height 13
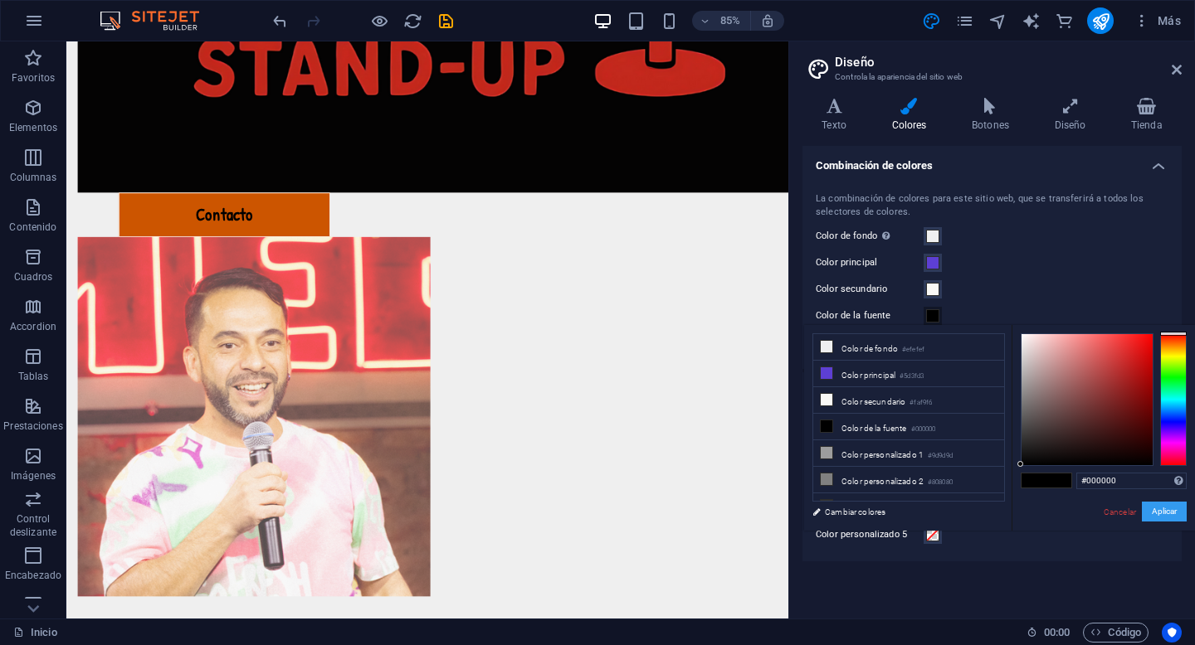
click at [1159, 516] on button "Aplicar" at bounding box center [1164, 512] width 45 height 20
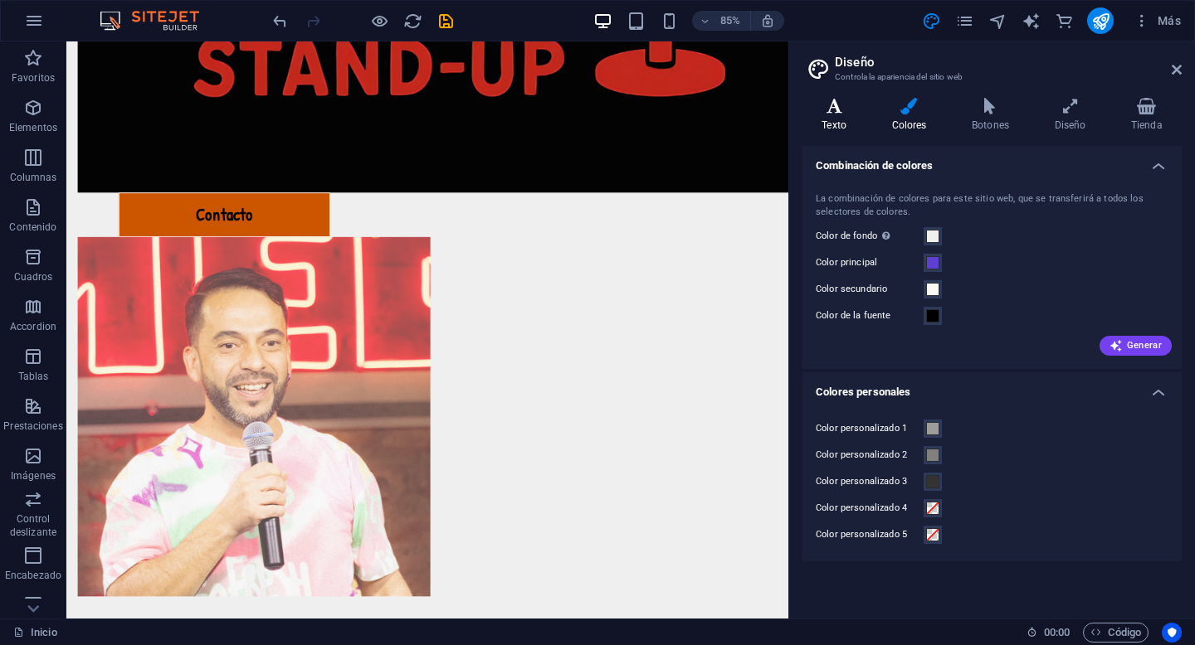
click at [842, 120] on h4 "Texto" at bounding box center [837, 115] width 70 height 35
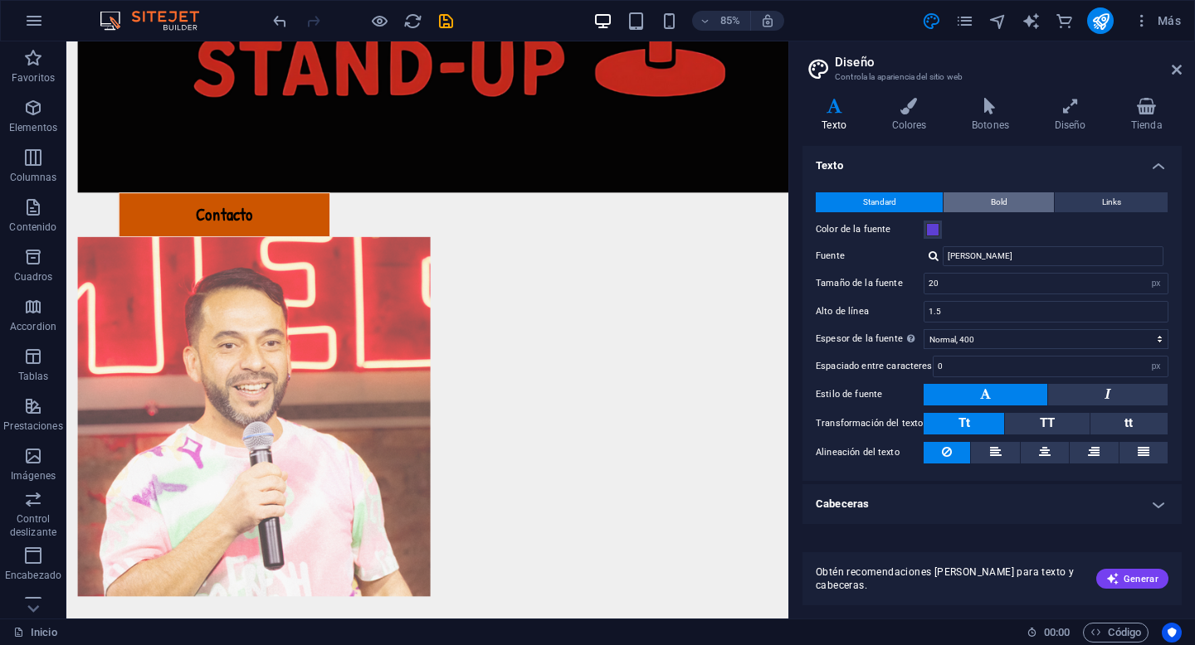
click at [1009, 206] on button "Bold" at bounding box center [998, 202] width 110 height 20
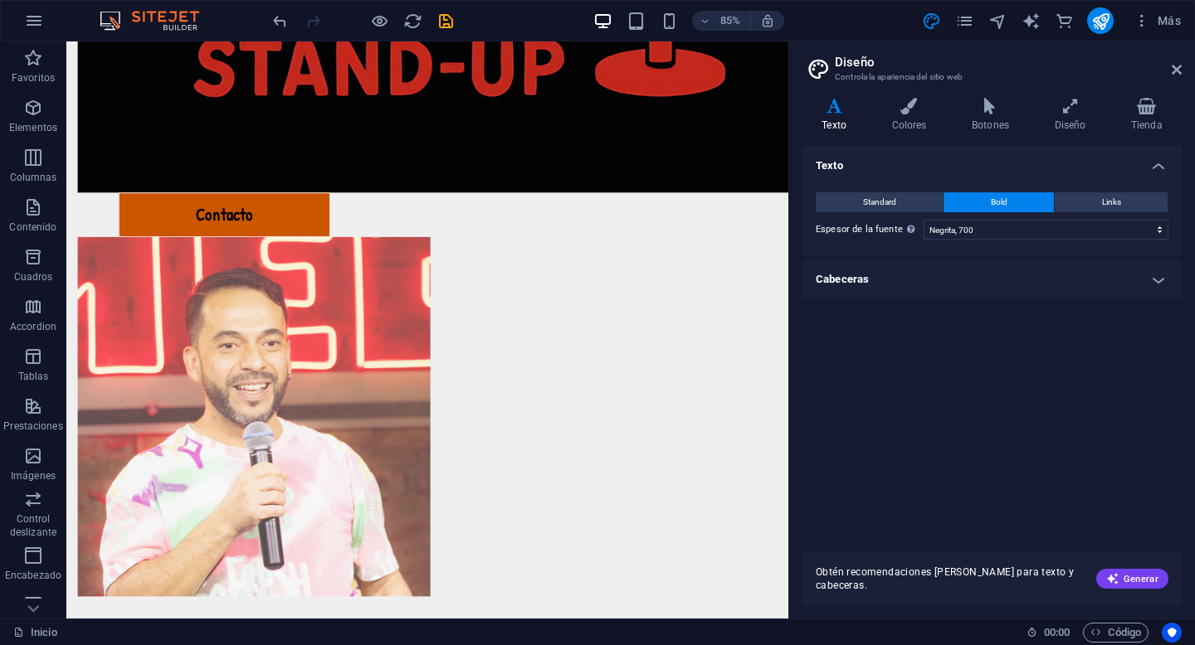
click at [1117, 189] on div "Standard Bold Links Color de la fuente [PERSON_NAME] Hand Tamaño de la fuente 2…" at bounding box center [992, 216] width 386 height 80
click at [1116, 202] on span "Links" at bounding box center [1111, 202] width 19 height 20
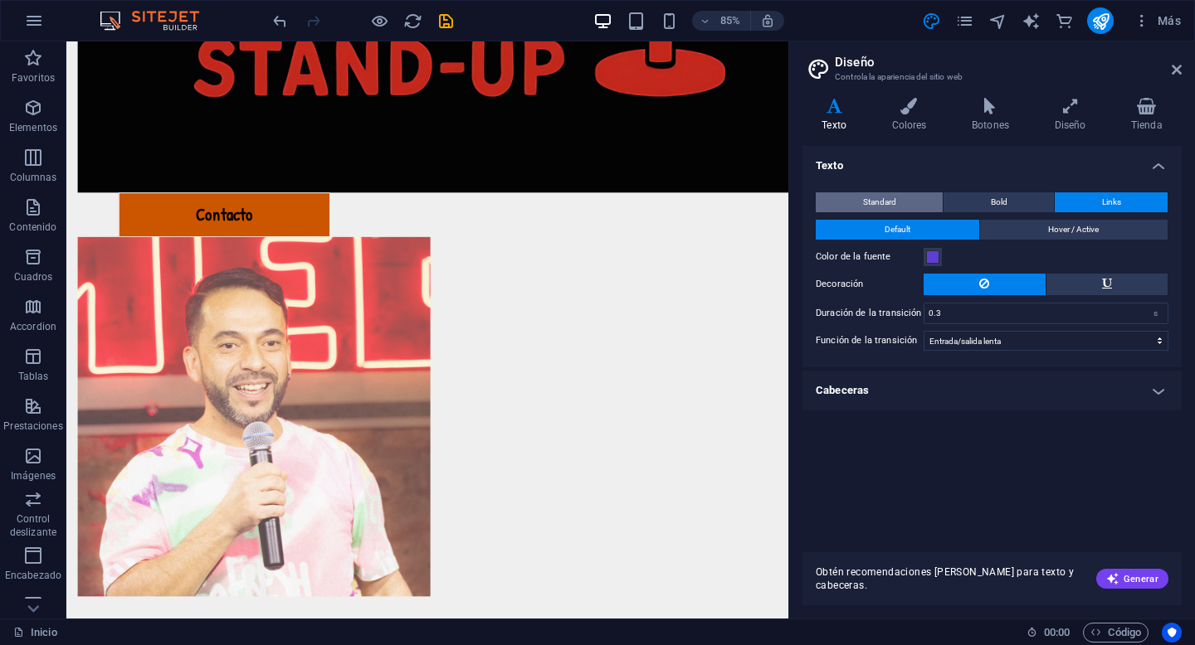
click at [867, 203] on span "Standard" at bounding box center [879, 202] width 33 height 20
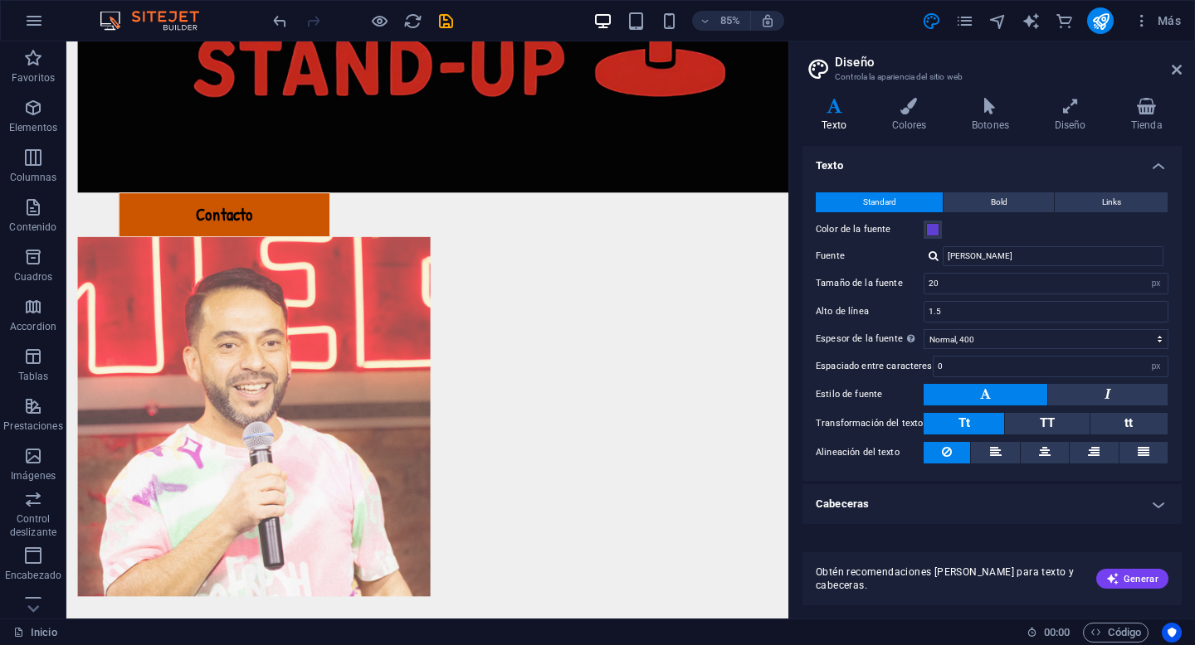
click at [830, 119] on h4 "Texto" at bounding box center [837, 115] width 70 height 35
click at [904, 118] on h4 "Colores" at bounding box center [912, 115] width 80 height 35
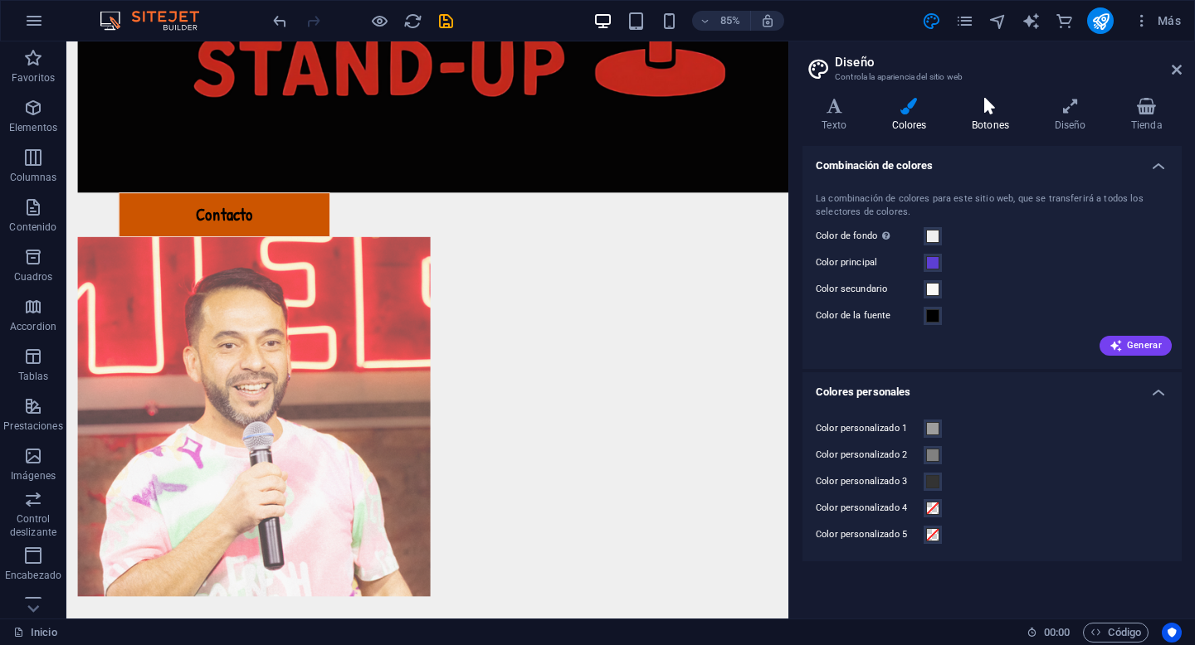
click at [991, 117] on h4 "Botones" at bounding box center [993, 115] width 83 height 35
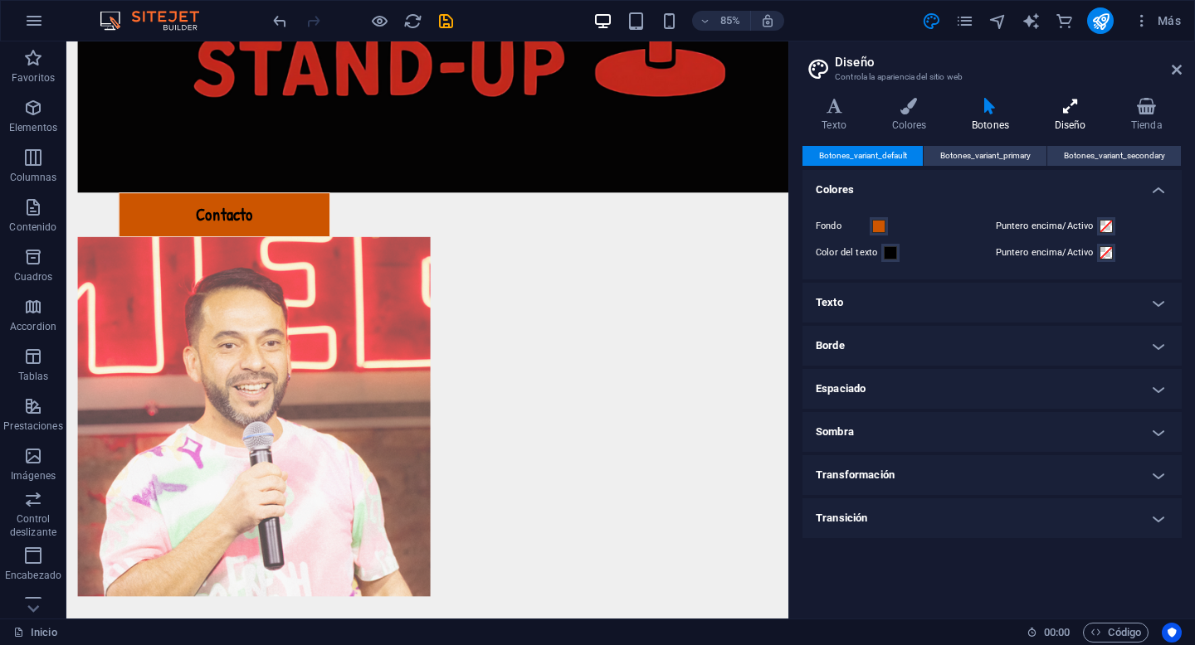
click at [1071, 117] on h4 "Diseño" at bounding box center [1073, 115] width 76 height 35
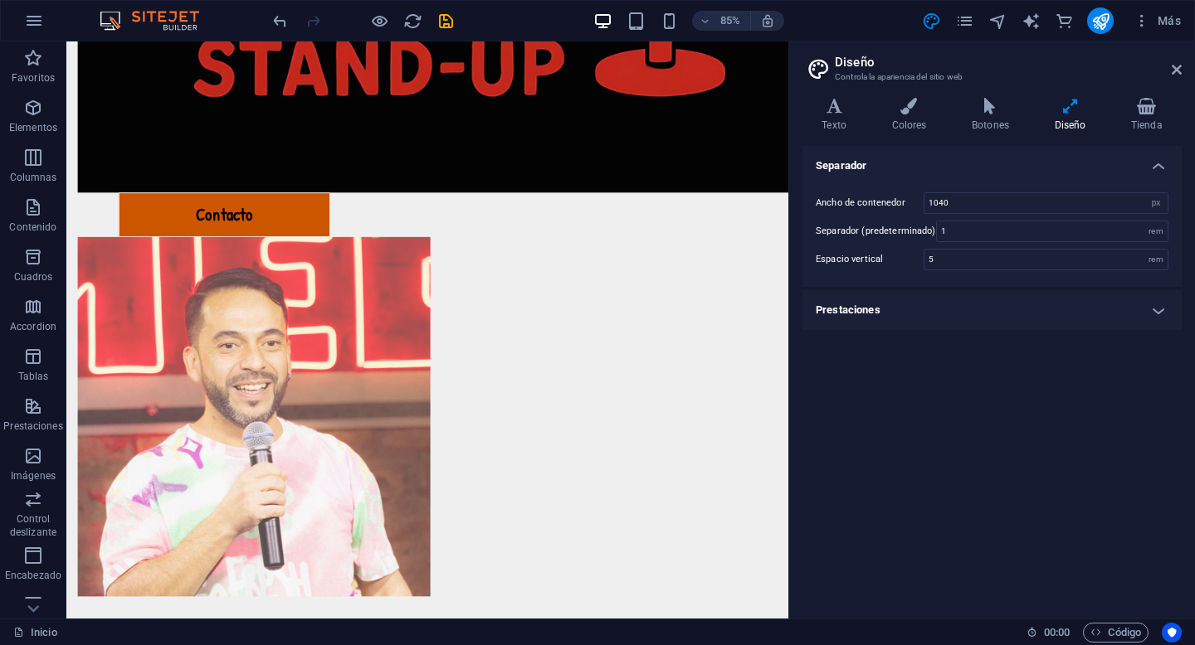
click at [1071, 117] on h4 "Diseño" at bounding box center [1073, 115] width 76 height 35
click at [984, 108] on icon at bounding box center [990, 106] width 76 height 17
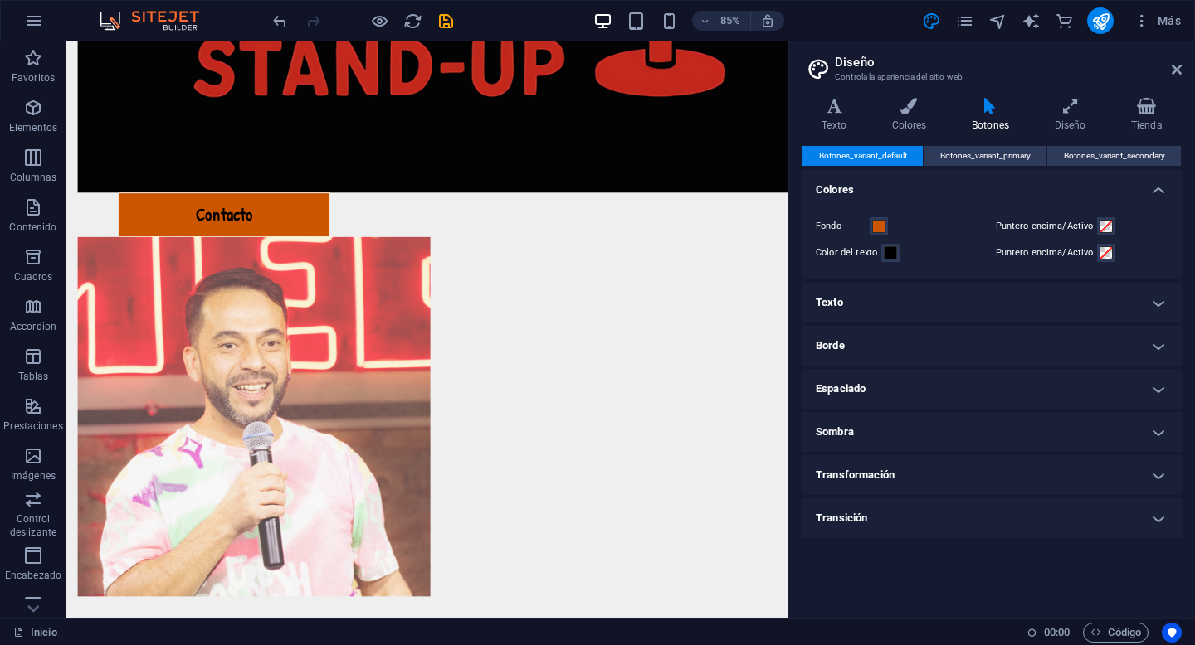
click at [1157, 192] on h4 "Colores" at bounding box center [991, 185] width 379 height 30
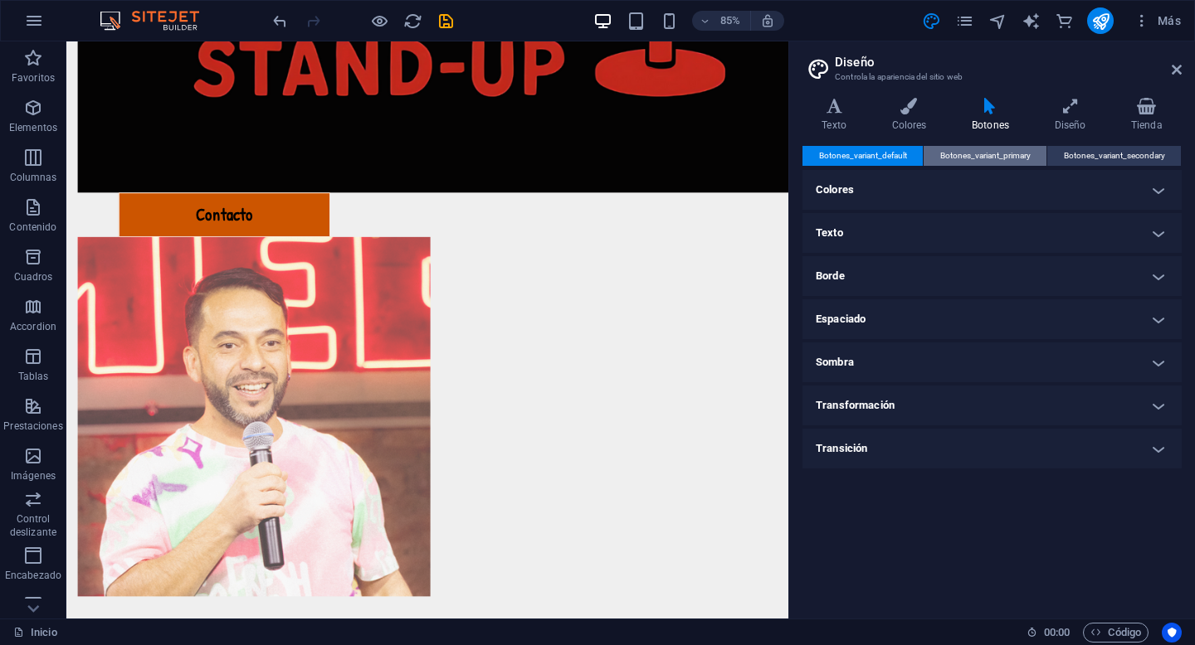
click at [1008, 154] on span "Botones_variant_primary" at bounding box center [985, 156] width 90 height 20
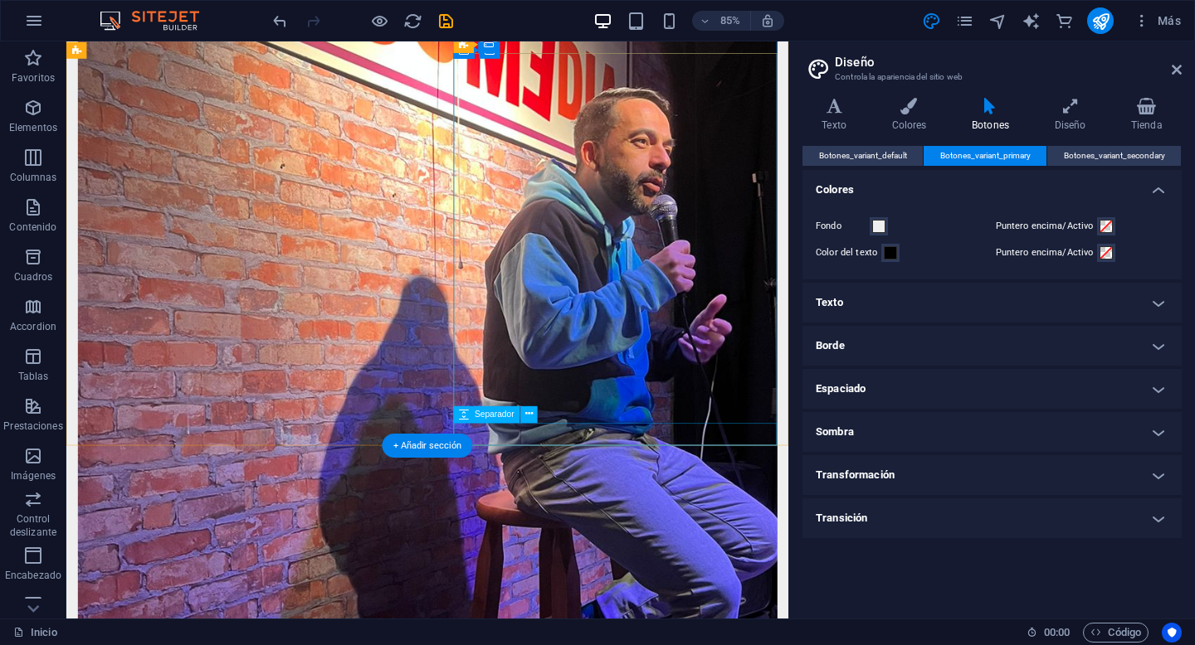
scroll to position [2069, 0]
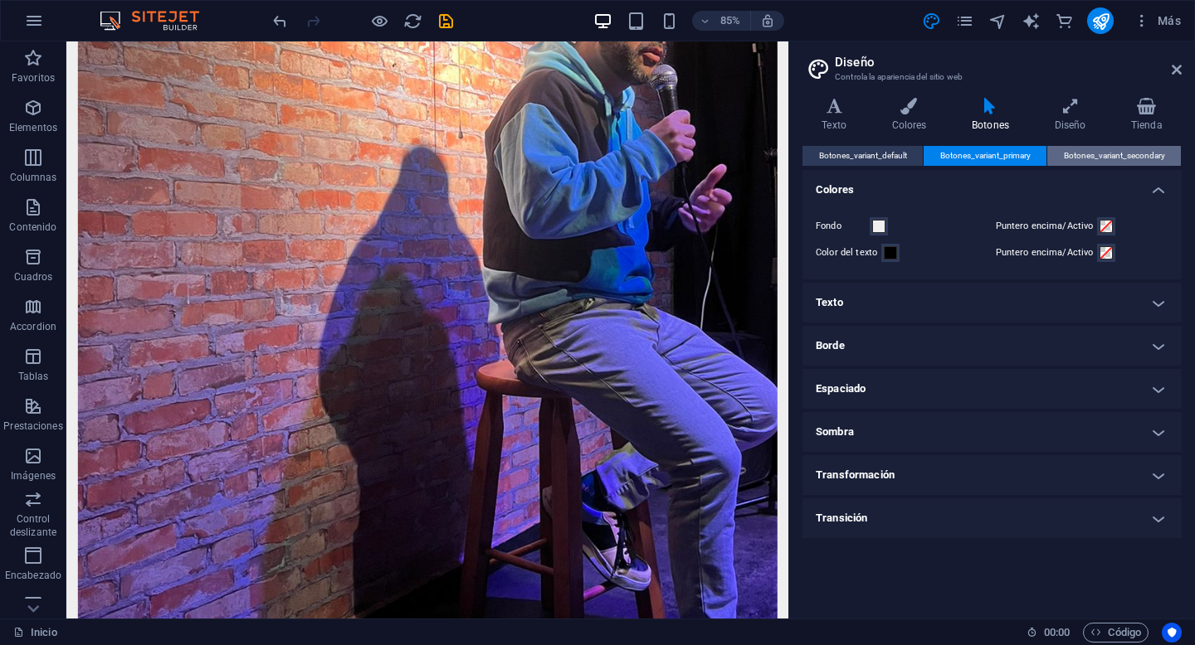
click at [1113, 153] on span "Botones_variant_secondary" at bounding box center [1114, 156] width 101 height 20
click at [1011, 149] on span "Botones_variant_primary" at bounding box center [985, 156] width 90 height 20
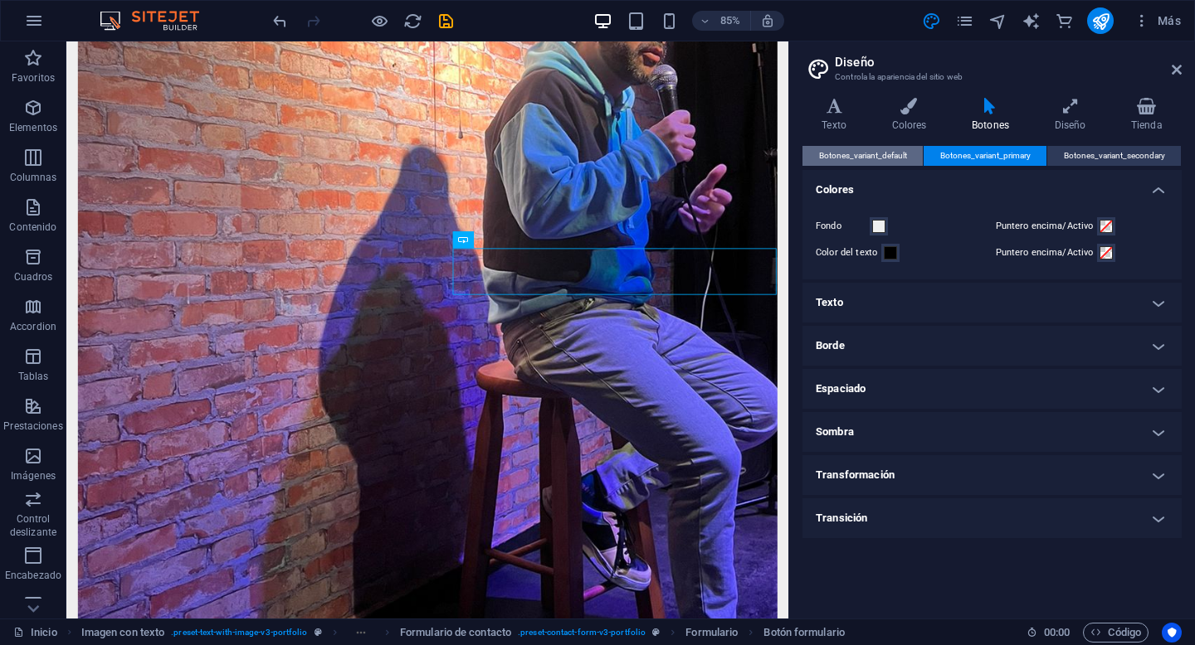
click at [869, 158] on span "Botones_variant_default" at bounding box center [863, 156] width 88 height 20
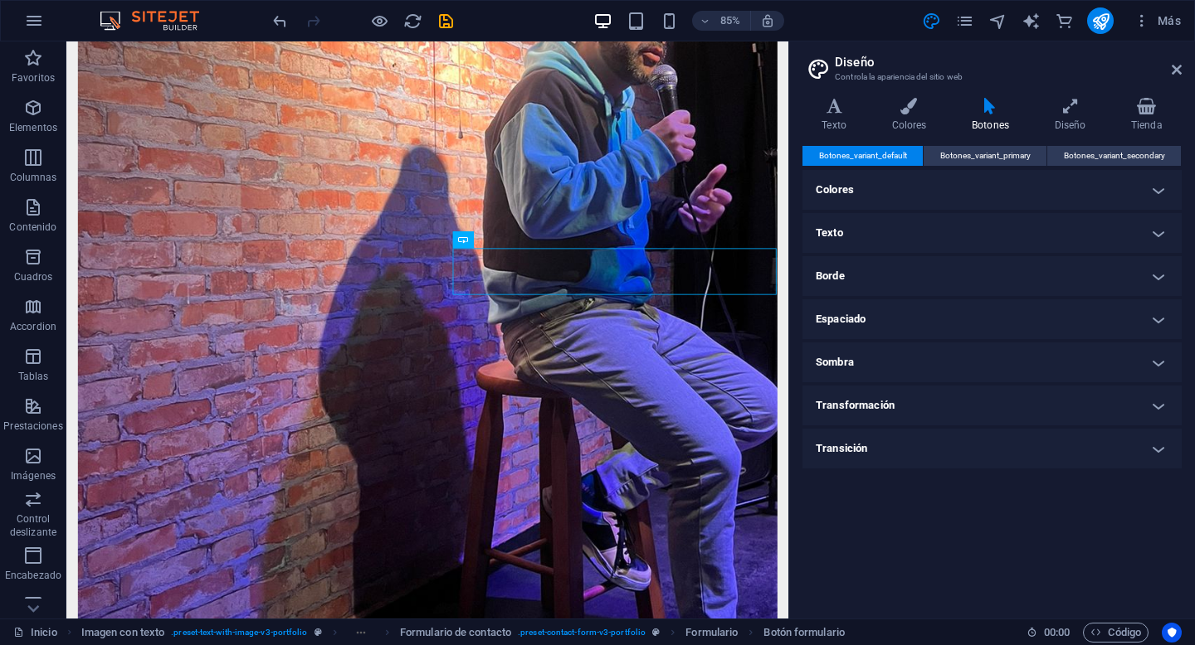
click at [891, 440] on h4 "Transición" at bounding box center [991, 449] width 379 height 40
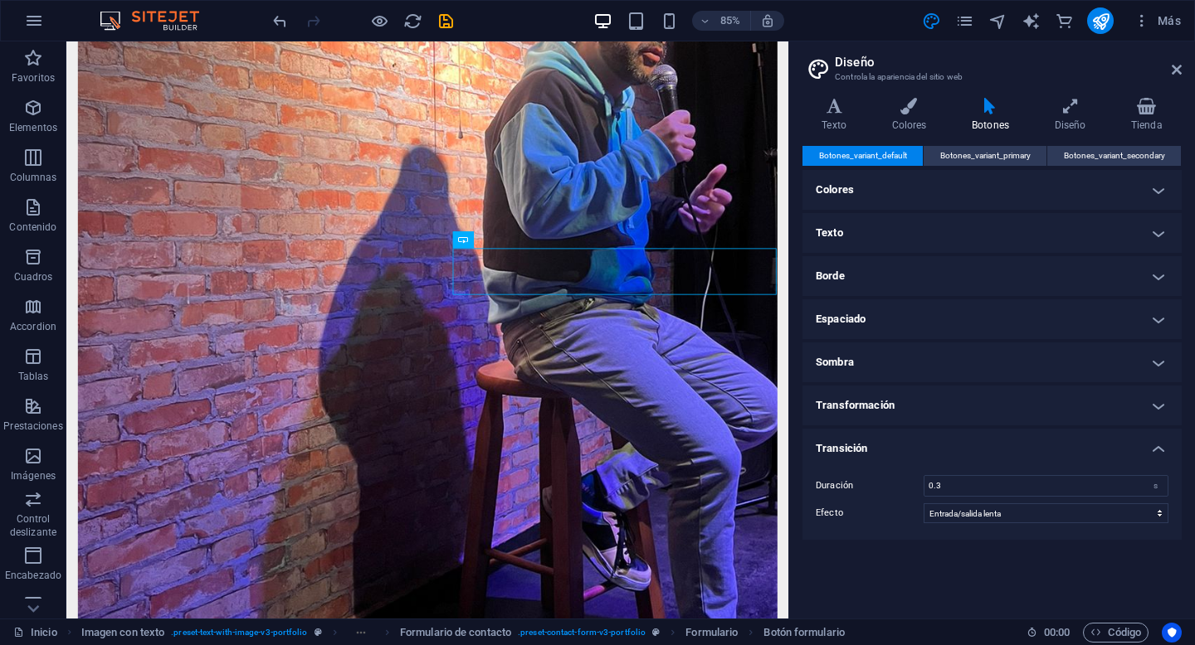
click at [896, 411] on h4 "Transformación" at bounding box center [991, 406] width 379 height 40
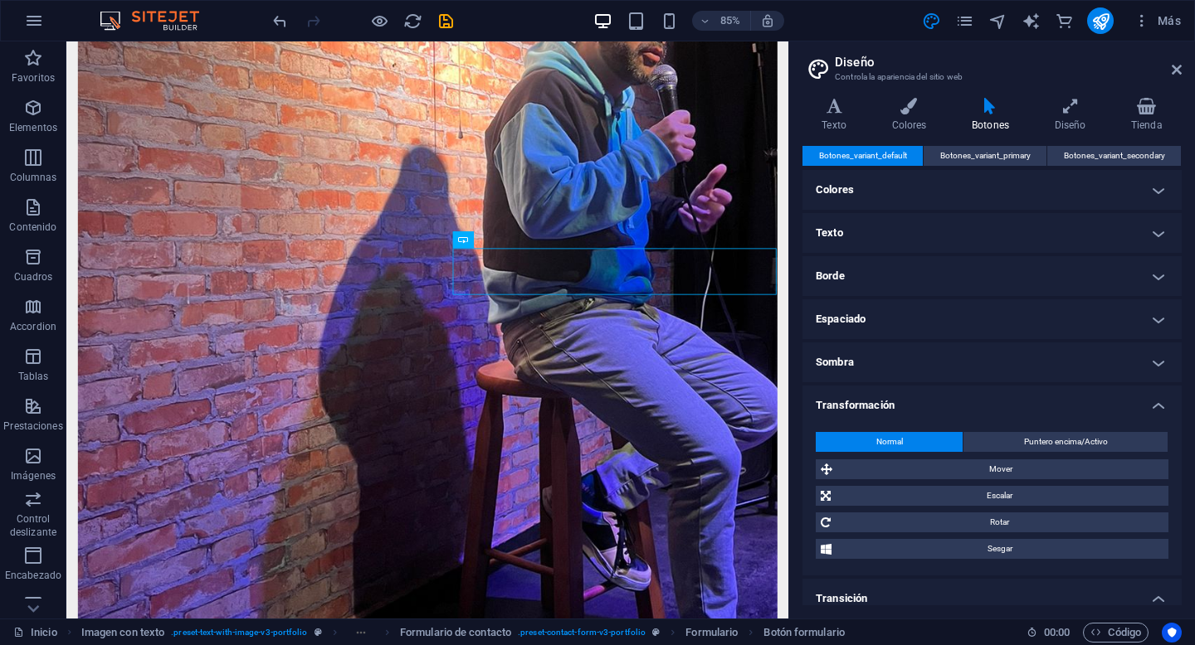
click at [908, 368] on h4 "Sombra" at bounding box center [991, 363] width 379 height 40
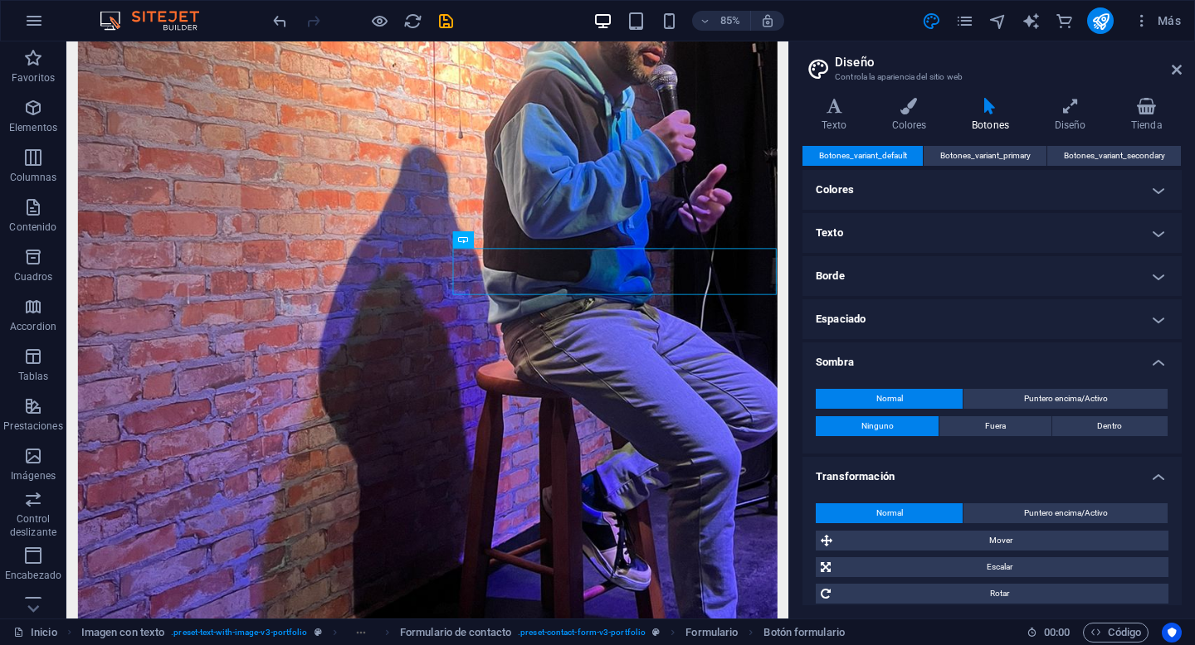
click at [896, 275] on h4 "Borde" at bounding box center [991, 276] width 379 height 40
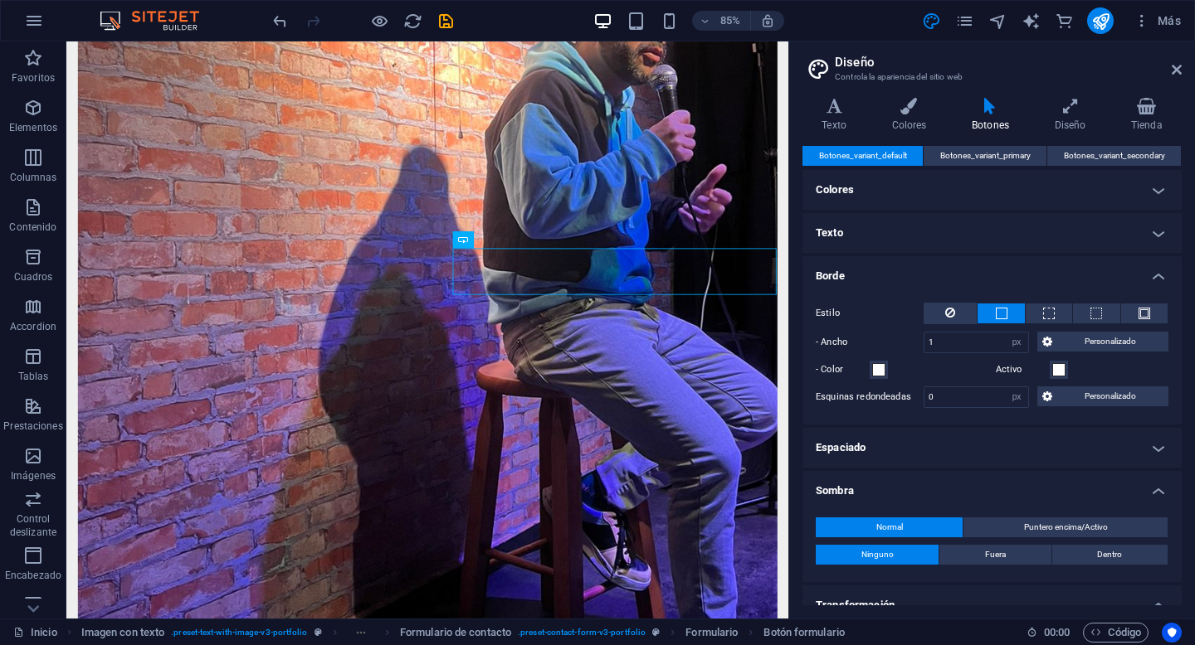
click at [897, 226] on h4 "Texto" at bounding box center [991, 233] width 379 height 40
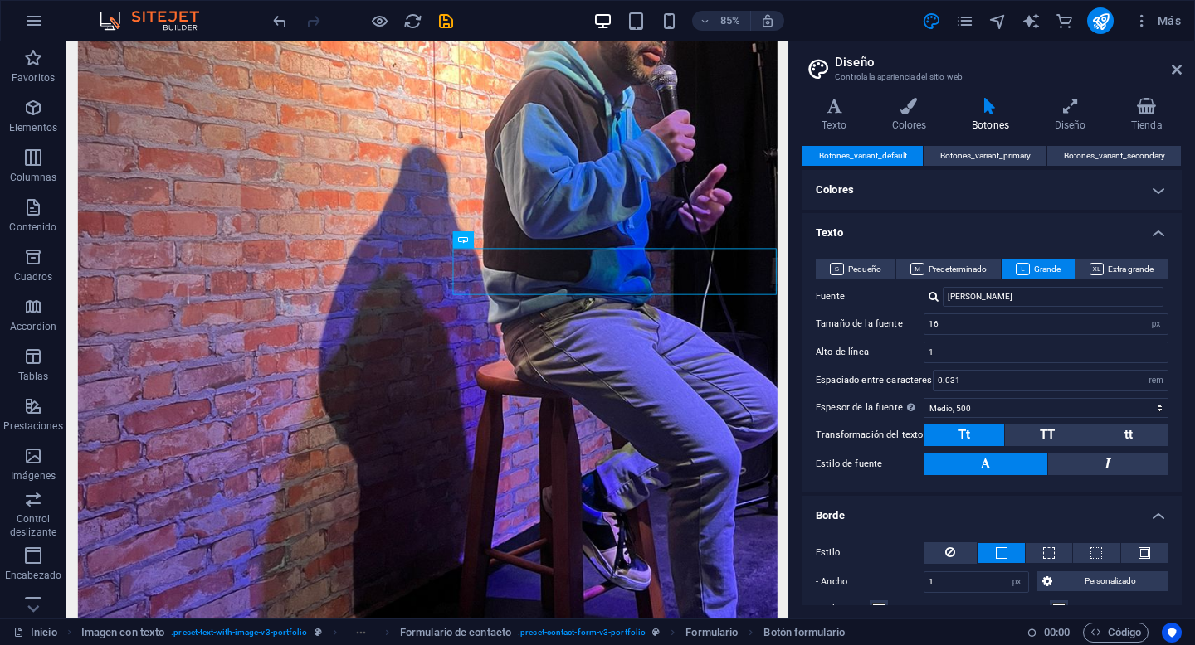
click at [904, 184] on h4 "Colores" at bounding box center [991, 190] width 379 height 40
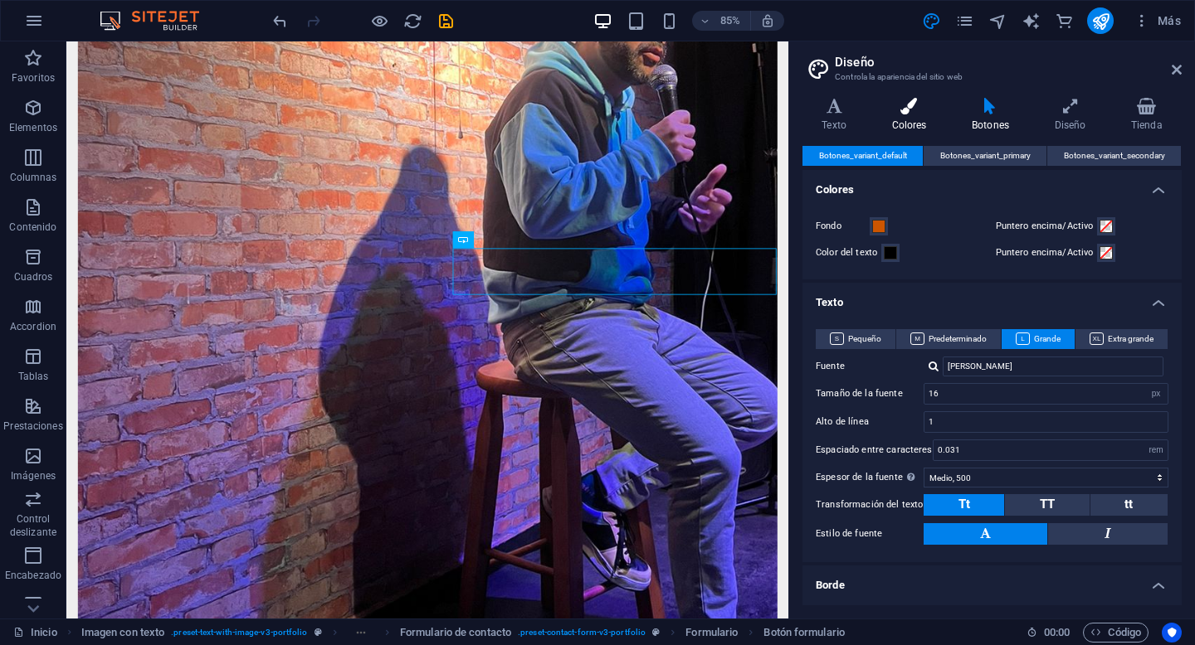
click at [910, 110] on icon at bounding box center [909, 106] width 74 height 17
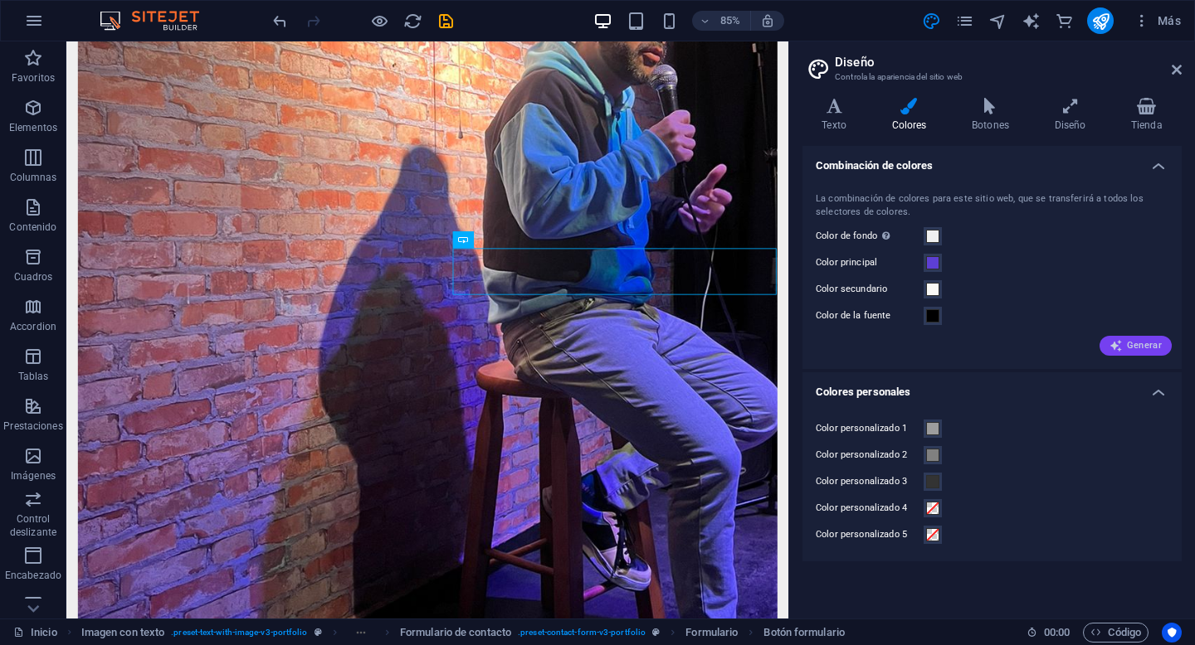
click at [1137, 342] on span "Generar" at bounding box center [1135, 345] width 52 height 13
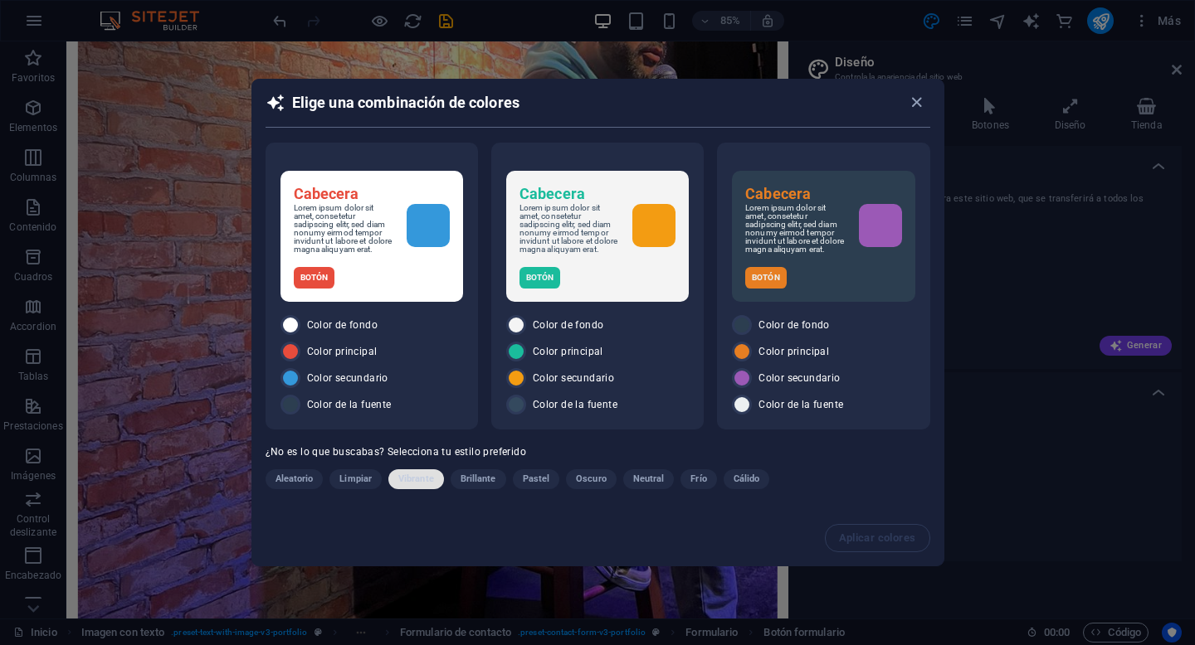
click at [424, 480] on span "Vibrante" at bounding box center [416, 480] width 36 height 20
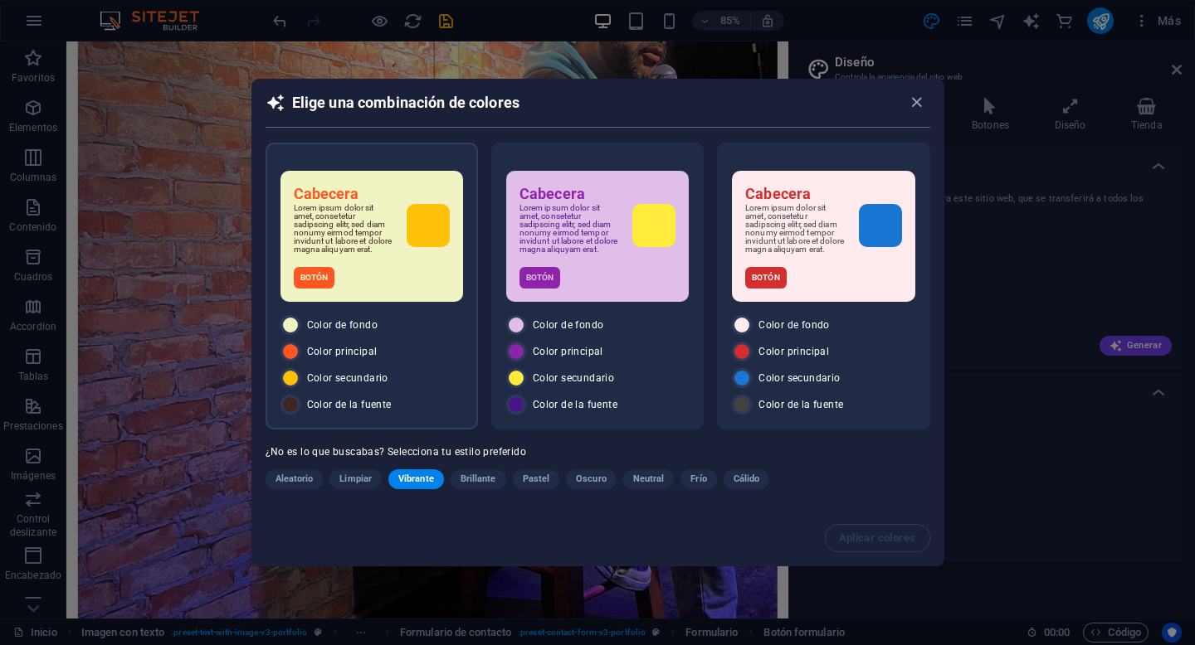
click at [402, 358] on div "Color principal" at bounding box center [371, 352] width 183 height 20
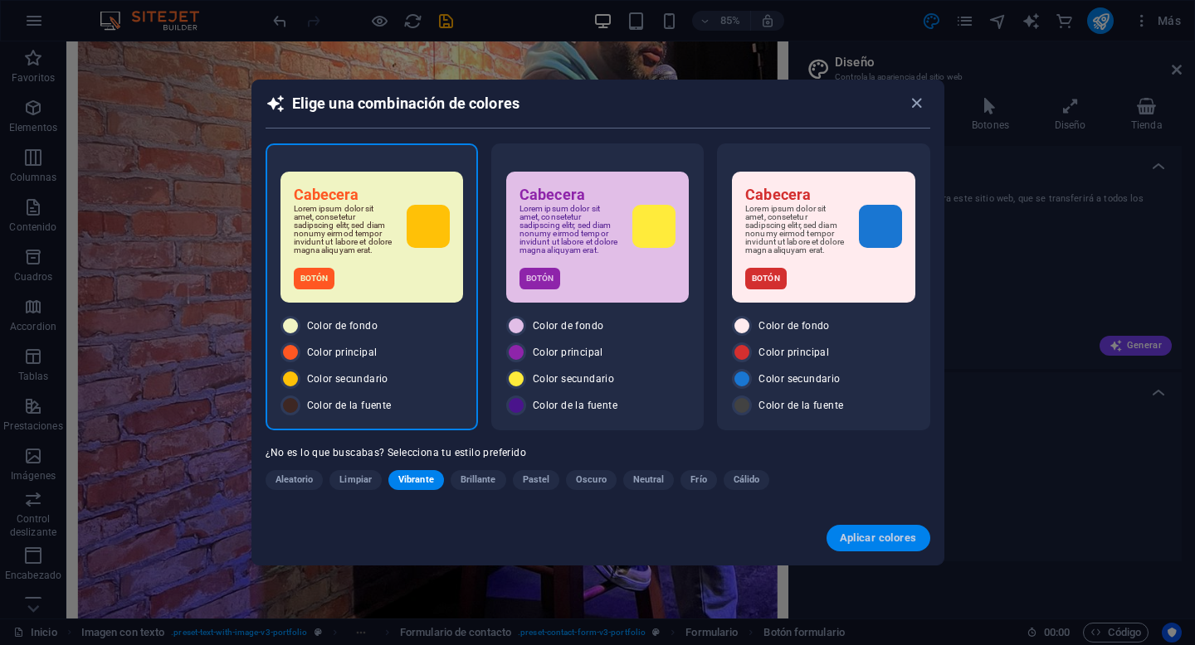
click at [868, 545] on span "Aplicar colores" at bounding box center [878, 538] width 77 height 13
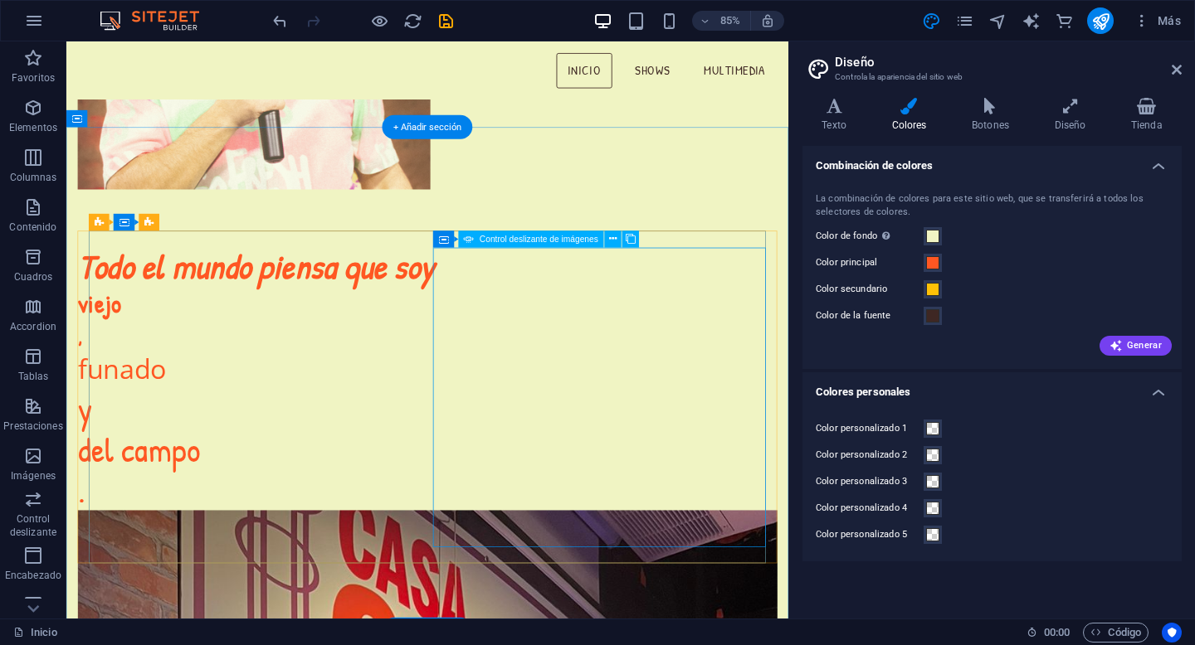
scroll to position [0, 0]
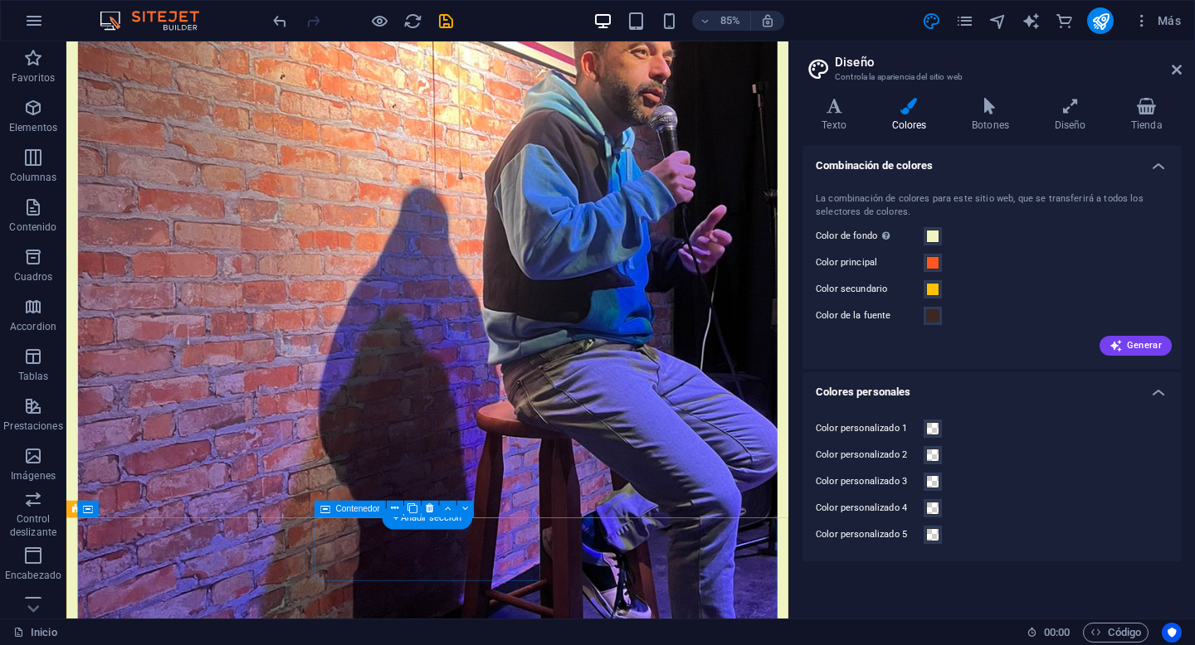
scroll to position [2064, 0]
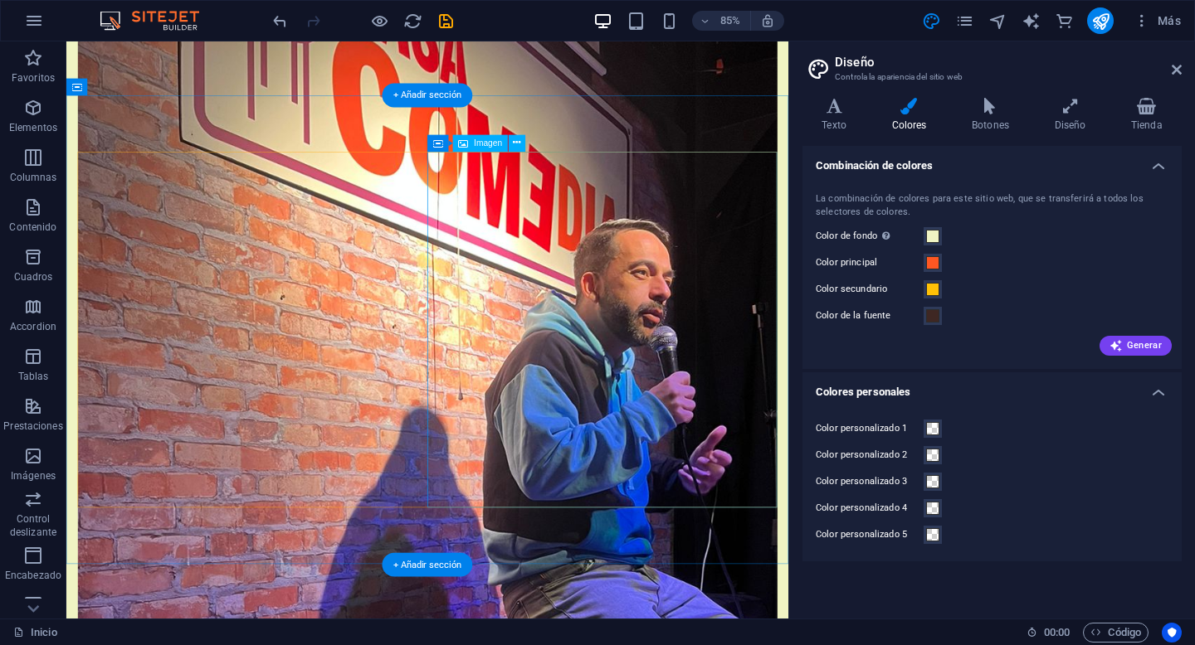
scroll to position [0, 0]
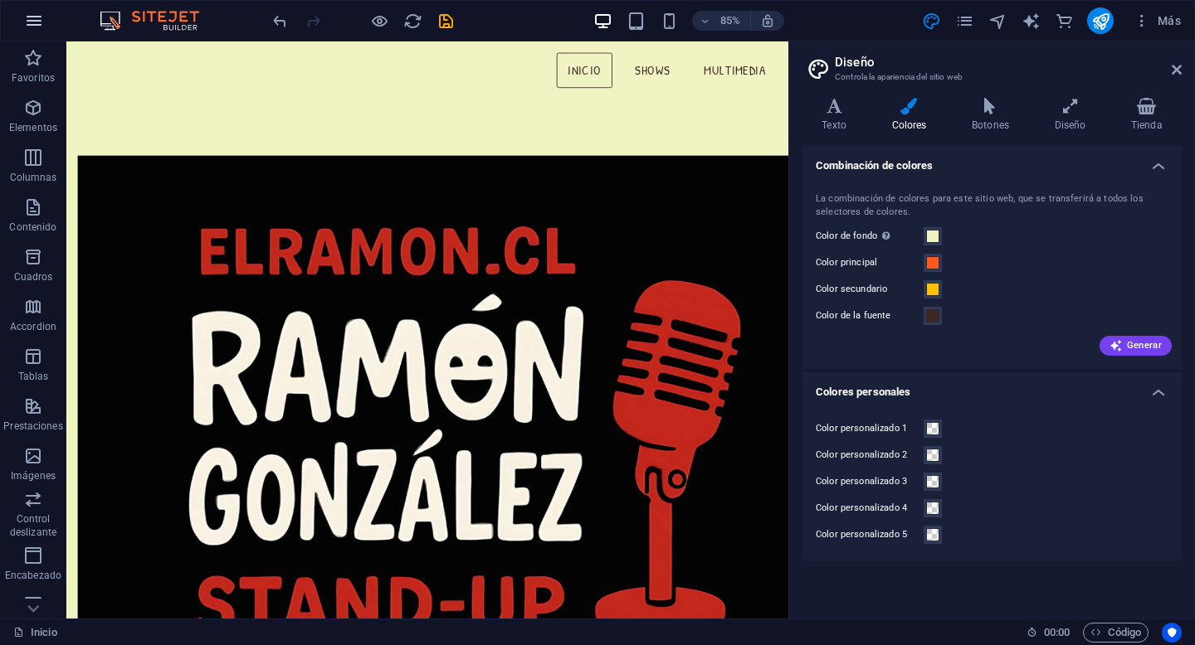
click at [35, 17] on icon "button" at bounding box center [34, 21] width 20 height 20
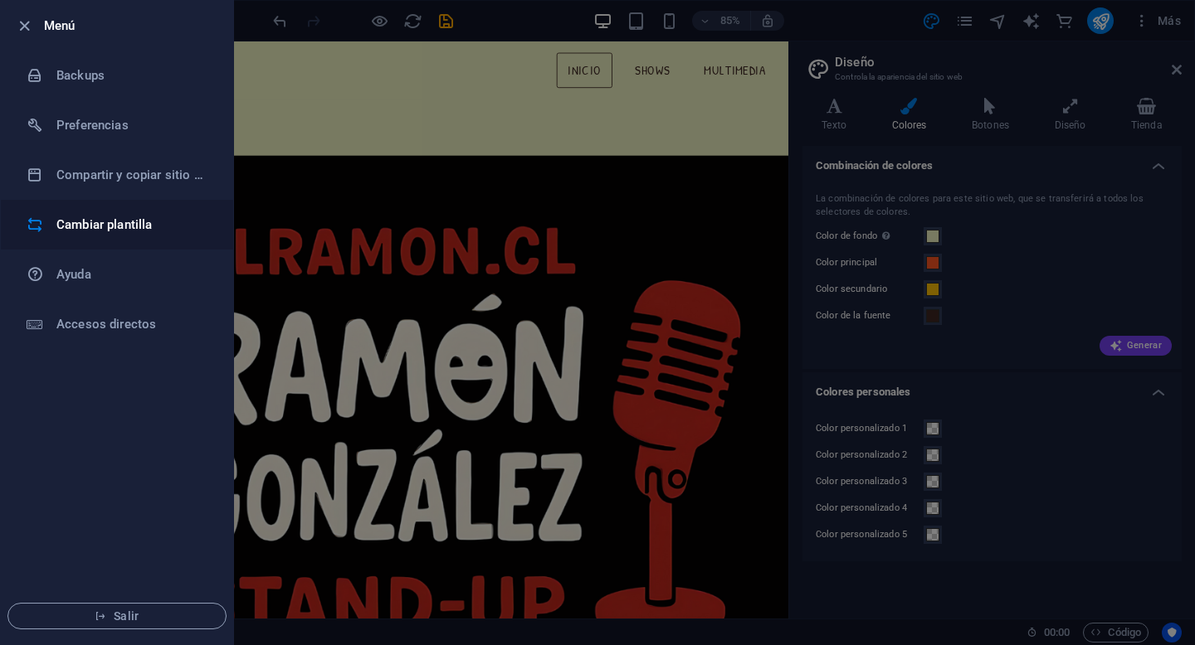
click at [164, 225] on h6 "Cambiar plantilla" at bounding box center [132, 225] width 153 height 20
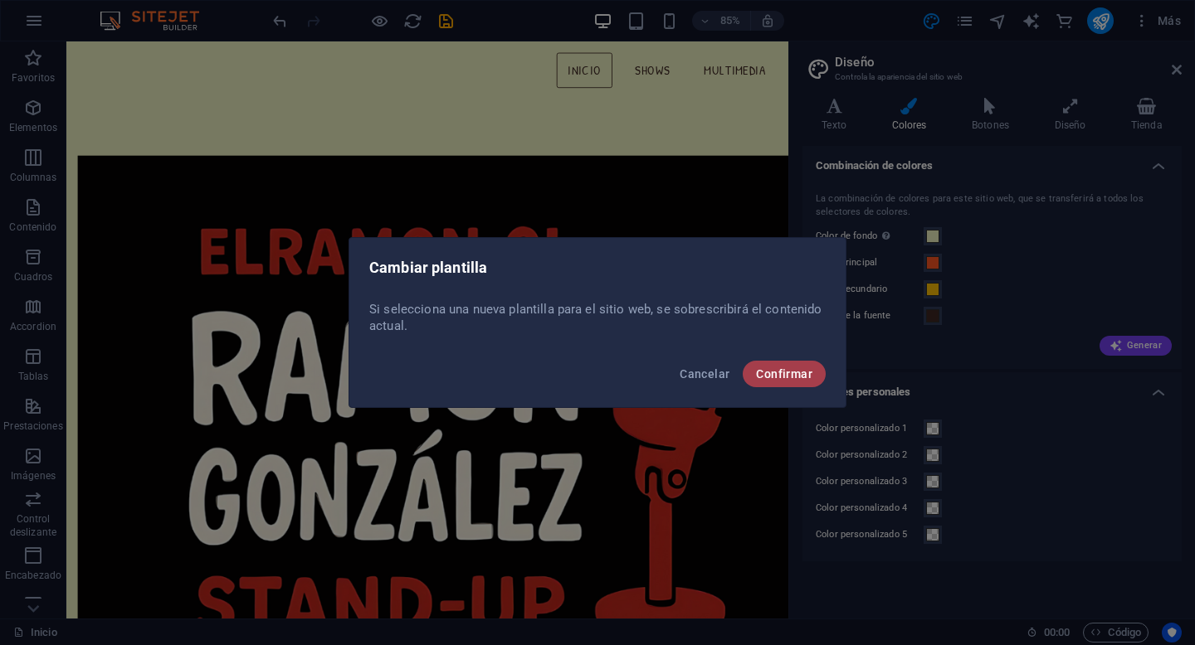
click at [798, 372] on span "Confirmar" at bounding box center [784, 374] width 56 height 13
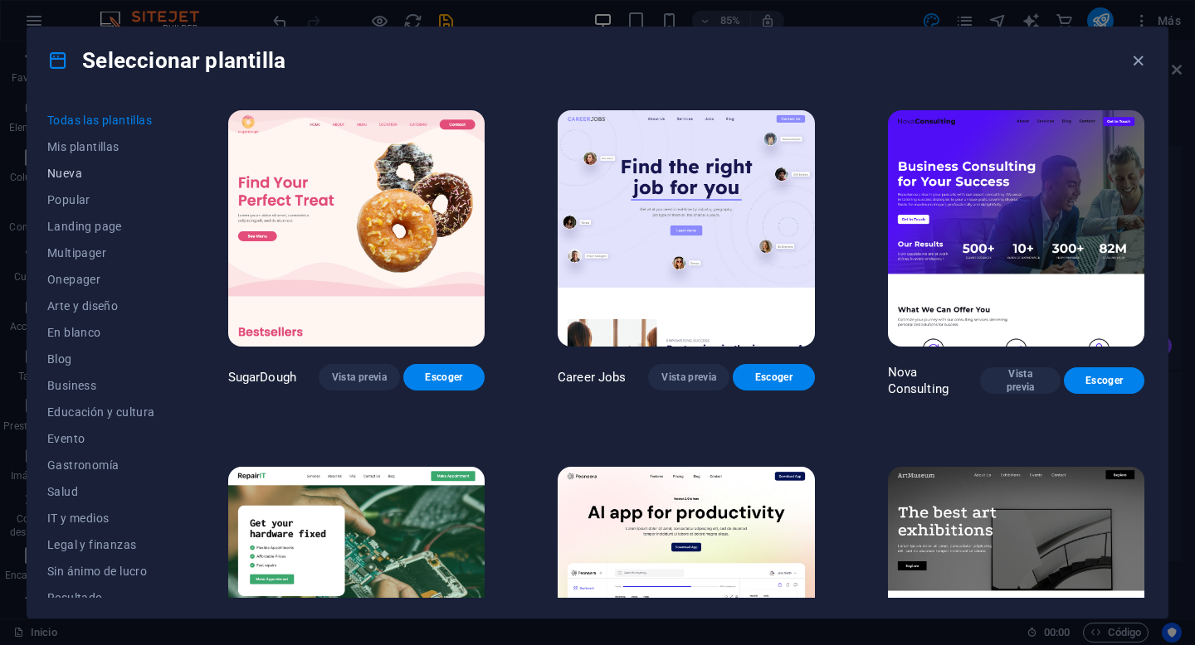
click at [71, 177] on span "Nueva" at bounding box center [101, 173] width 108 height 13
